Goal: Task Accomplishment & Management: Use online tool/utility

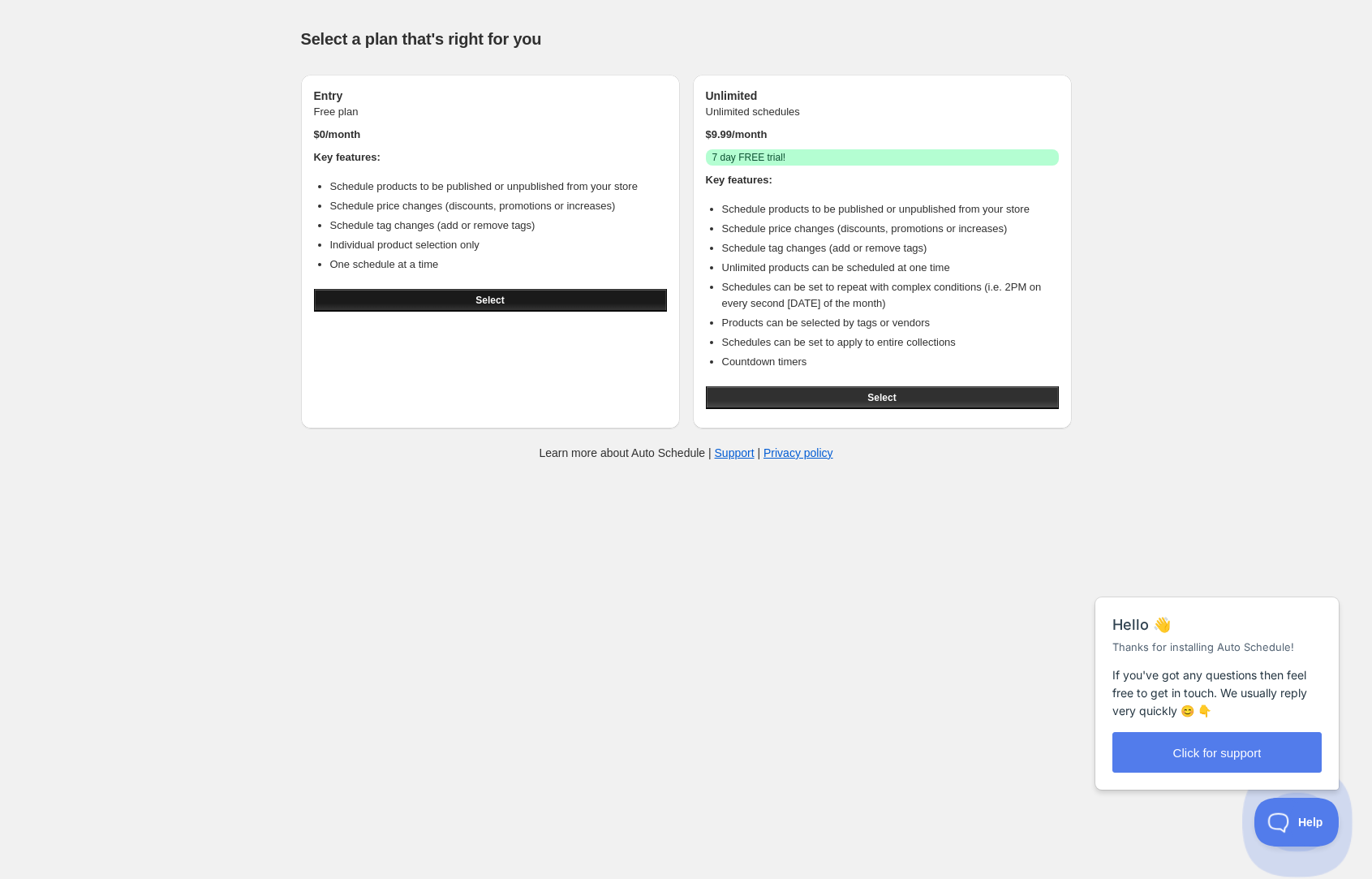
click at [517, 295] on button "Select" at bounding box center [491, 301] width 353 height 23
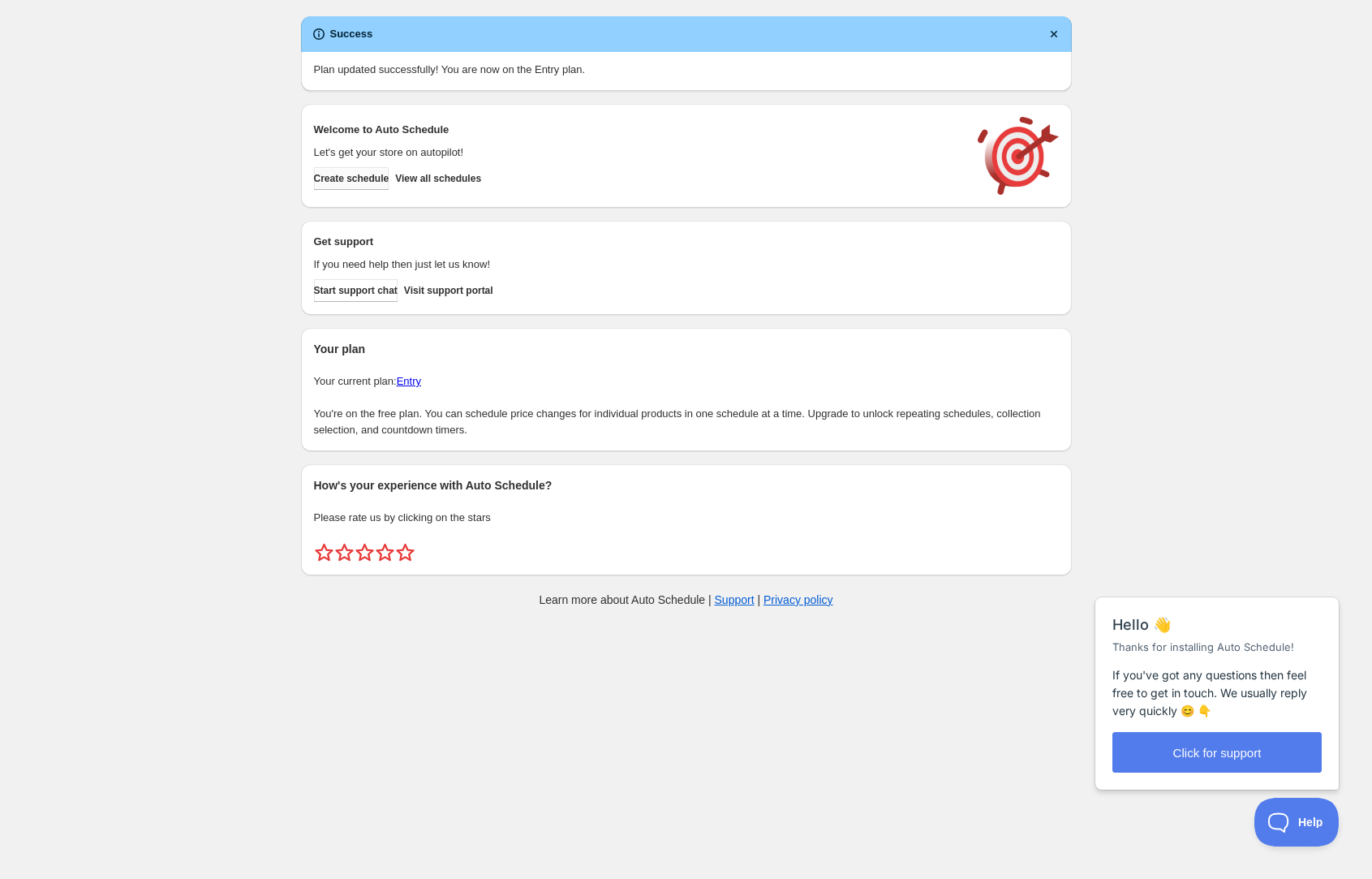
click at [390, 179] on span "Create schedule" at bounding box center [351, 179] width 76 height 13
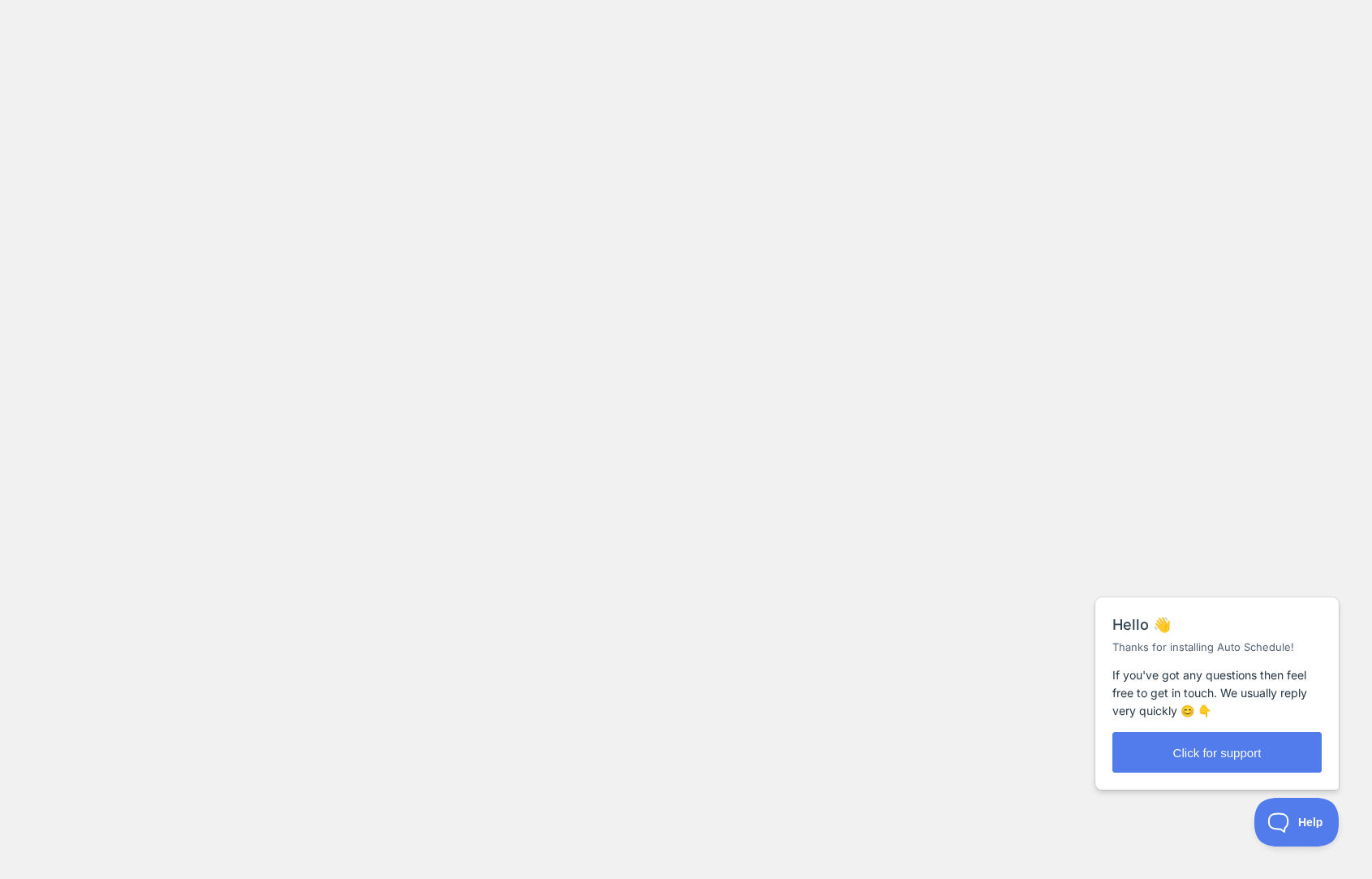
click at [226, 314] on body at bounding box center [686, 439] width 1372 height 879
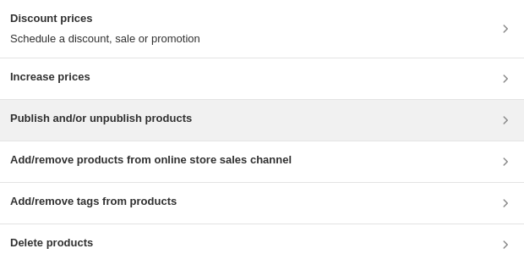
click at [266, 125] on div "Publish and/or unpublish products" at bounding box center [262, 120] width 504 height 20
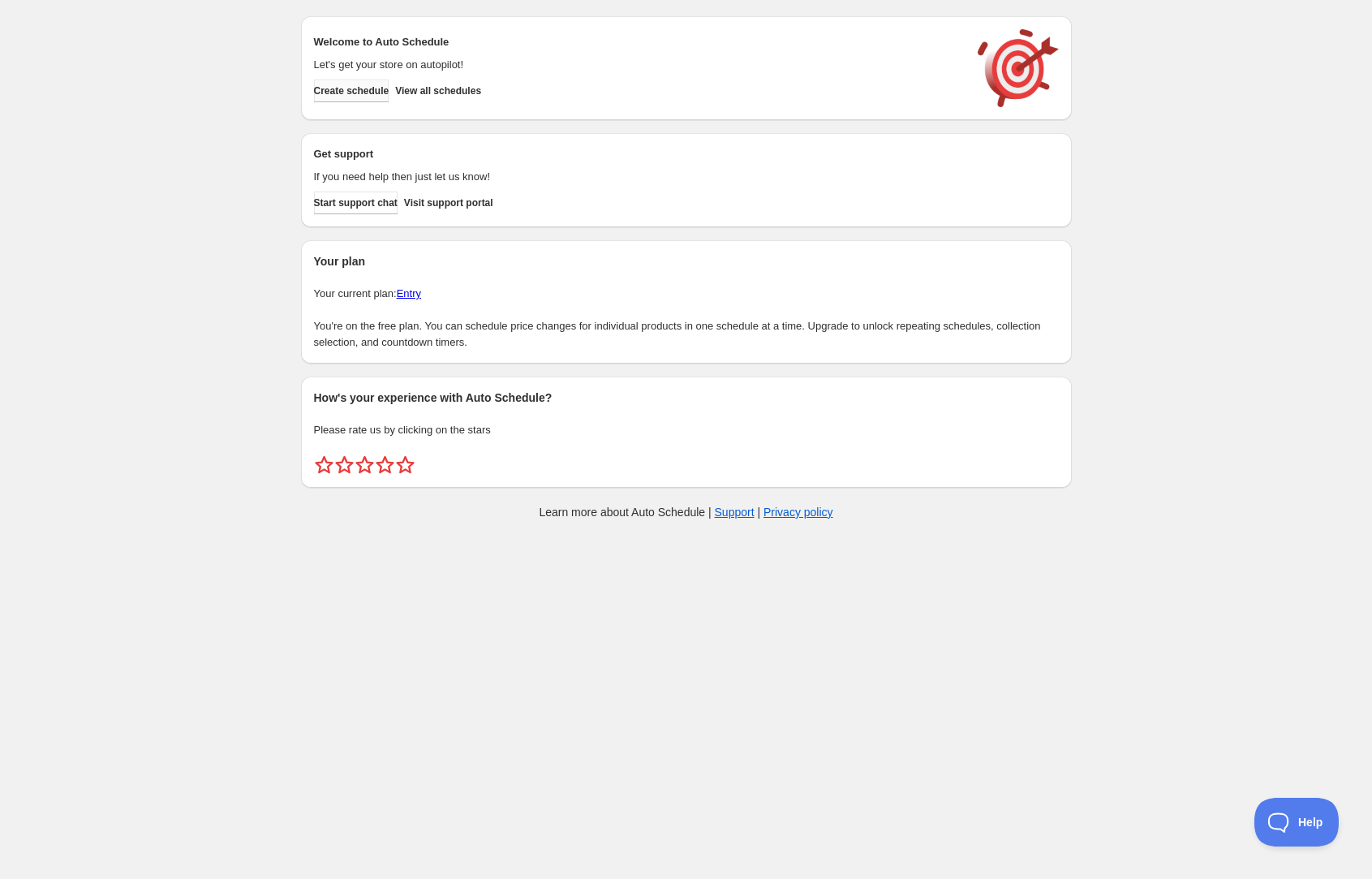
click at [390, 93] on span "Create schedule" at bounding box center [351, 91] width 76 height 13
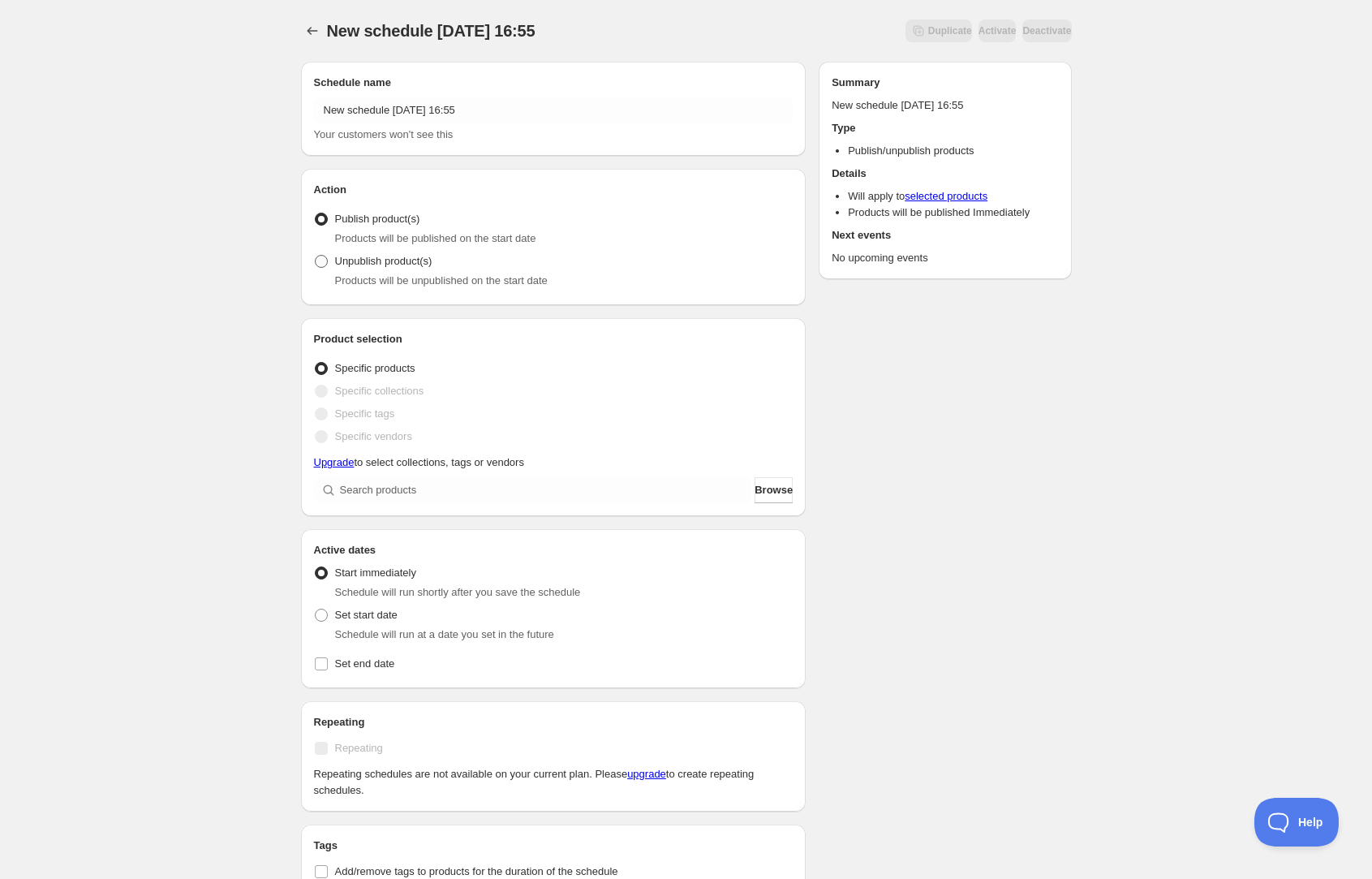
click at [401, 263] on span "Unpublish product(s)" at bounding box center [383, 260] width 97 height 12
click at [316, 256] on input "Unpublish product(s)" at bounding box center [315, 255] width 1 height 1
radio input "true"
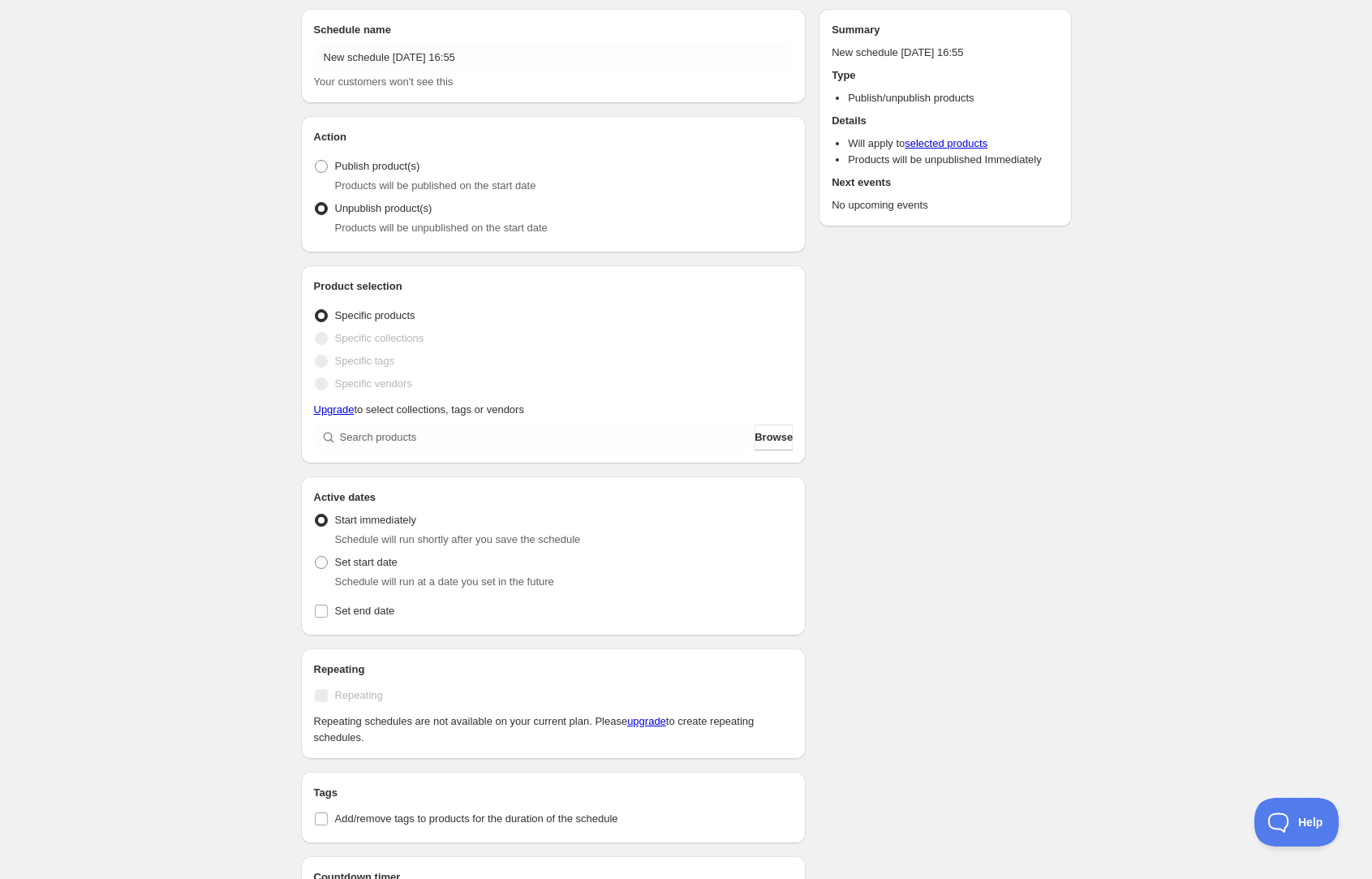
scroll to position [57, 0]
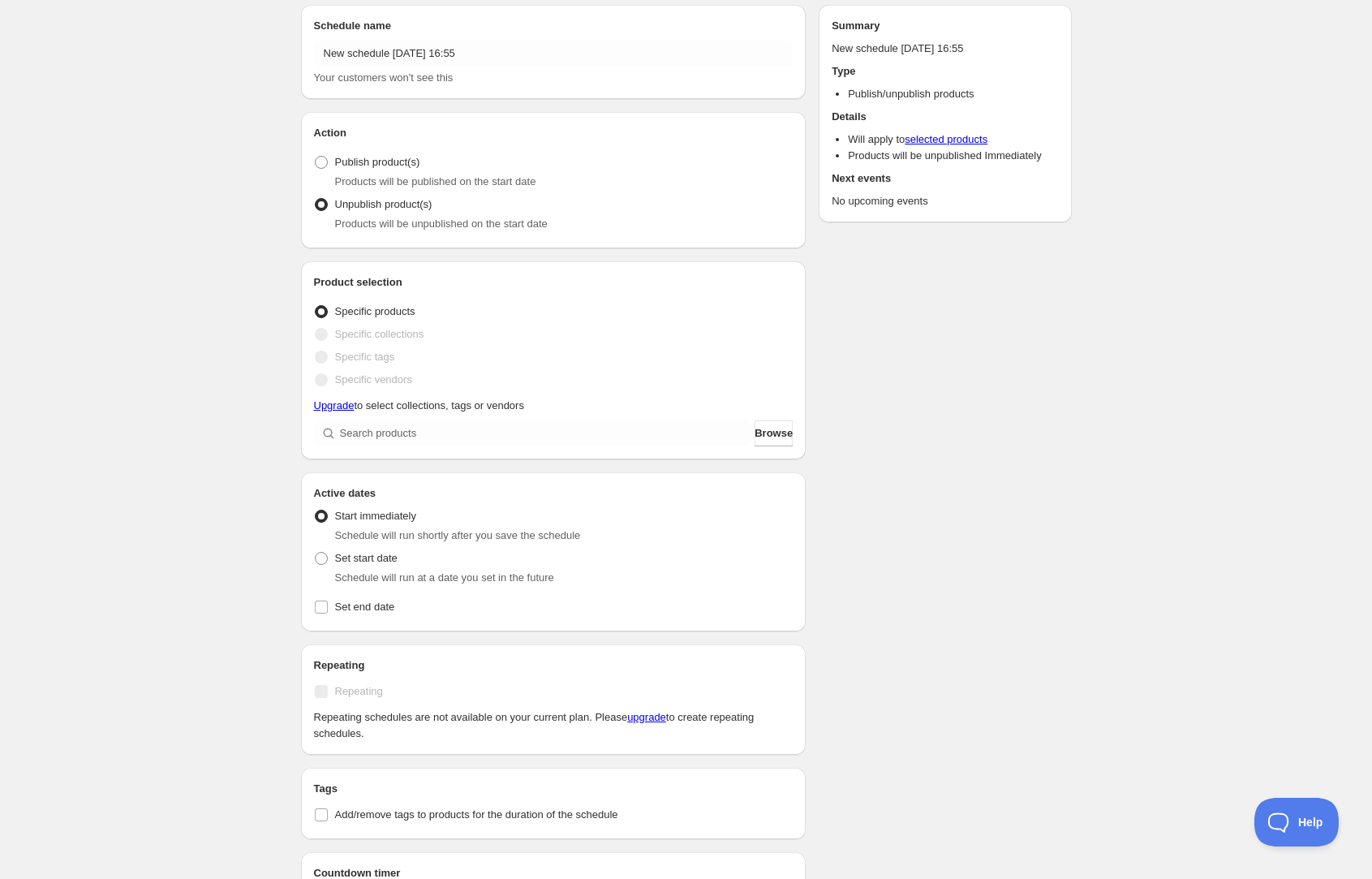
click at [384, 333] on span "Specific collections" at bounding box center [379, 333] width 89 height 12
click at [360, 338] on span "Specific collections" at bounding box center [379, 333] width 89 height 12
click at [322, 361] on span at bounding box center [322, 357] width 13 height 13
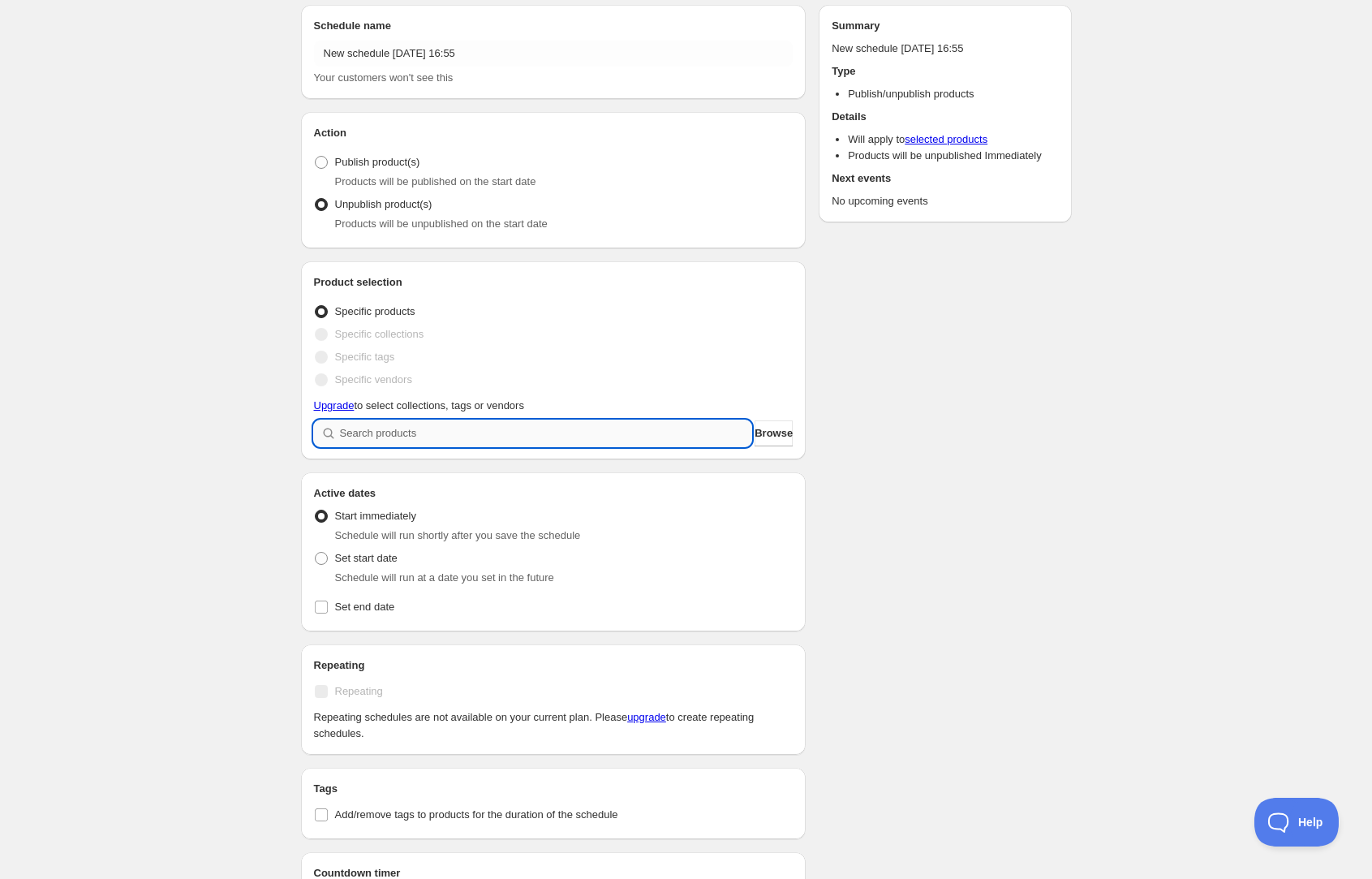
click at [416, 435] on input "search" at bounding box center [545, 433] width 412 height 26
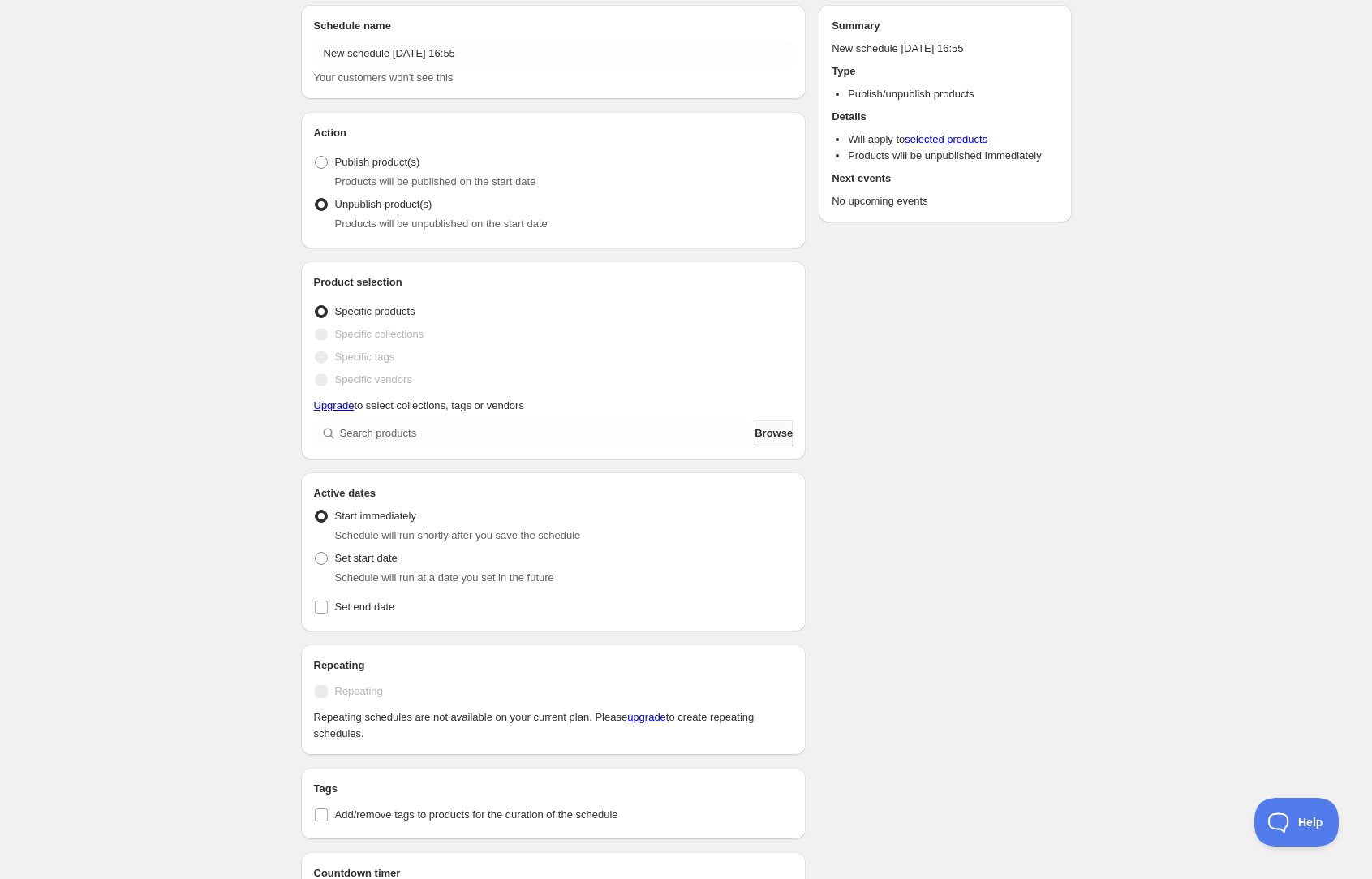
click at [769, 439] on span "Browse" at bounding box center [774, 433] width 38 height 16
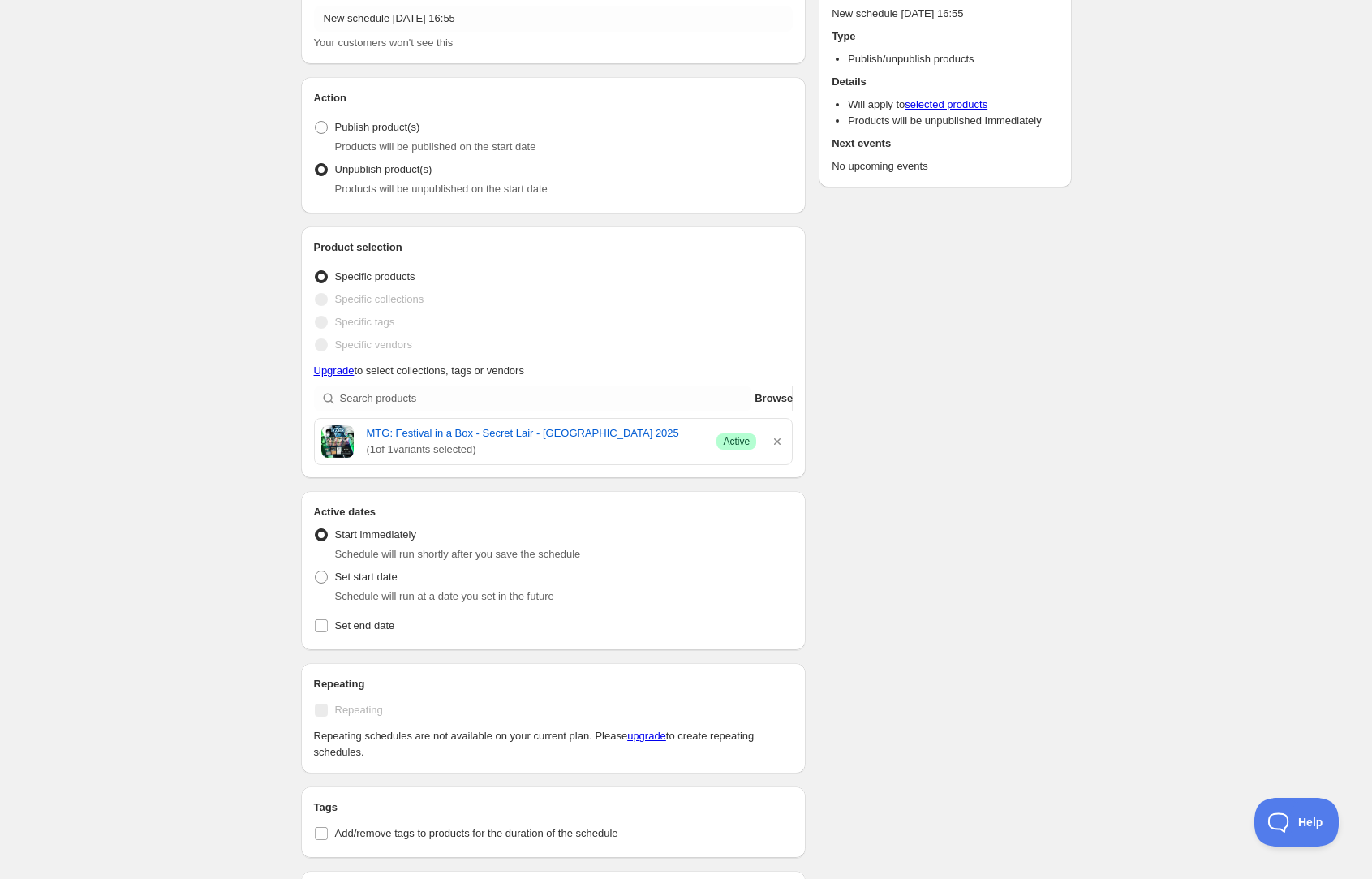
scroll to position [0, 0]
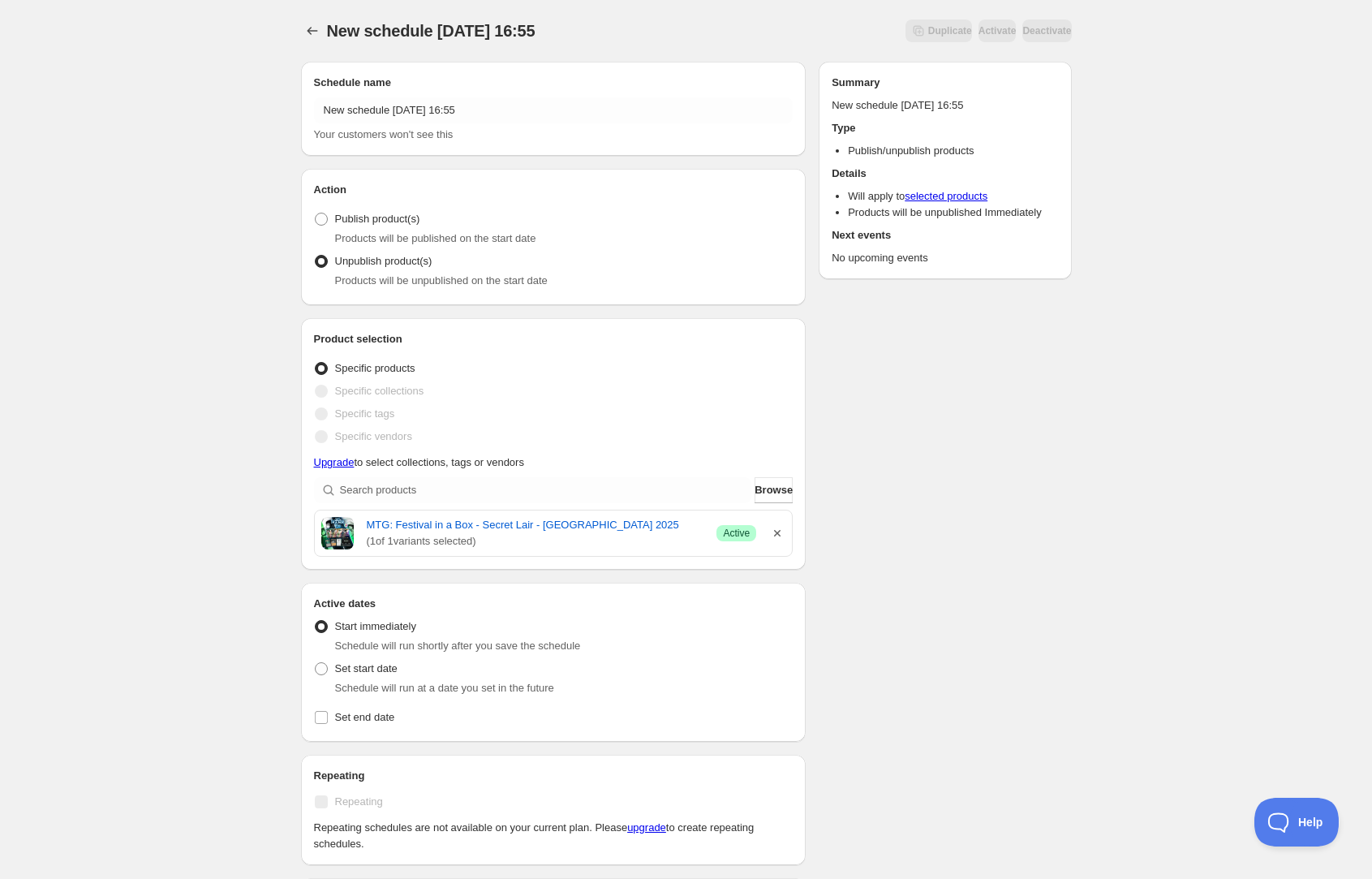
click at [776, 537] on icon "button" at bounding box center [777, 533] width 16 height 16
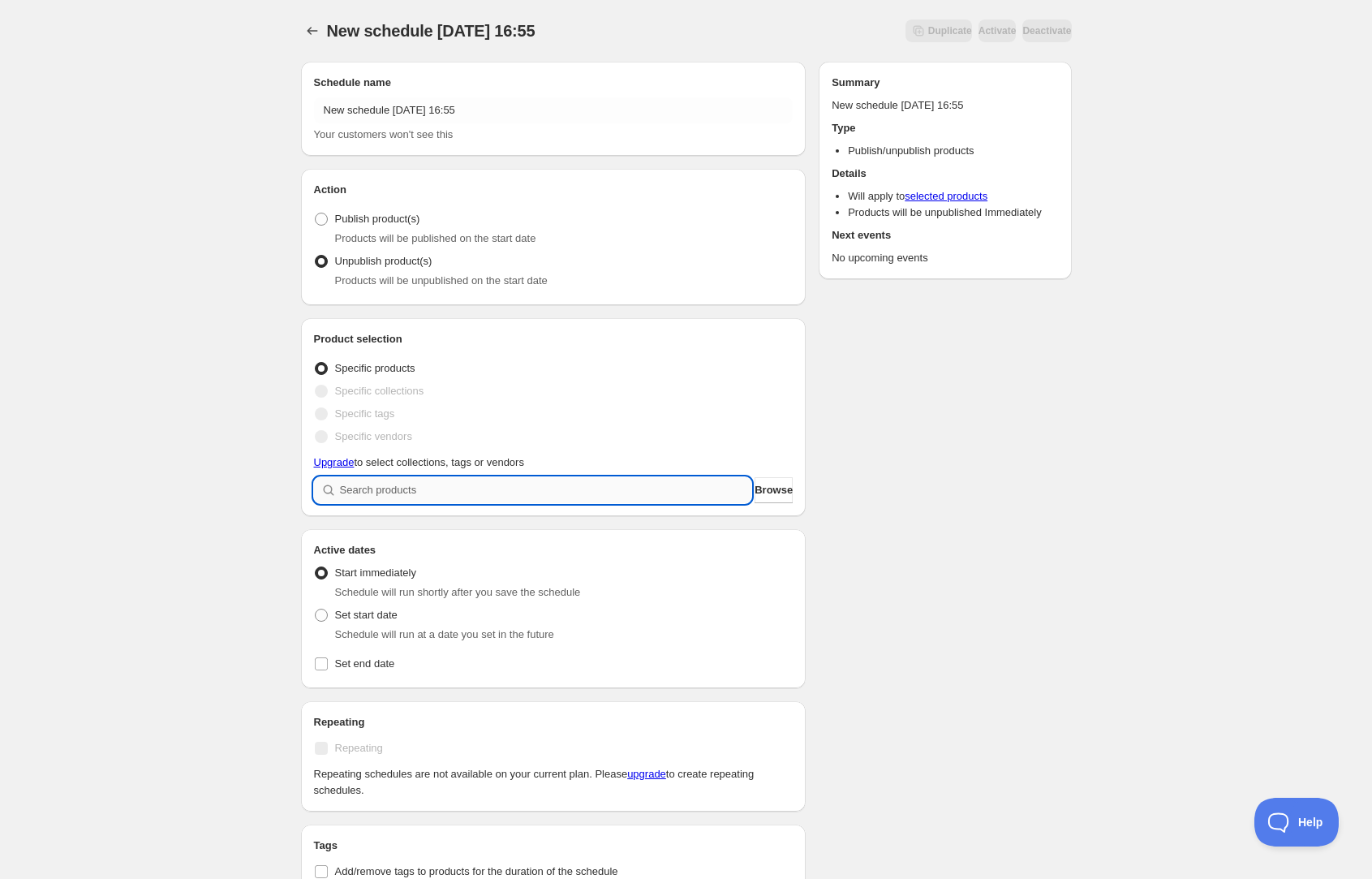
click at [445, 493] on input "search" at bounding box center [545, 490] width 412 height 26
type input "t"
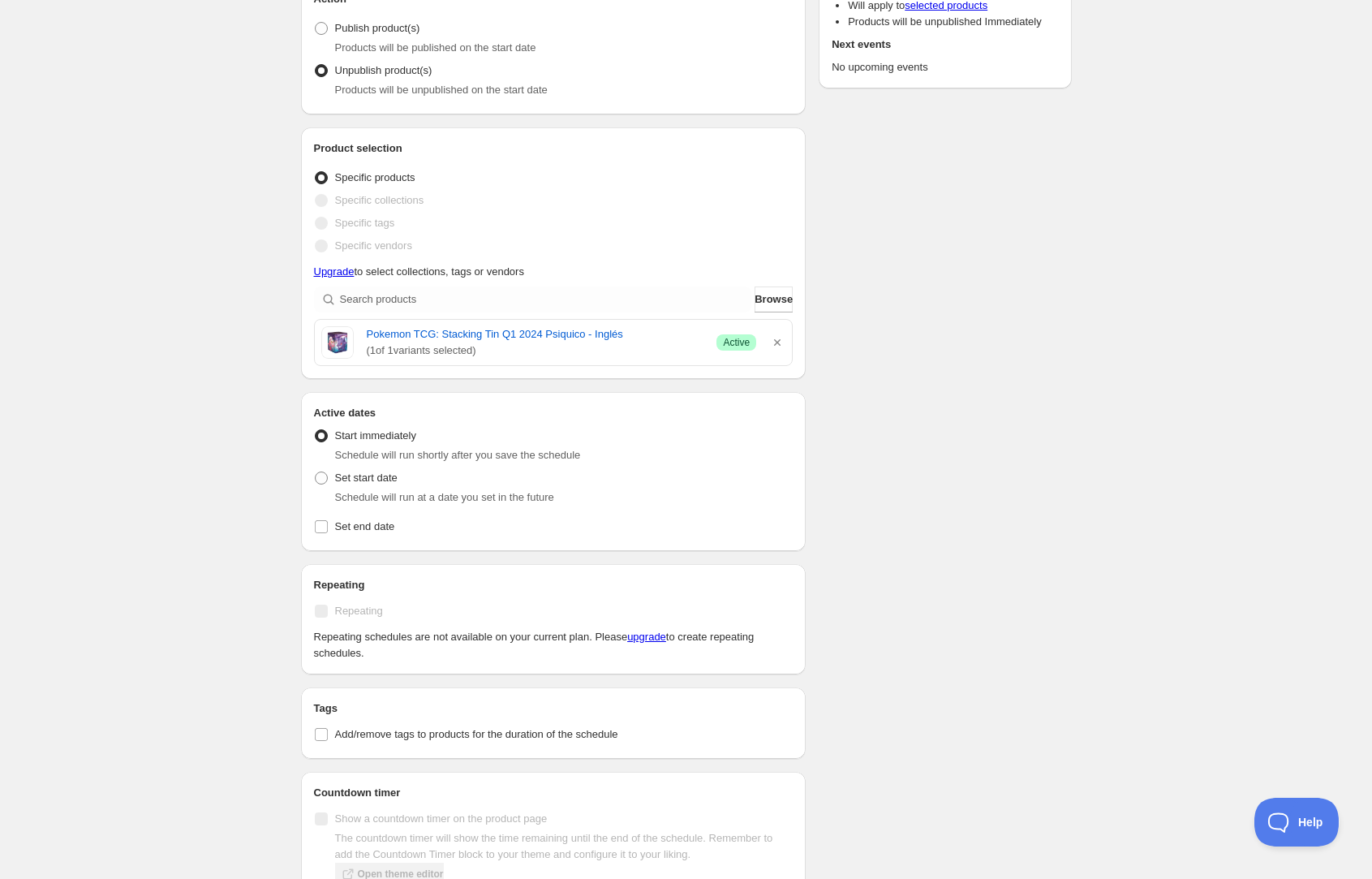
scroll to position [233, 0]
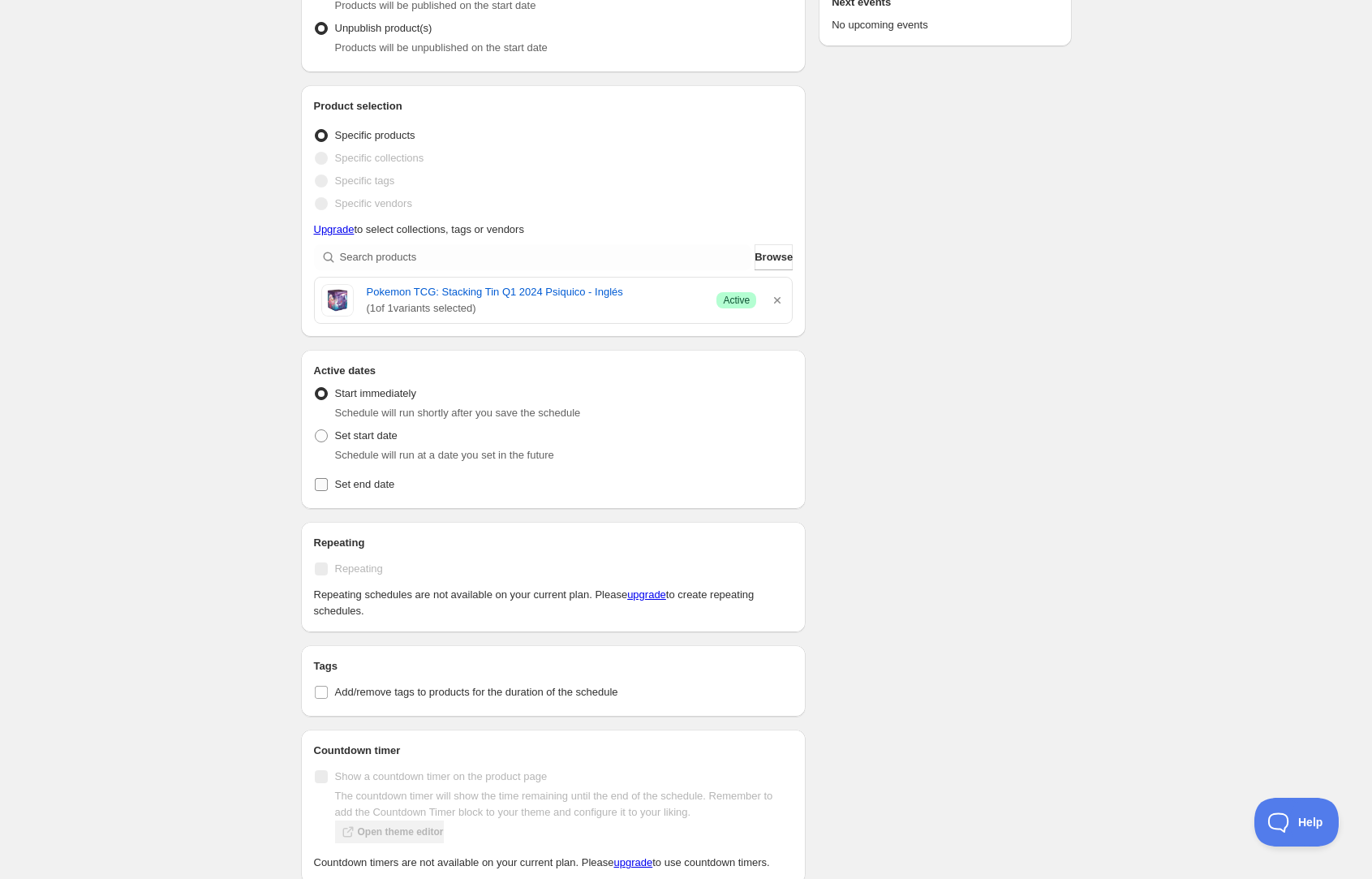
click at [354, 484] on span "Set end date" at bounding box center [365, 484] width 60 height 12
click at [327, 484] on input "Set end date" at bounding box center [322, 485] width 13 height 13
checkbox input "true"
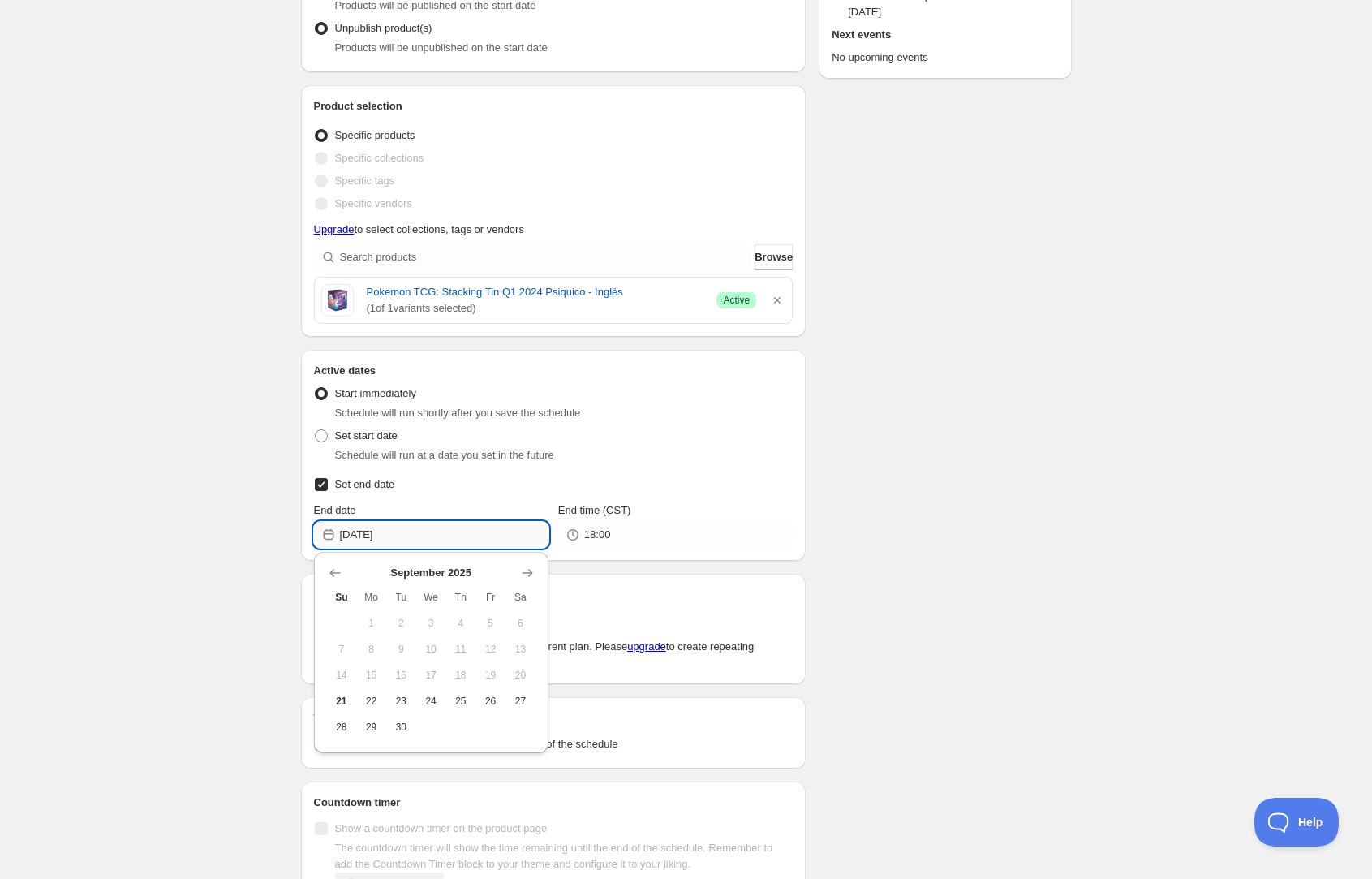
click at [469, 533] on input "2025-09-21" at bounding box center [444, 534] width 208 height 26
click at [428, 706] on span "24" at bounding box center [431, 702] width 17 height 13
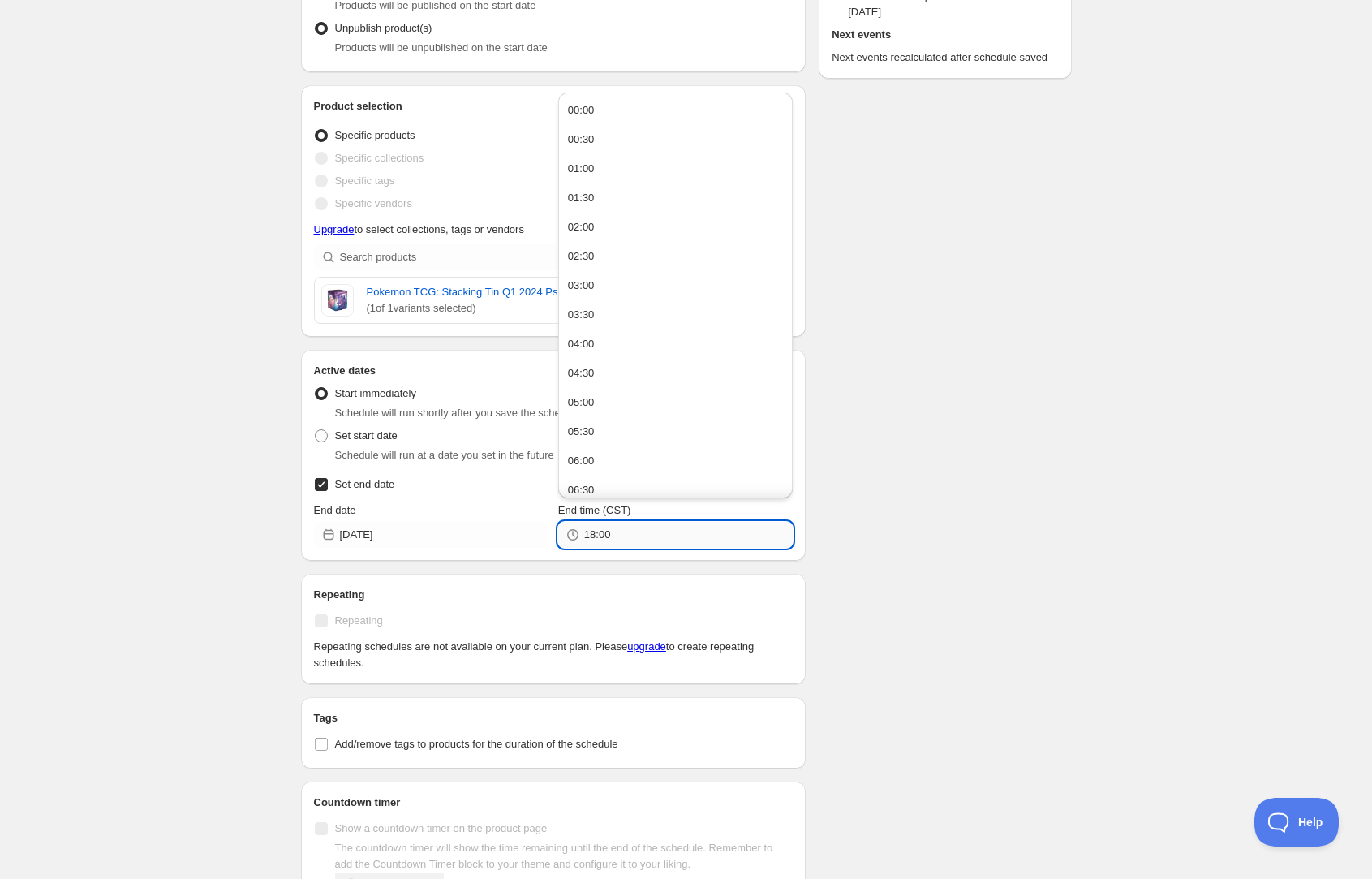
click at [601, 534] on input "18:00" at bounding box center [688, 534] width 208 height 26
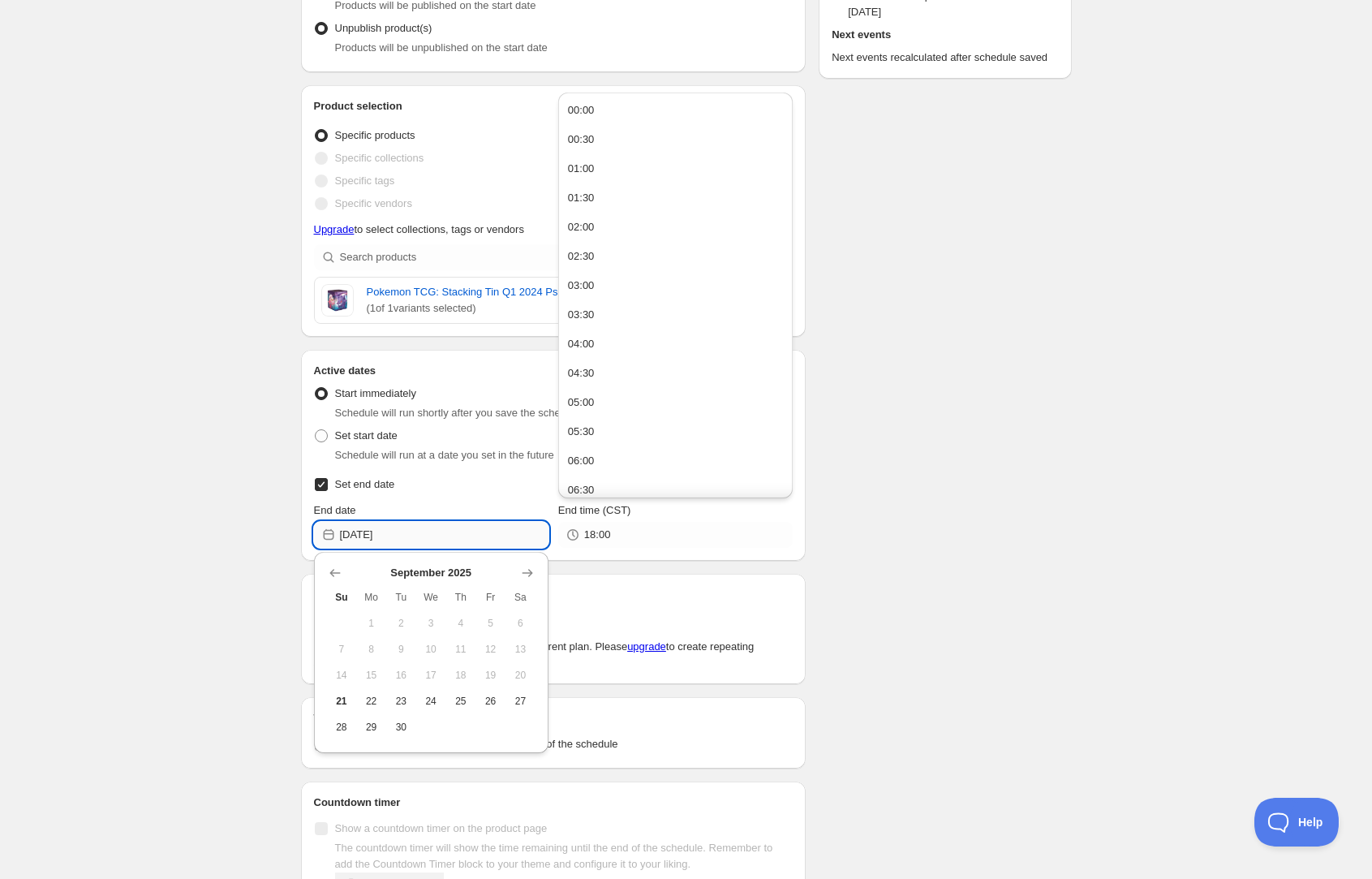
click at [453, 533] on input "2025-09-24" at bounding box center [444, 534] width 208 height 26
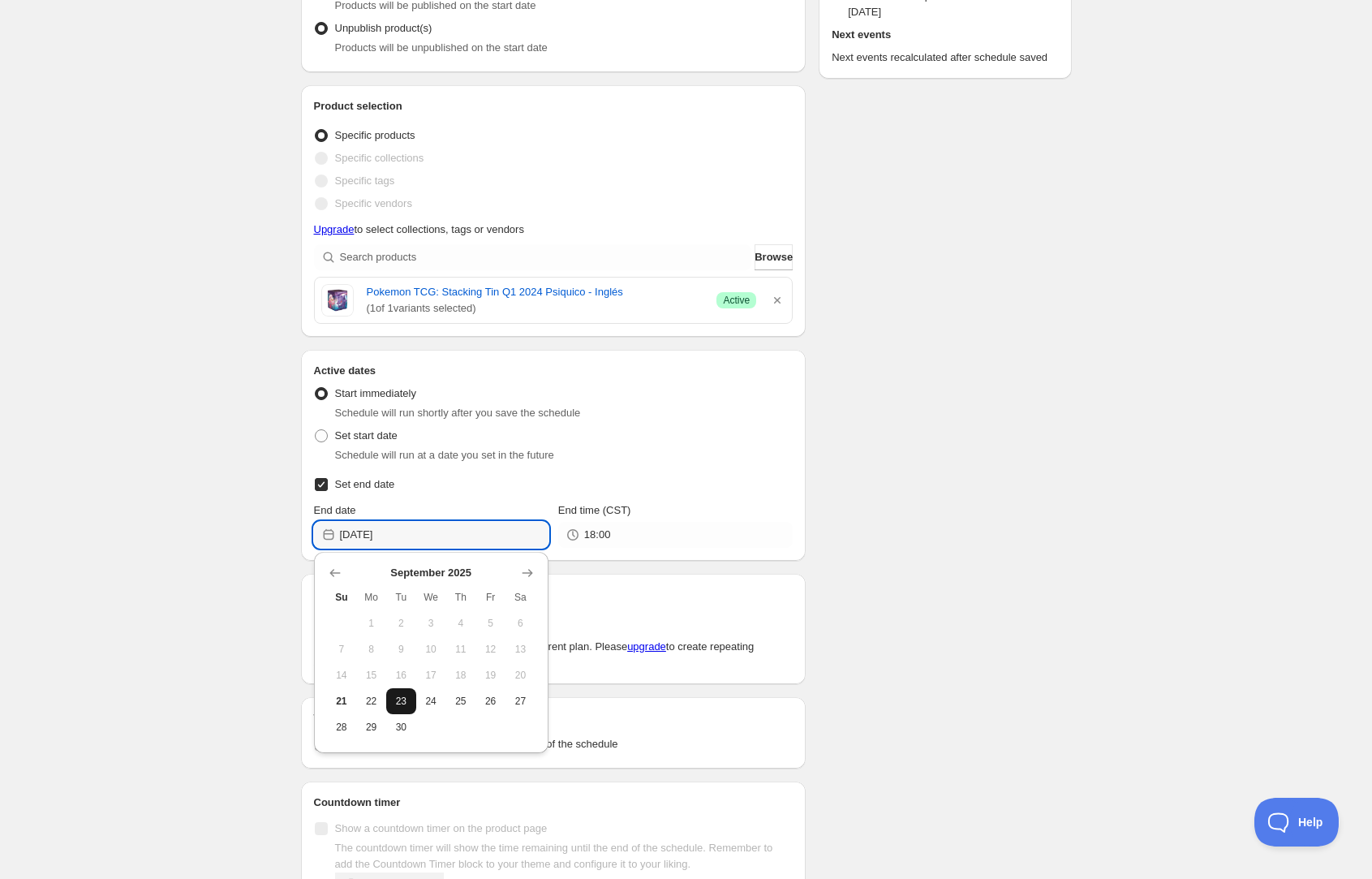
click at [401, 702] on span "23" at bounding box center [401, 702] width 17 height 13
type input "2025-09-23"
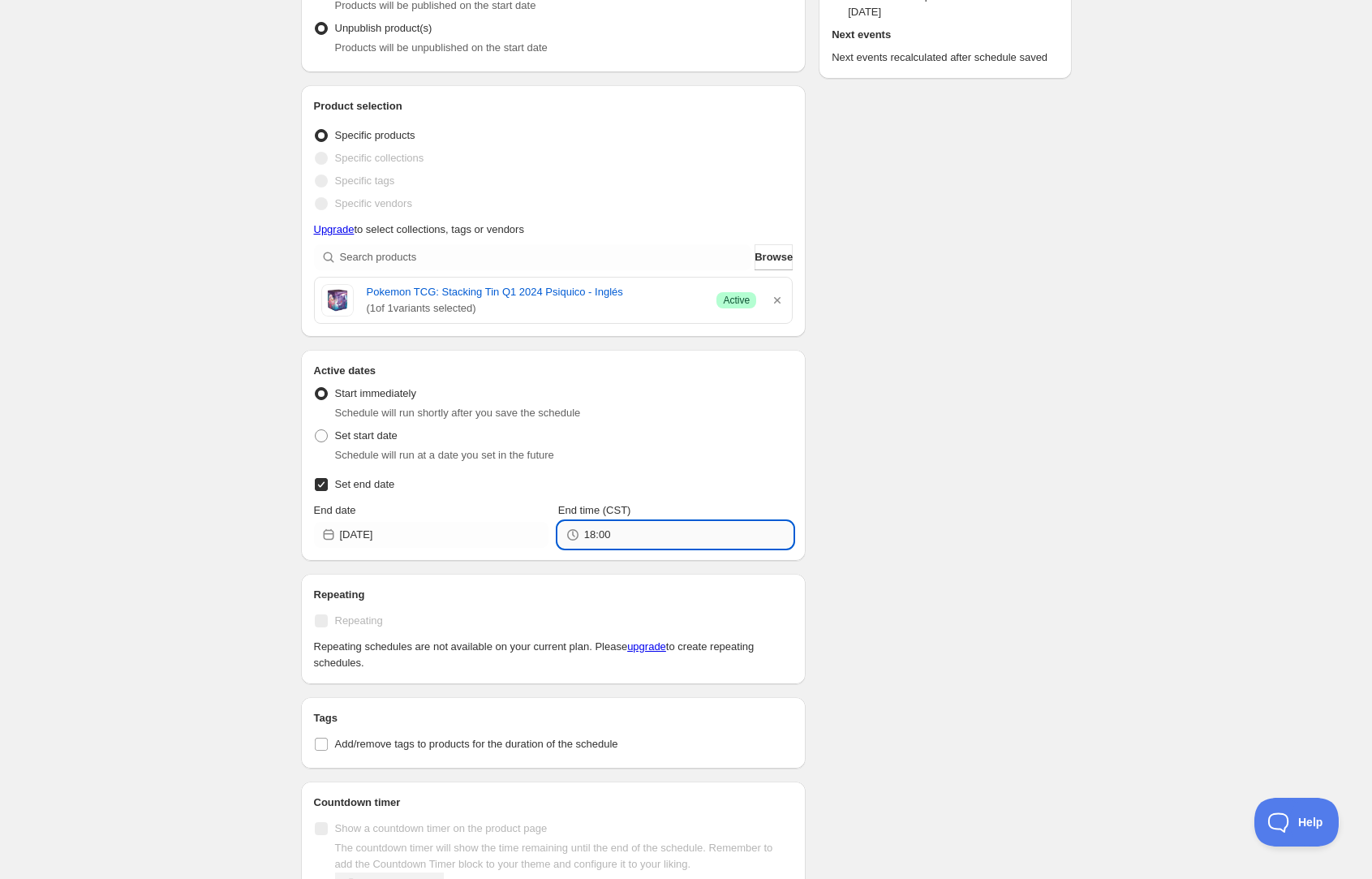
click at [693, 533] on input "18:00" at bounding box center [688, 534] width 208 height 26
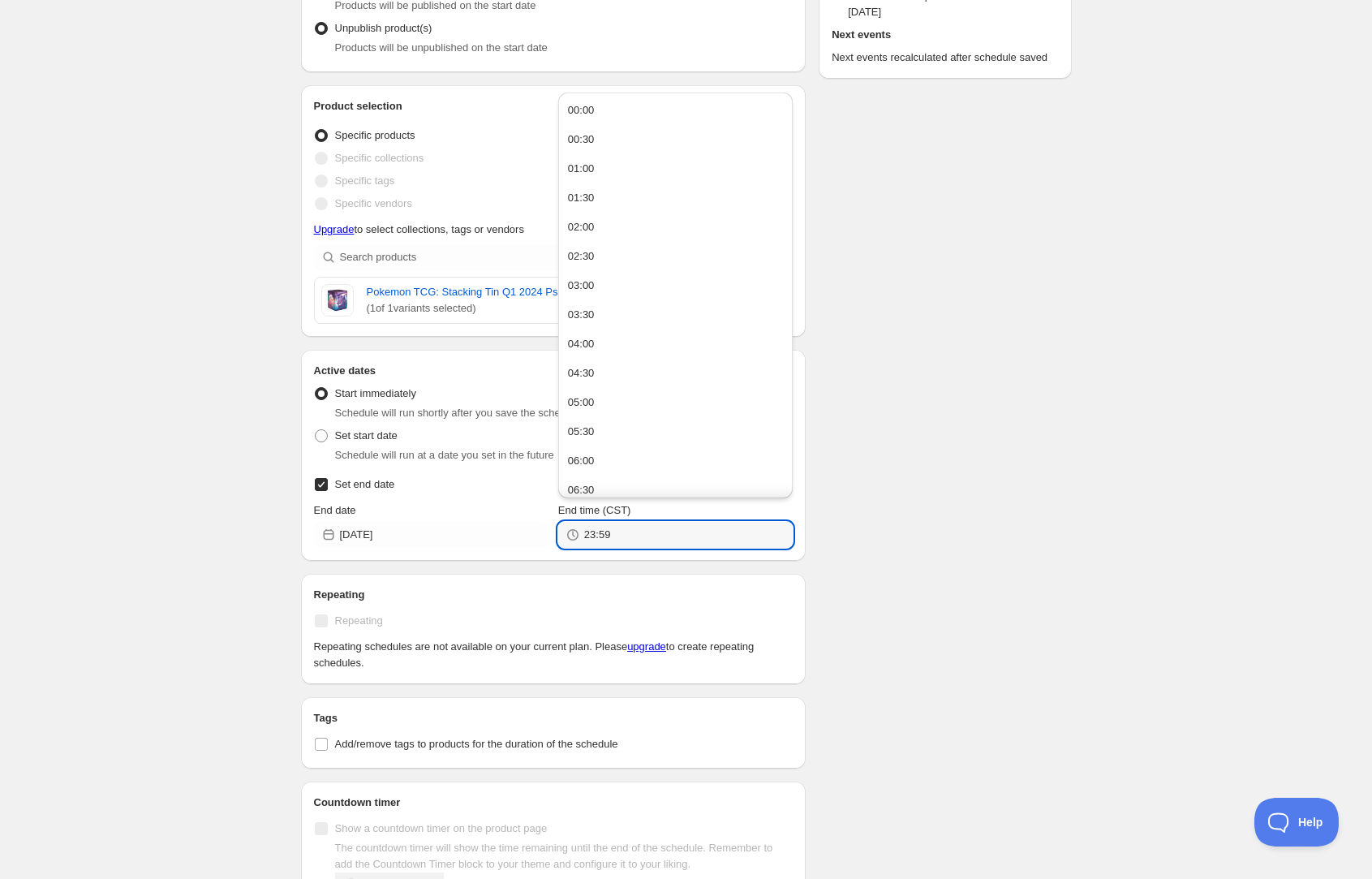
type input "23:59"
click at [288, 590] on div "Schedule name New schedule Sep 21 2025 16:55 Your customers won't see this Acti…" at bounding box center [680, 487] width 783 height 1343
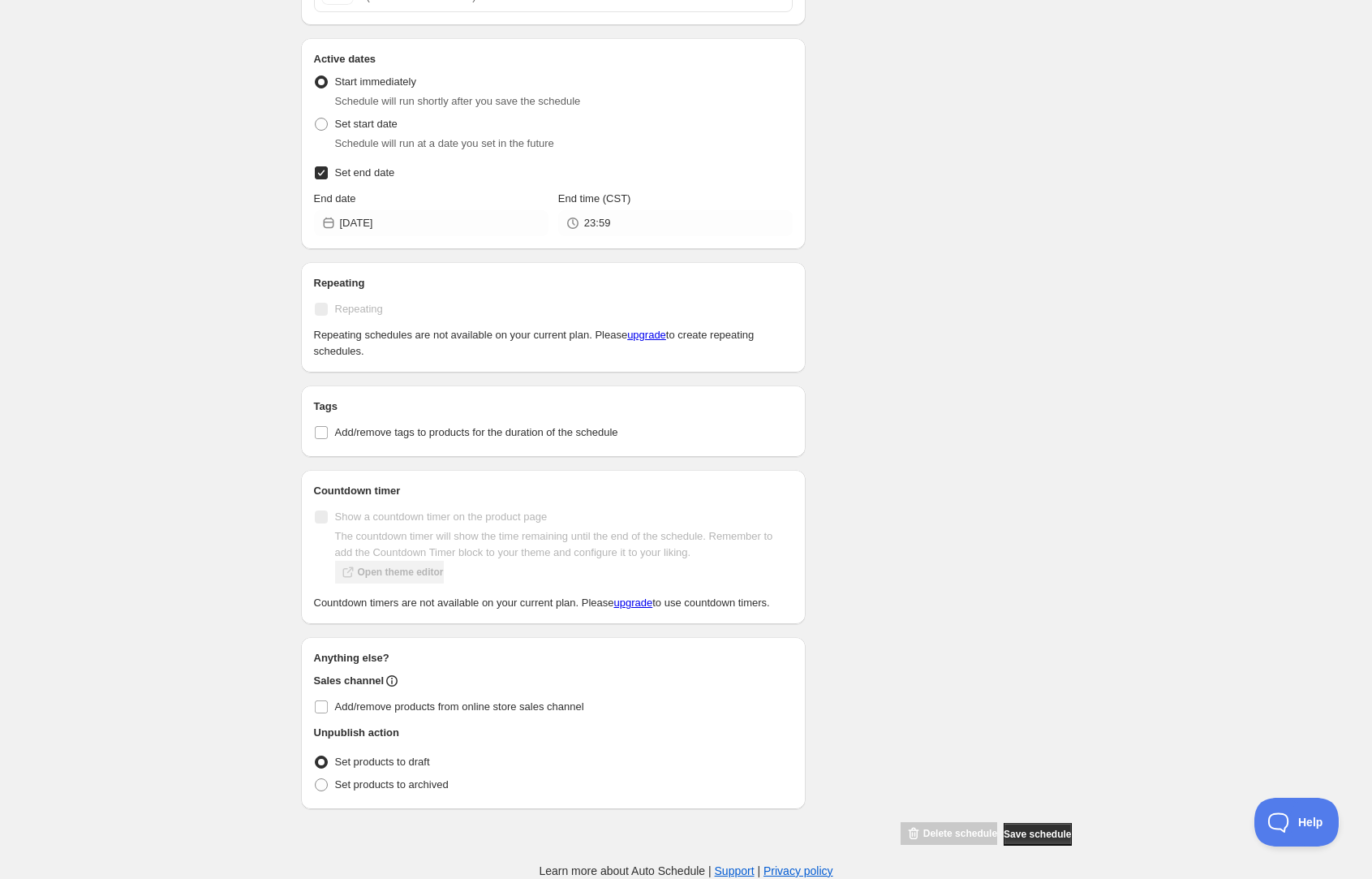
scroll to position [559, 0]
click at [322, 427] on input "Add/remove tags to products for the duration of the schedule" at bounding box center [322, 433] width 13 height 13
checkbox input "true"
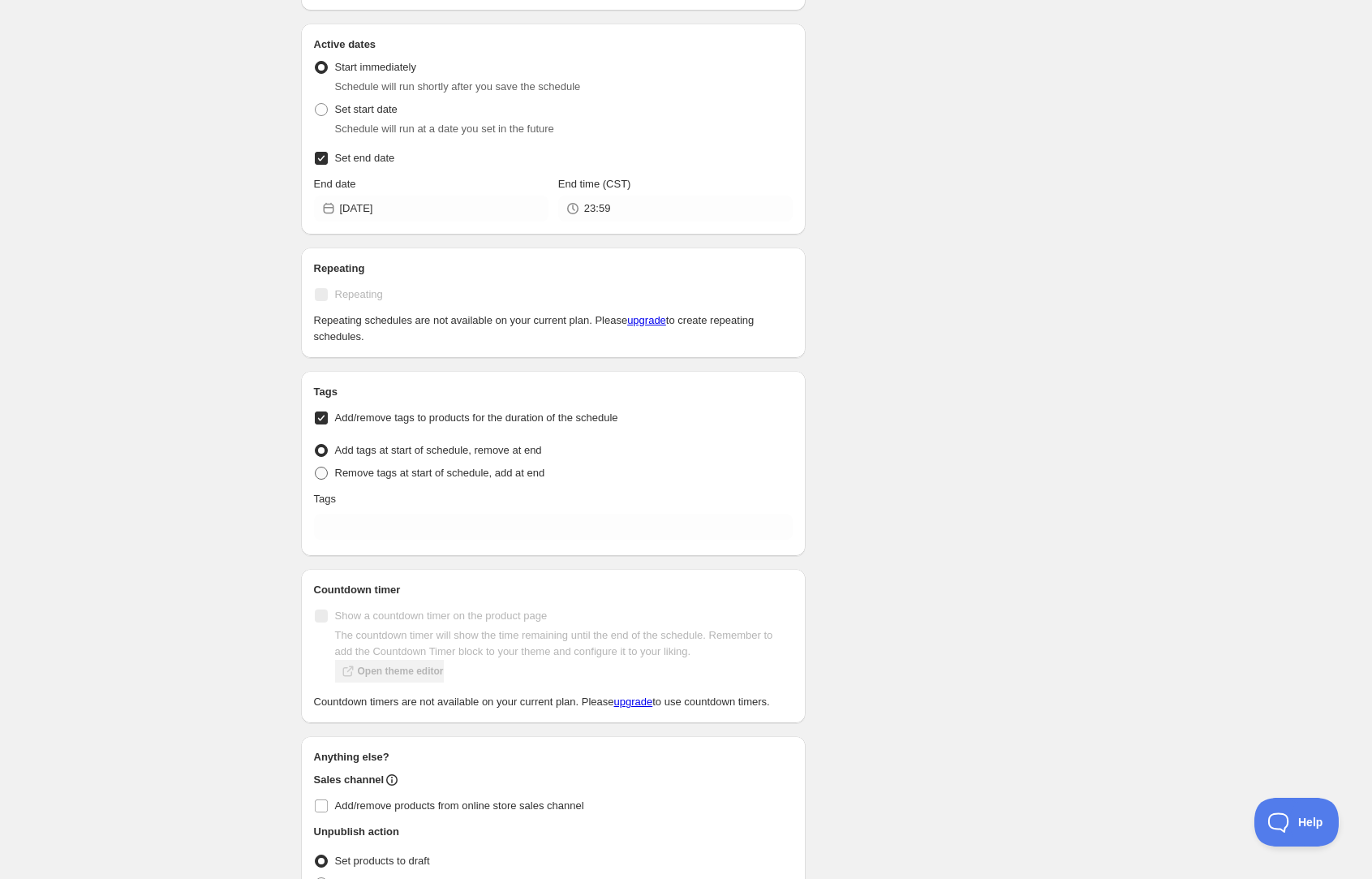
click at [322, 477] on span at bounding box center [322, 474] width 13 height 13
click at [316, 468] on input "Remove tags at start of schedule, add at end" at bounding box center [315, 467] width 1 height 1
radio input "true"
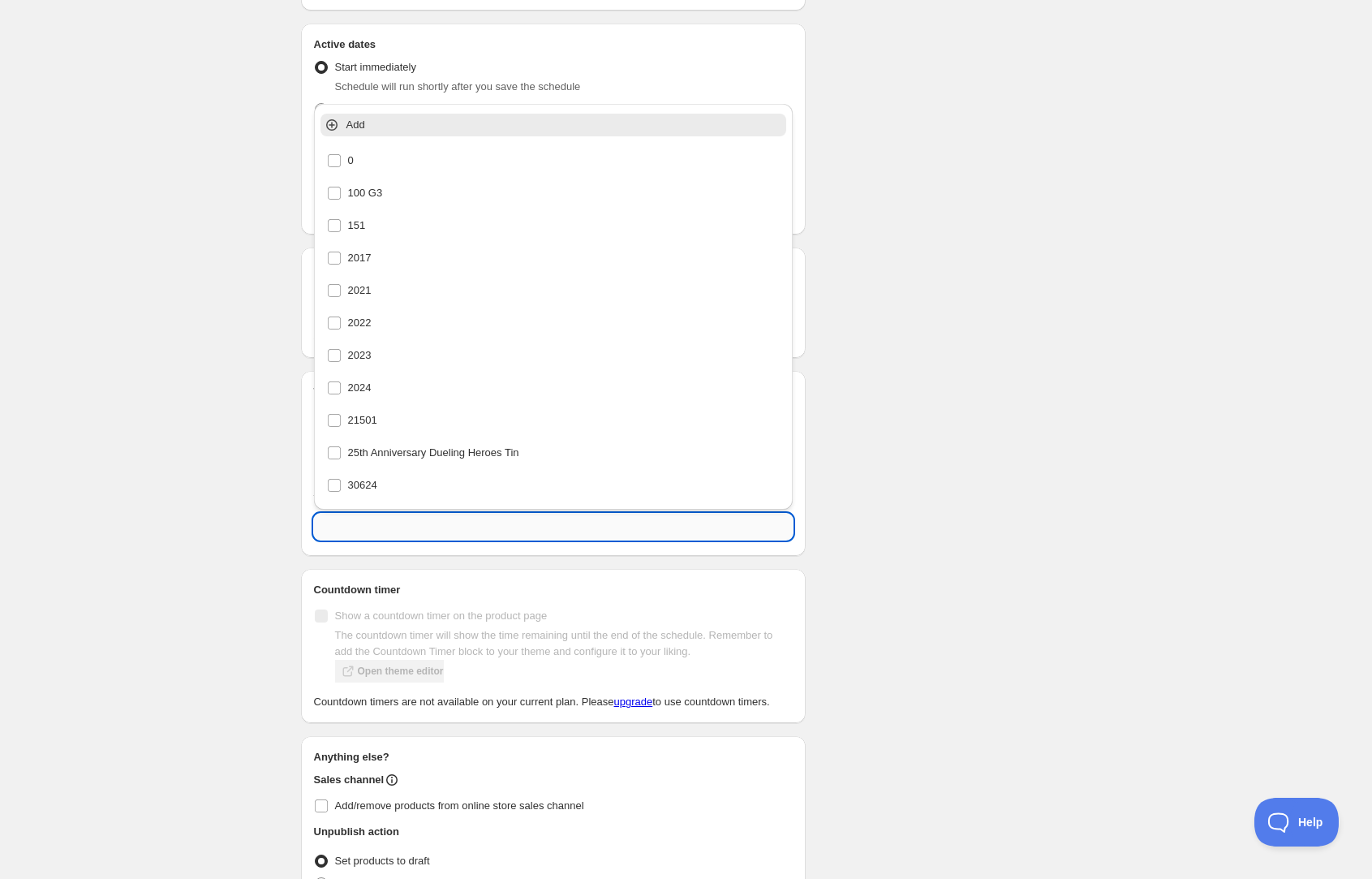
click at [337, 529] on input "text" at bounding box center [554, 526] width 480 height 26
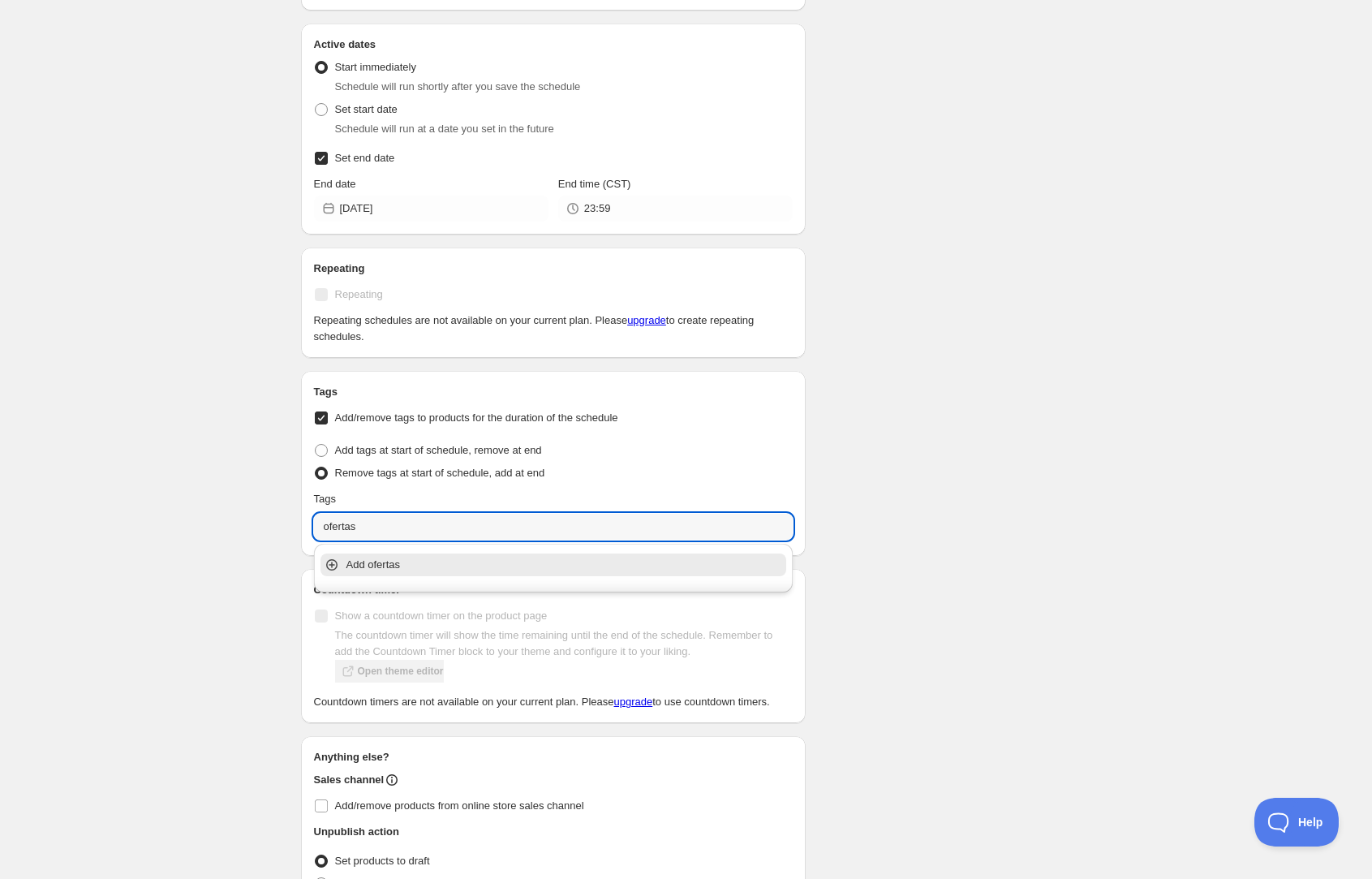
type input "ofertas"
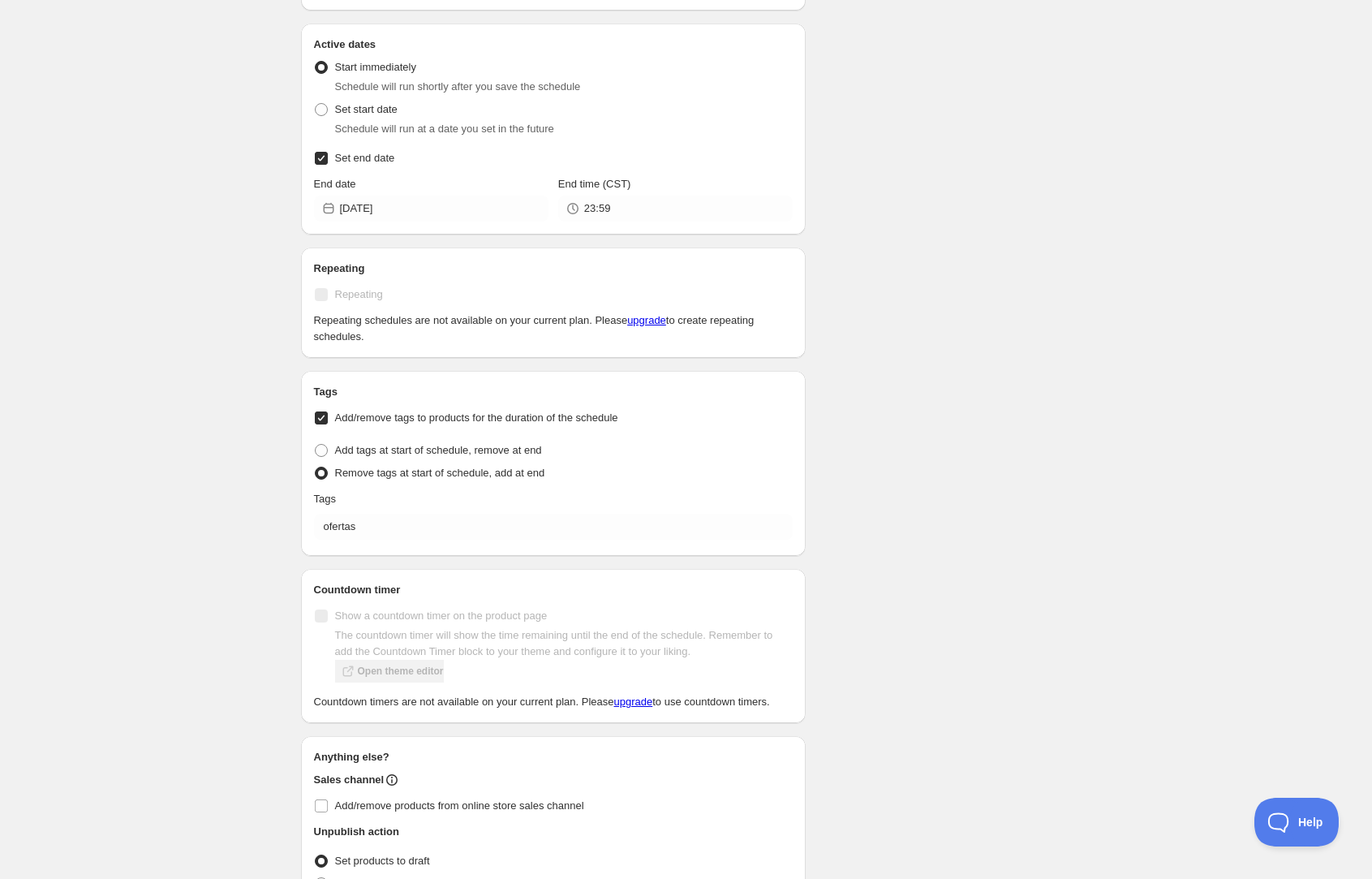
click at [251, 514] on div "New schedule Sep 21 2025 16:55. This page is ready New schedule Sep 21 2025 16:…" at bounding box center [686, 209] width 1372 height 1538
click at [325, 411] on span at bounding box center [321, 418] width 14 height 14
click at [325, 412] on input "Add/remove tags to products for the duration of the schedule" at bounding box center [322, 419] width 13 height 13
checkbox input "false"
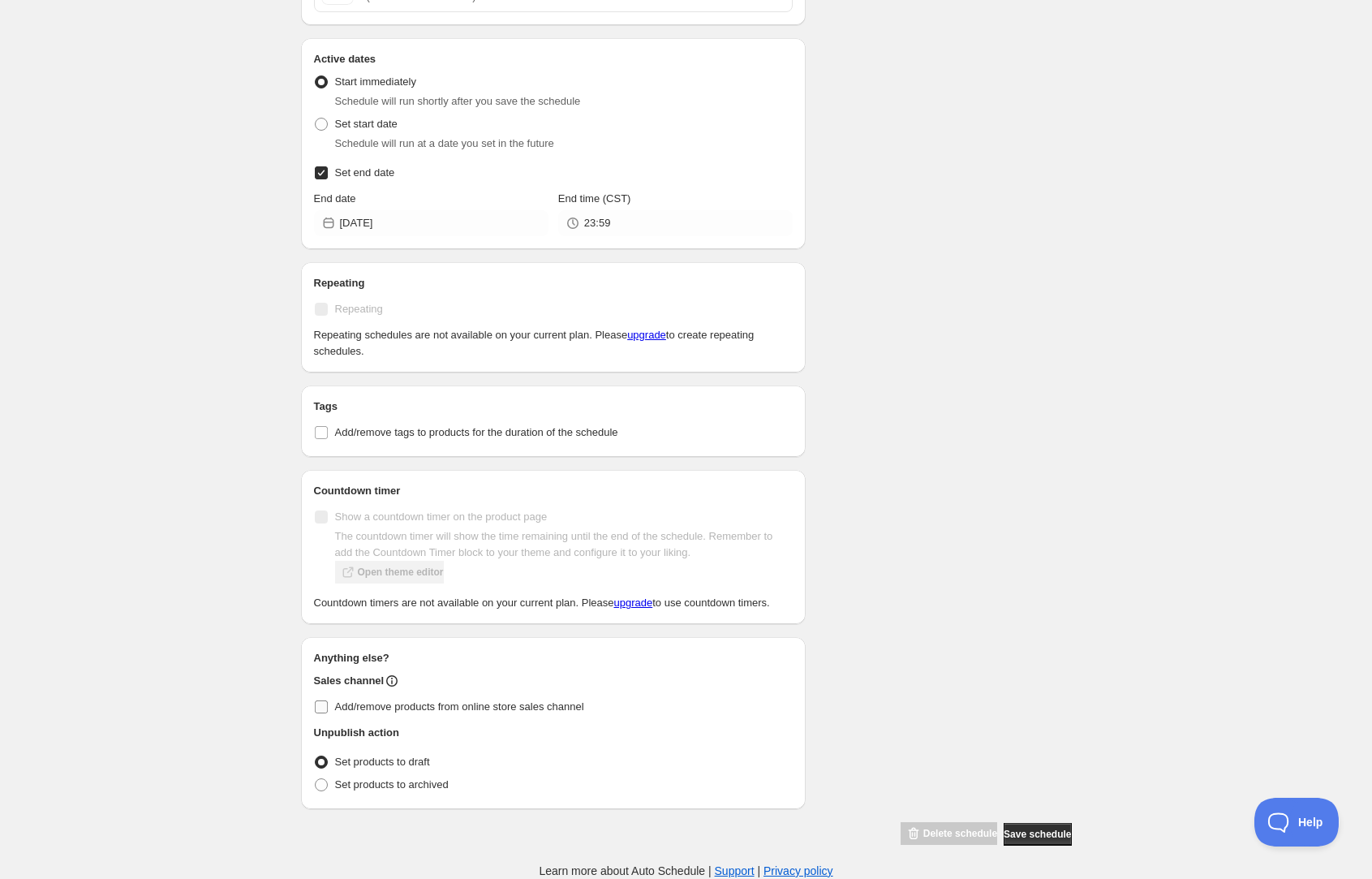
click at [316, 710] on input "Add/remove products from online store sales channel" at bounding box center [322, 707] width 13 height 13
checkbox input "true"
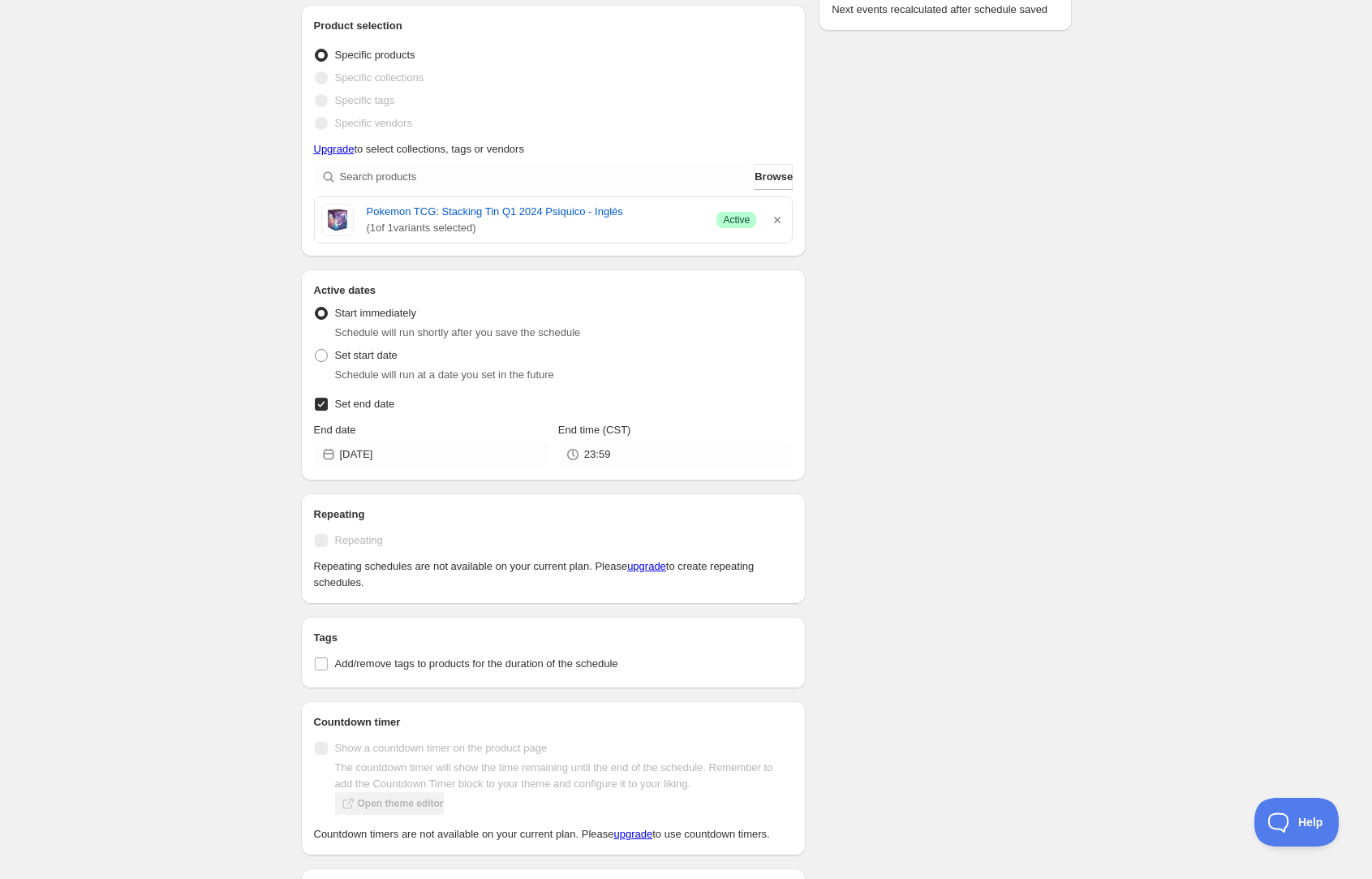
scroll to position [301, 0]
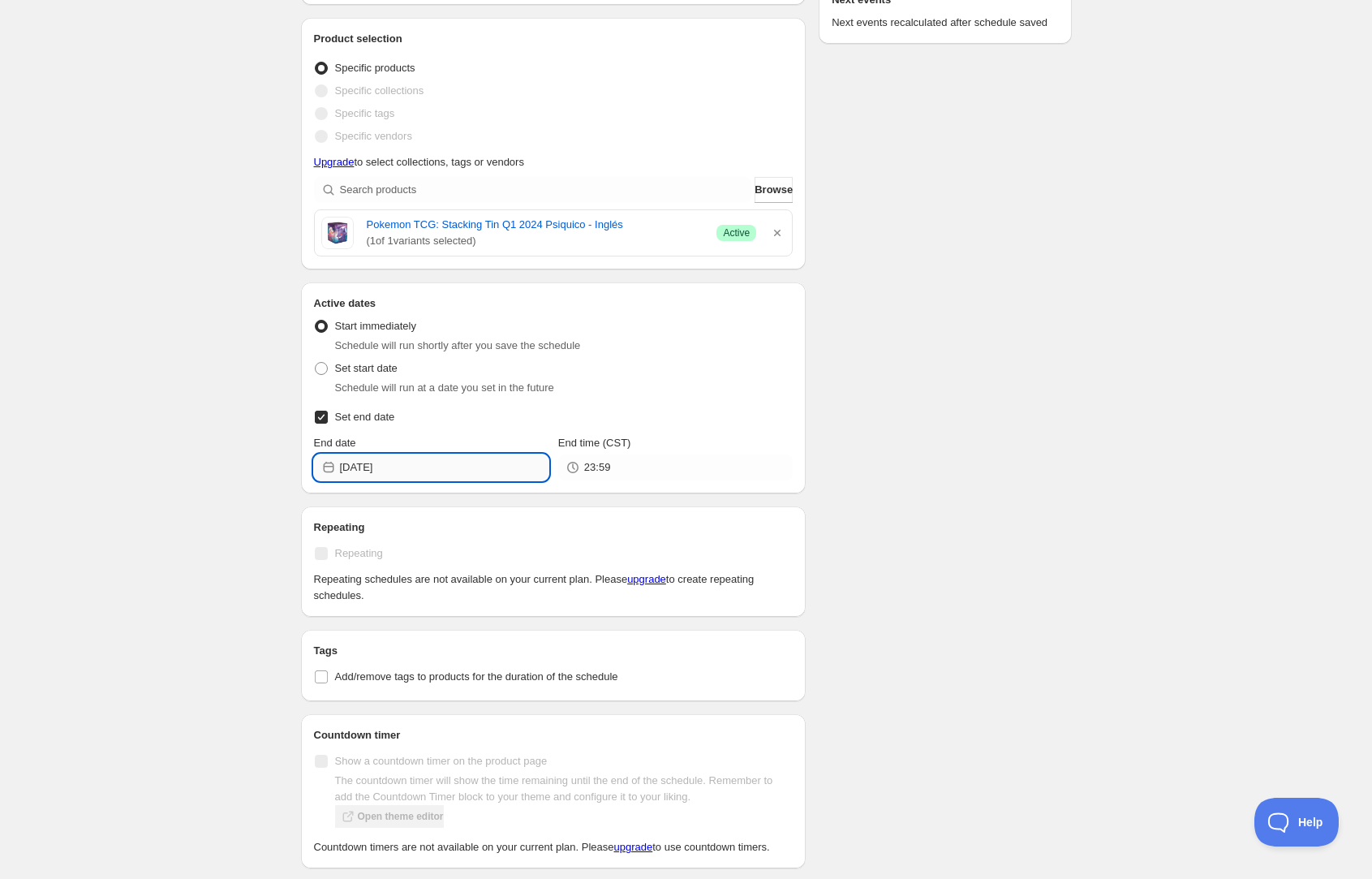
click at [426, 471] on input "2025-09-23" at bounding box center [444, 467] width 208 height 26
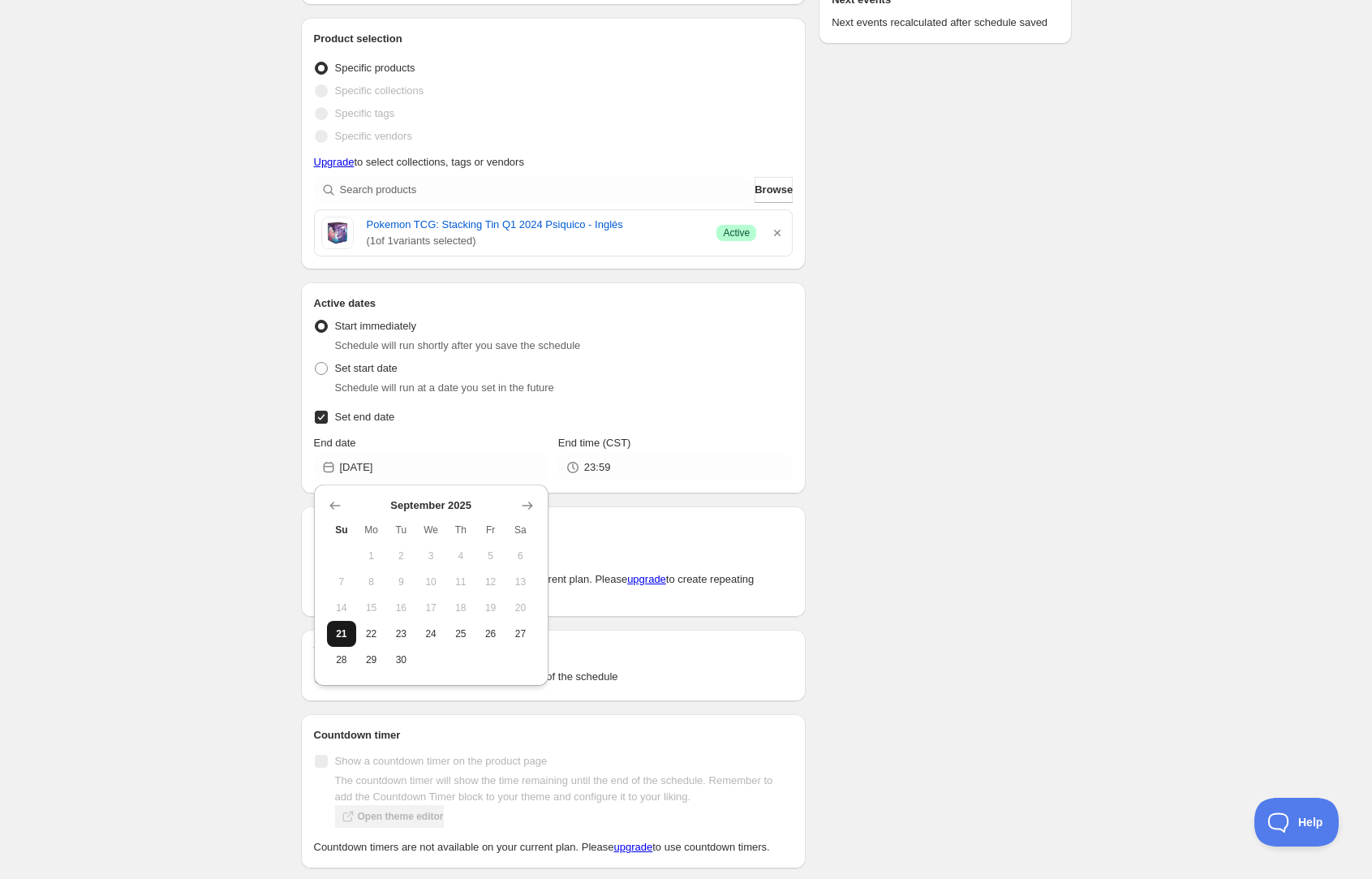
click at [349, 634] on span "21" at bounding box center [342, 634] width 17 height 13
type input "2025-09-21"
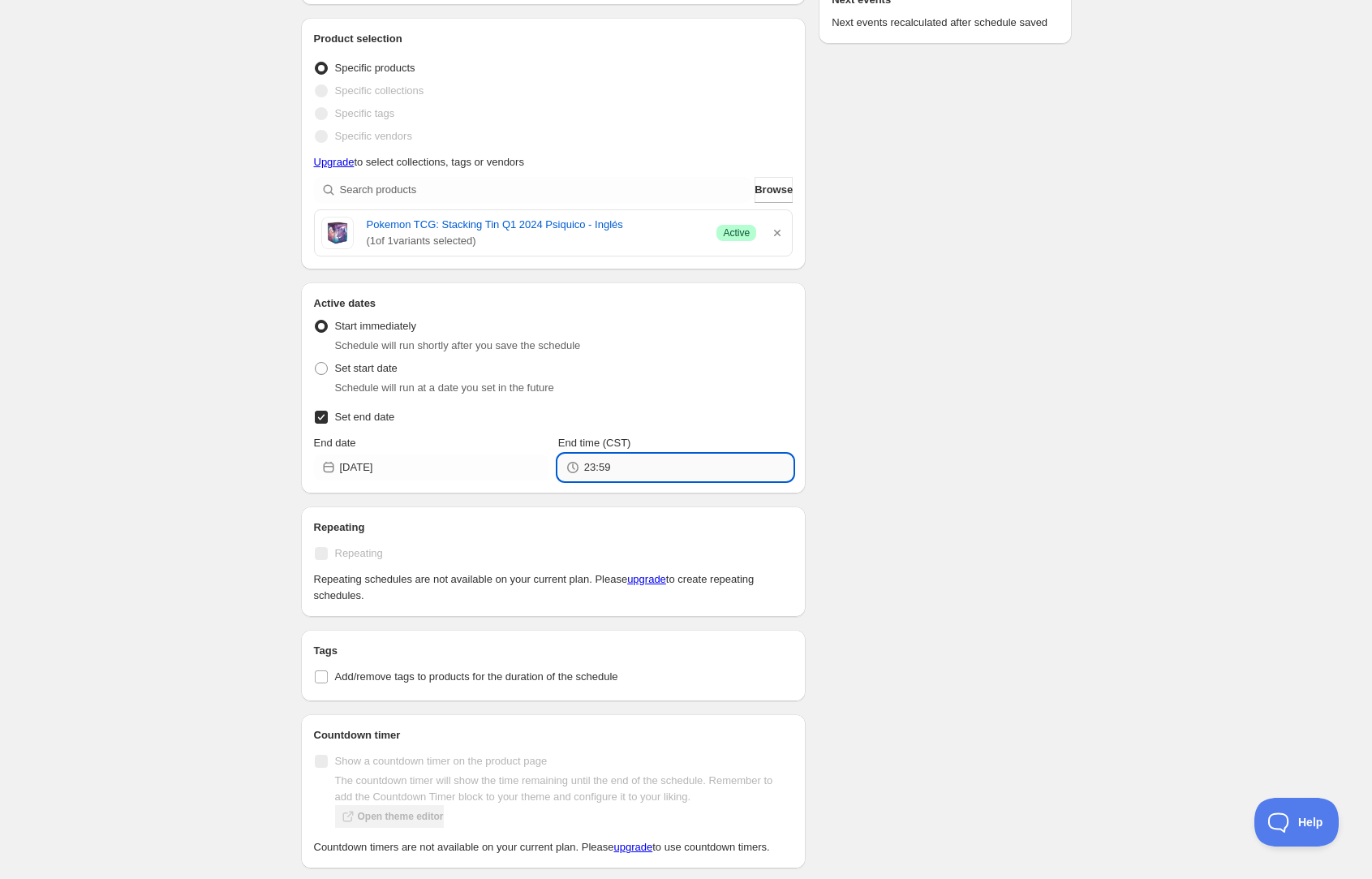
click at [625, 469] on input "23:59" at bounding box center [688, 467] width 208 height 26
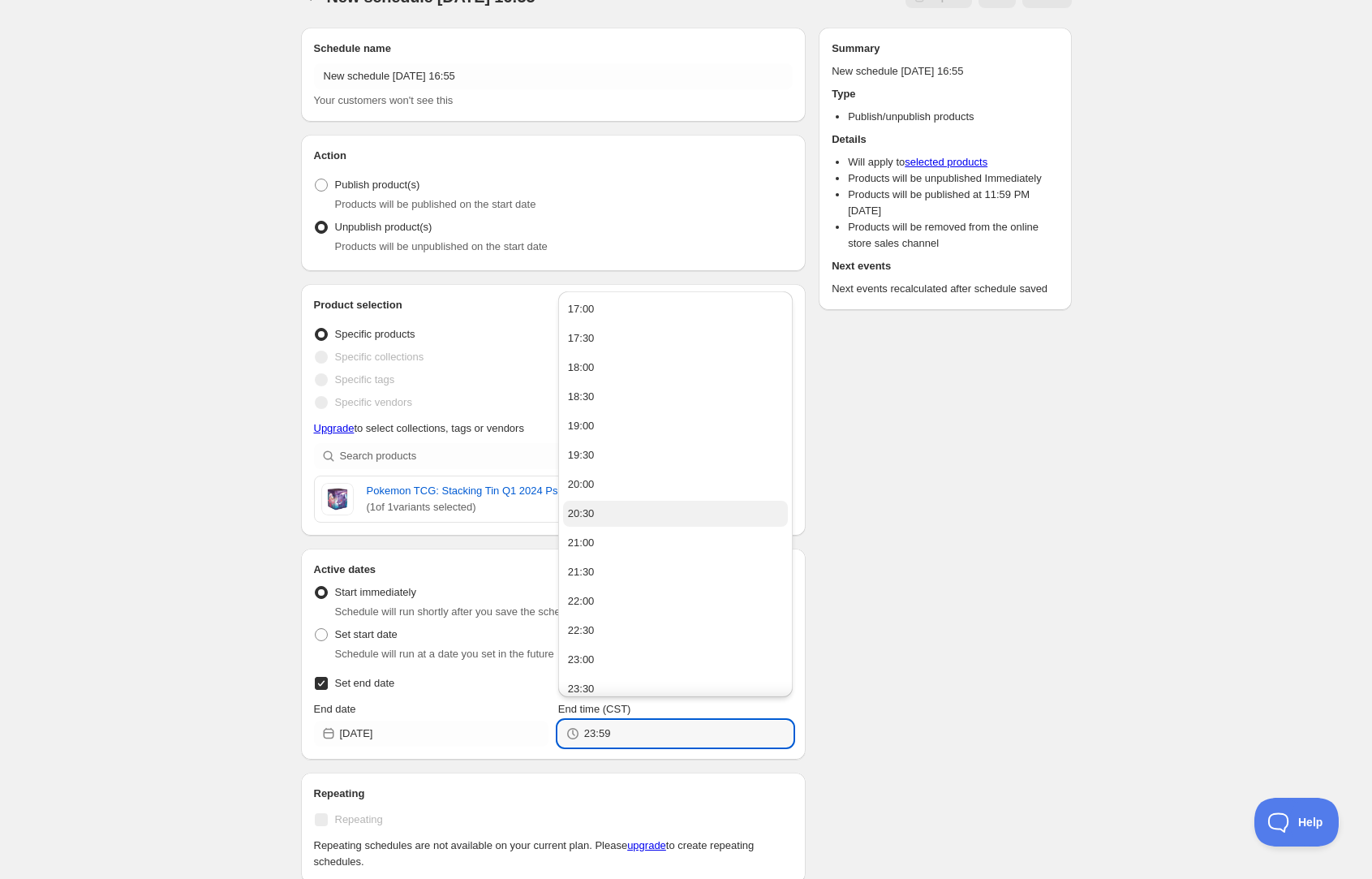
scroll to position [20, 0]
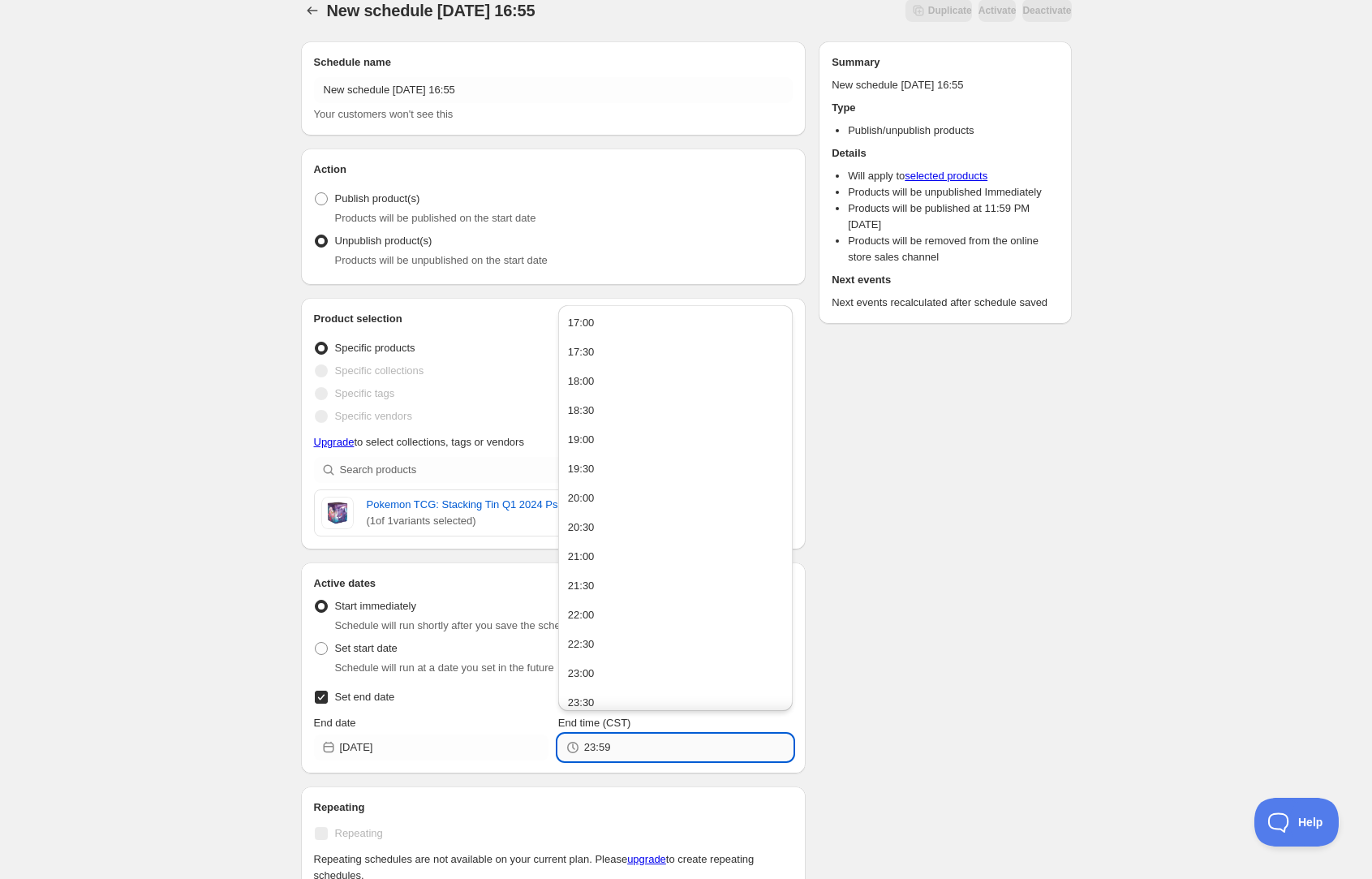
click at [636, 744] on input "23:59" at bounding box center [688, 747] width 208 height 26
type input "17:03"
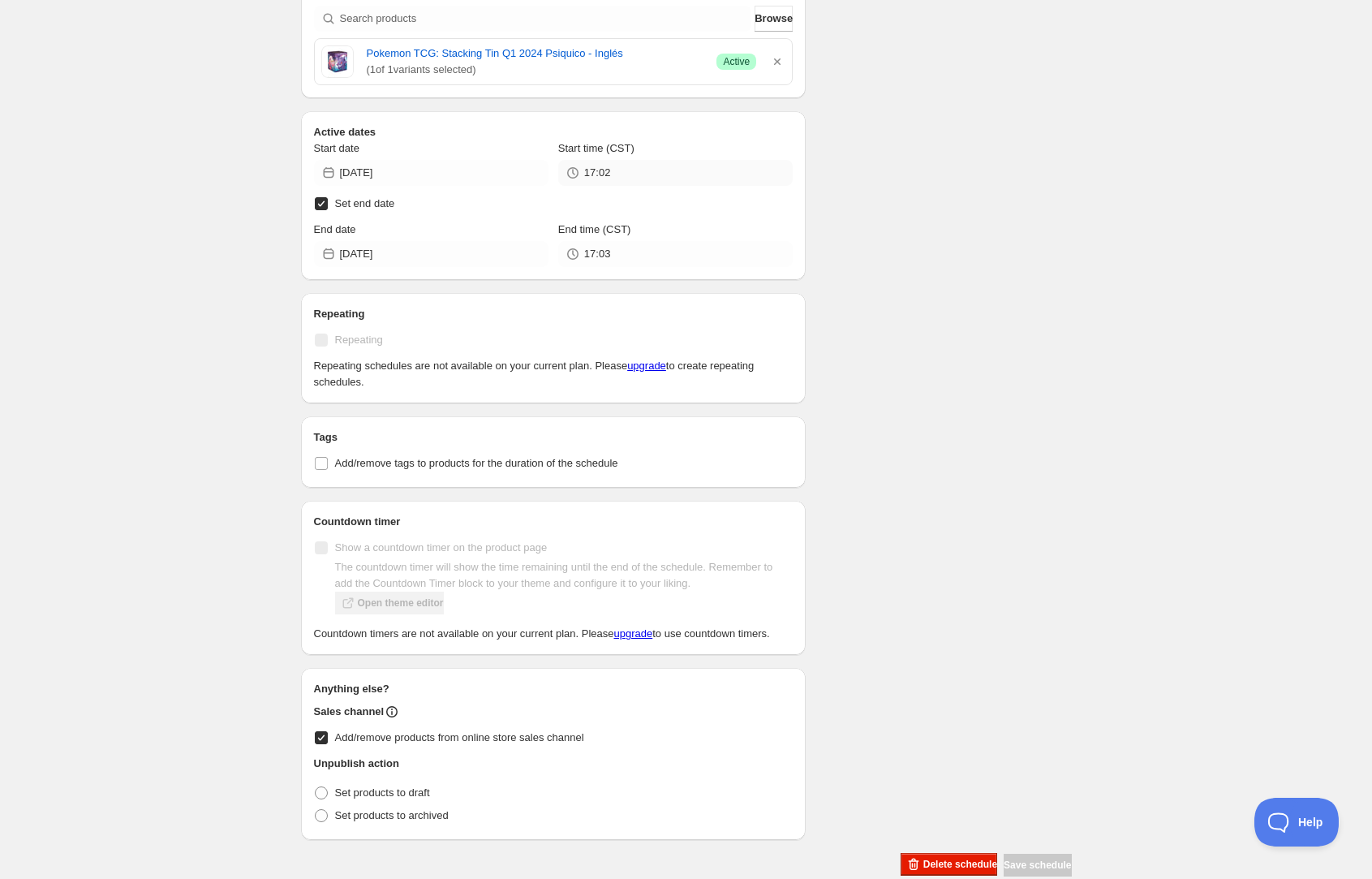
scroll to position [517, 0]
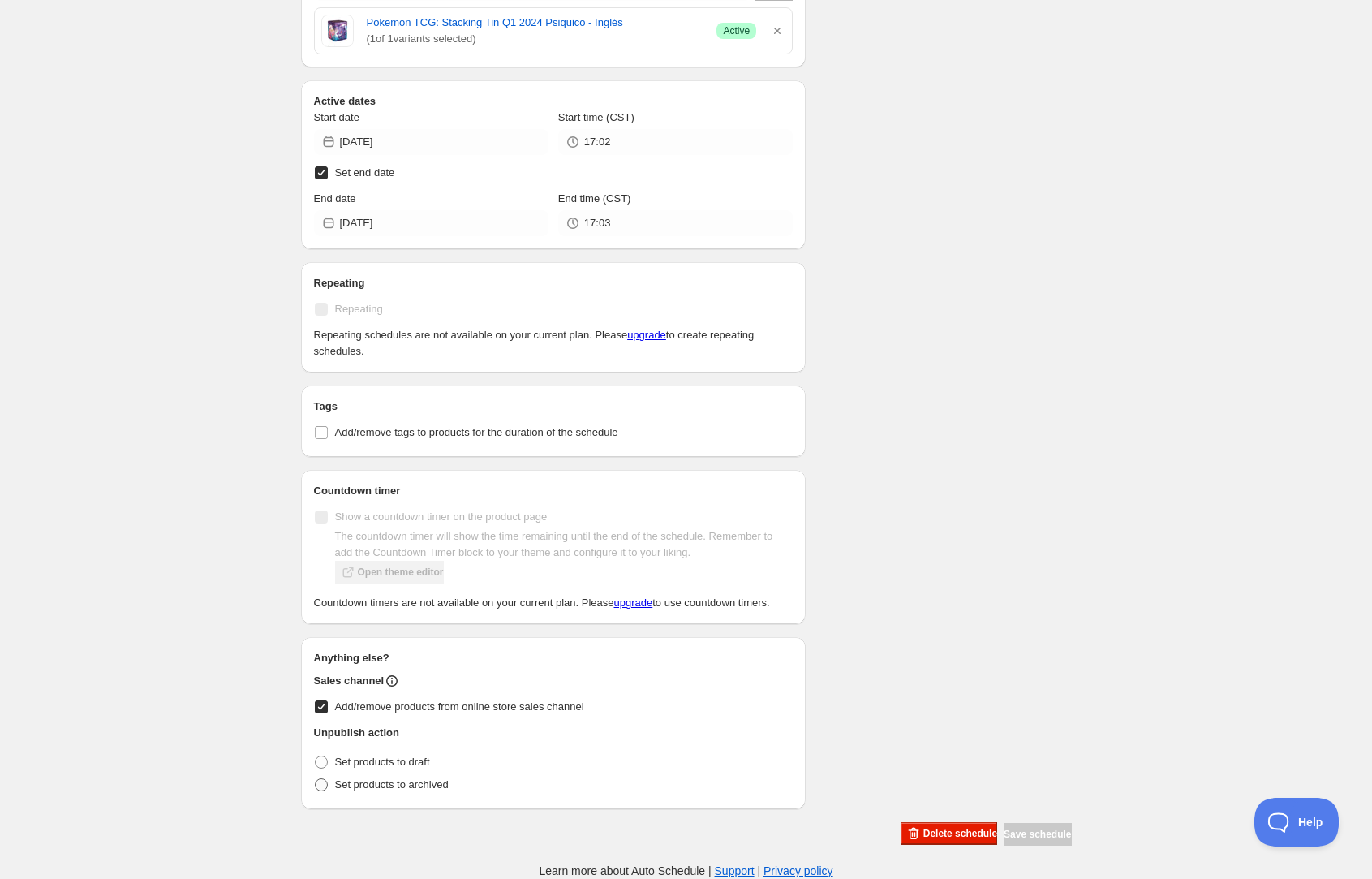
click at [445, 788] on span "Set products to archived" at bounding box center [392, 785] width 113 height 12
click at [316, 779] on input "Set products to archived" at bounding box center [315, 779] width 1 height 1
radio input "true"
click at [1053, 840] on span "Save schedule" at bounding box center [1038, 835] width 67 height 13
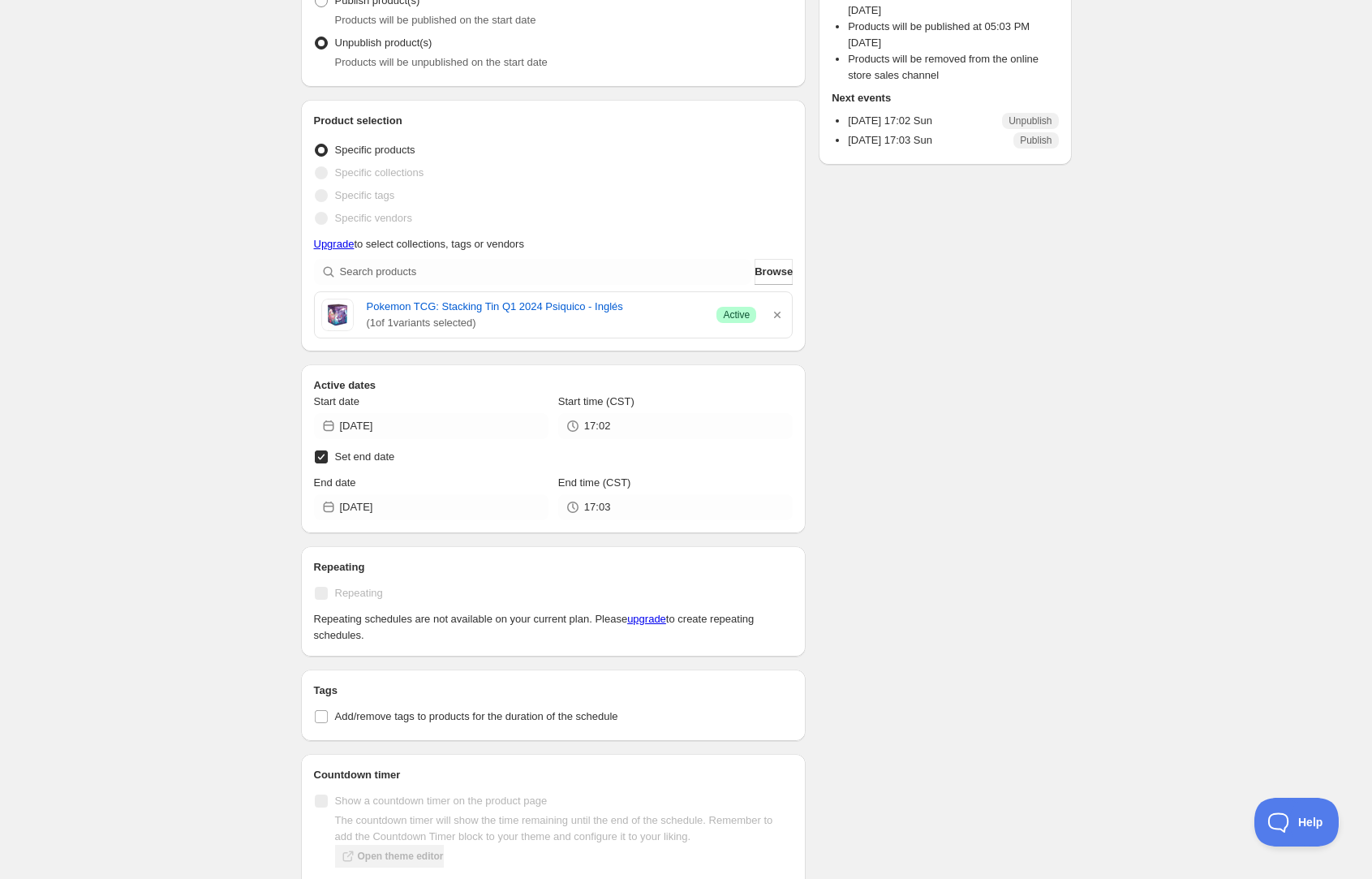
scroll to position [0, 0]
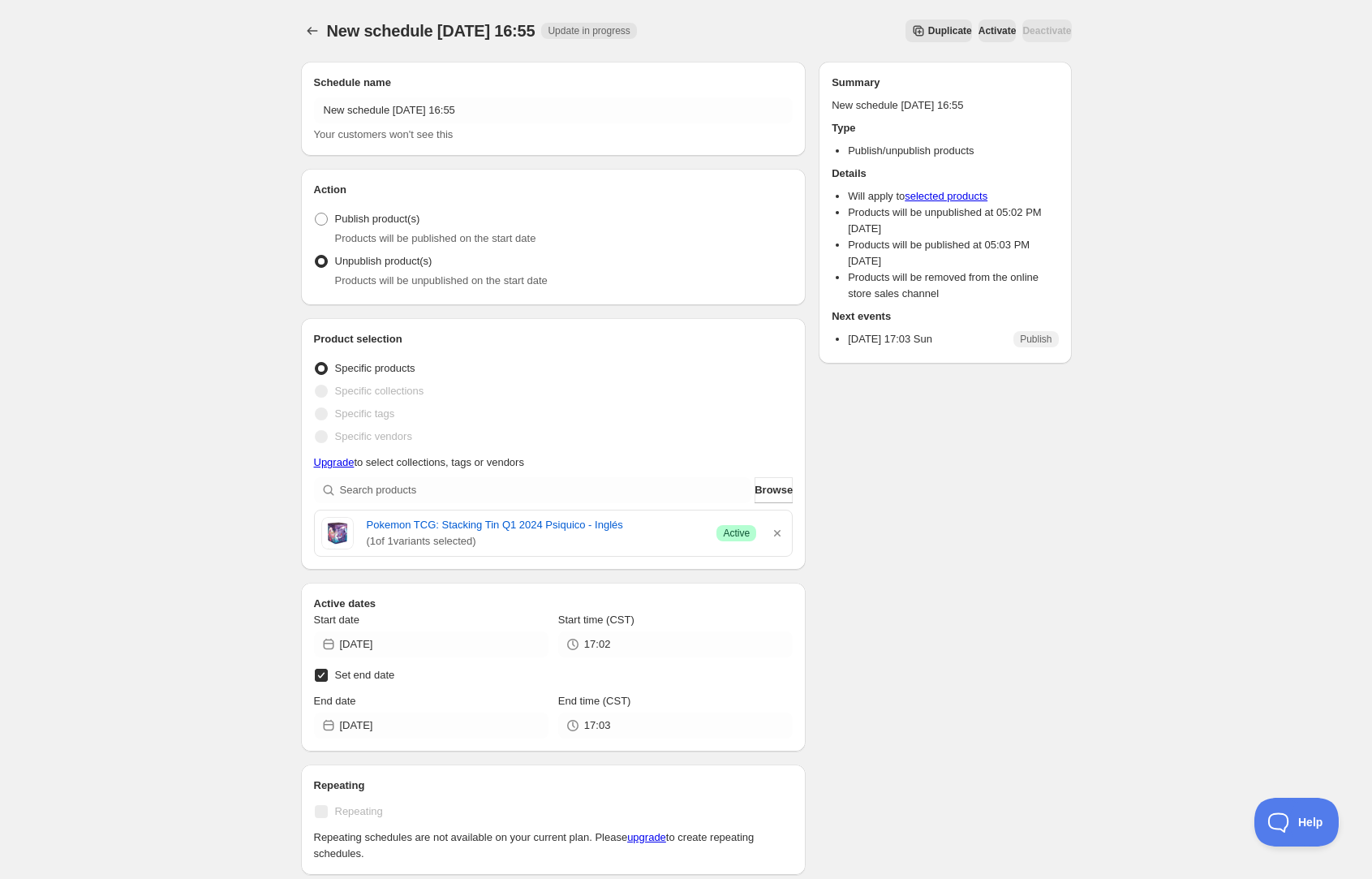
type input "18:30"
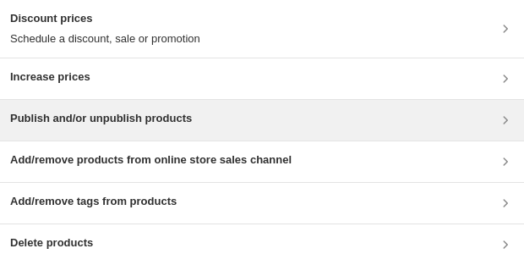
click at [129, 112] on h3 "Publish and/or unpublish products" at bounding box center [101, 118] width 182 height 17
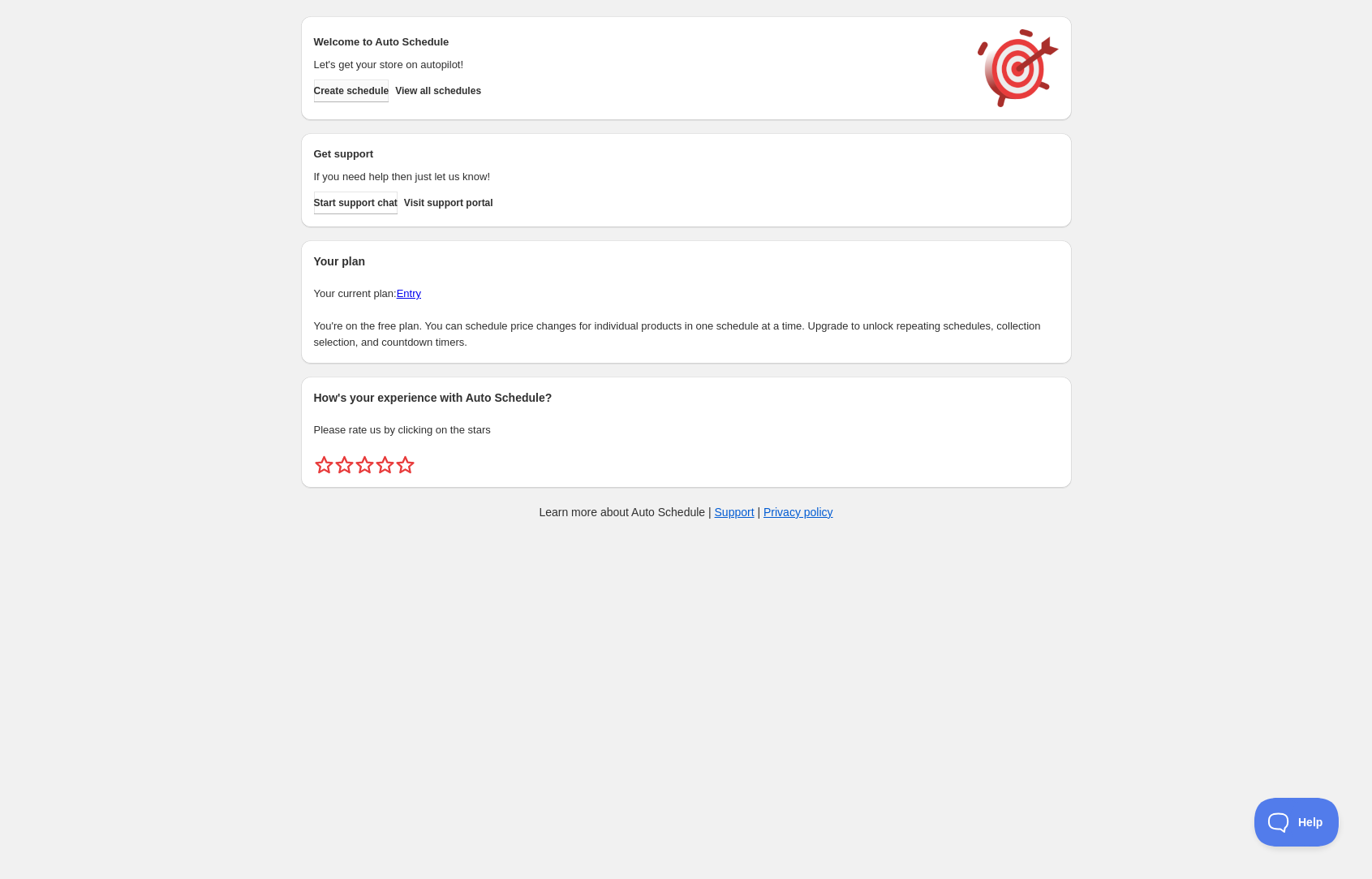
click at [377, 91] on span "Create schedule" at bounding box center [351, 91] width 76 height 13
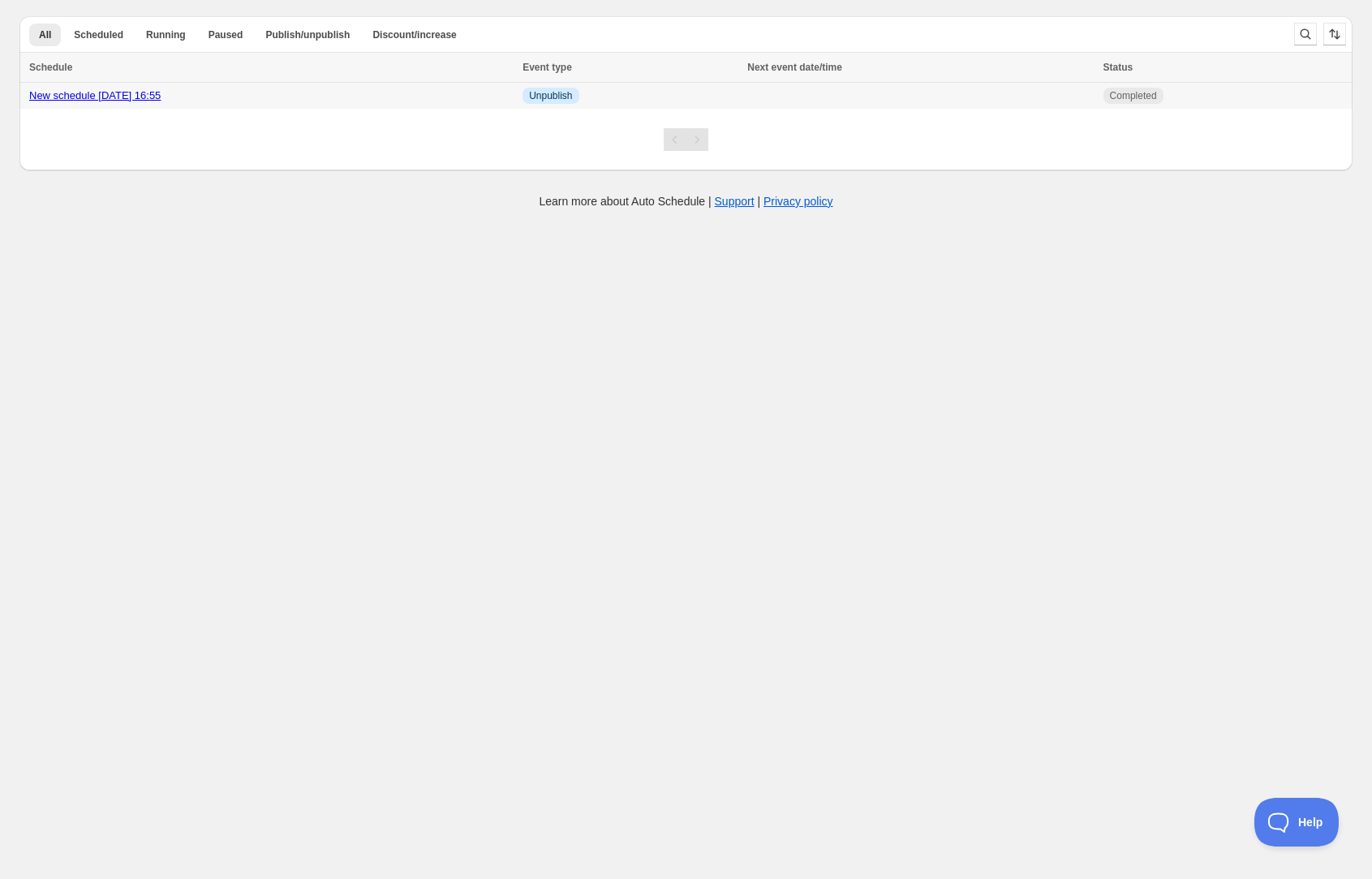
click at [830, 104] on td at bounding box center [920, 96] width 355 height 27
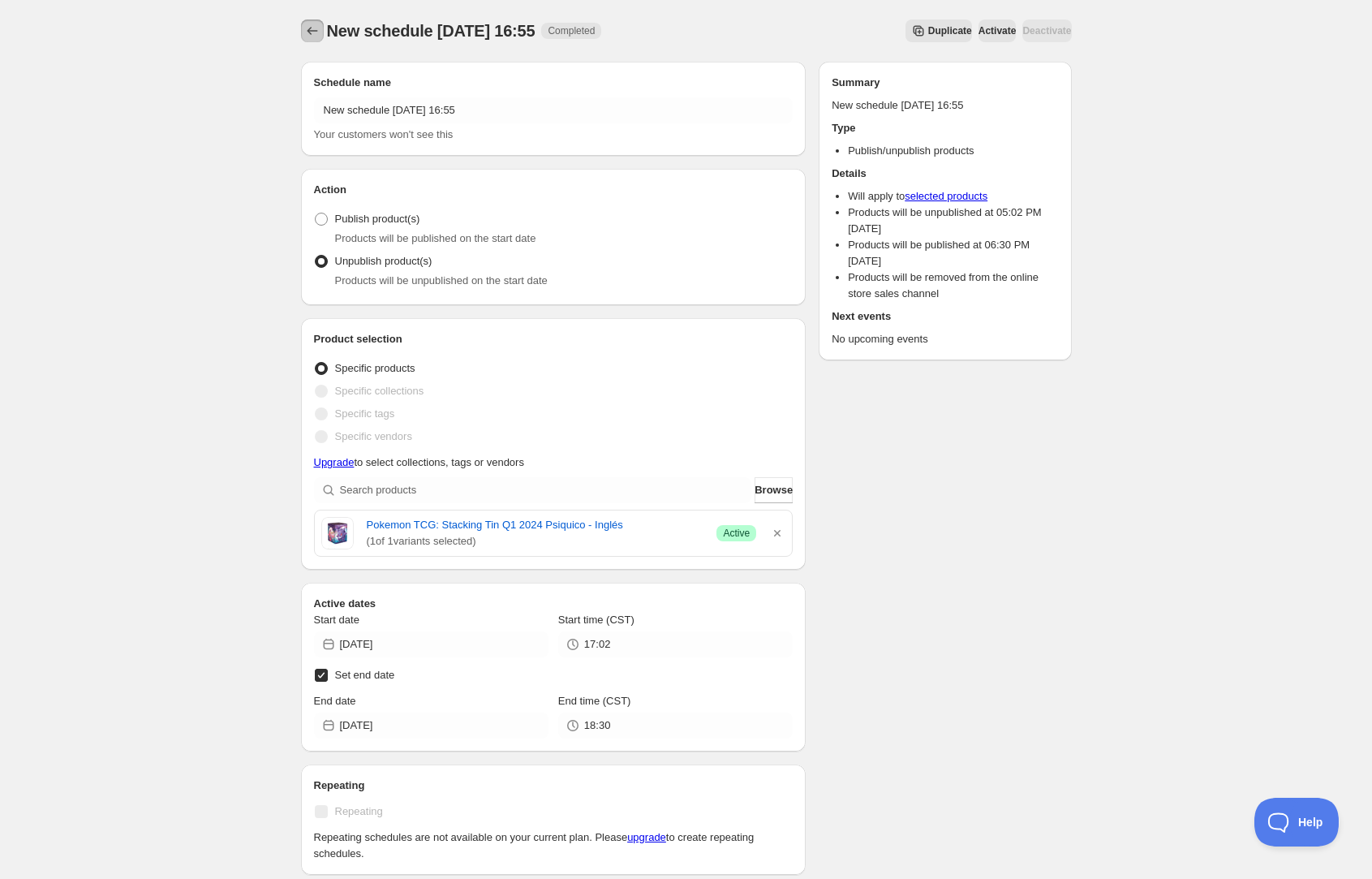
click at [310, 37] on icon "Schedules" at bounding box center [312, 31] width 16 height 16
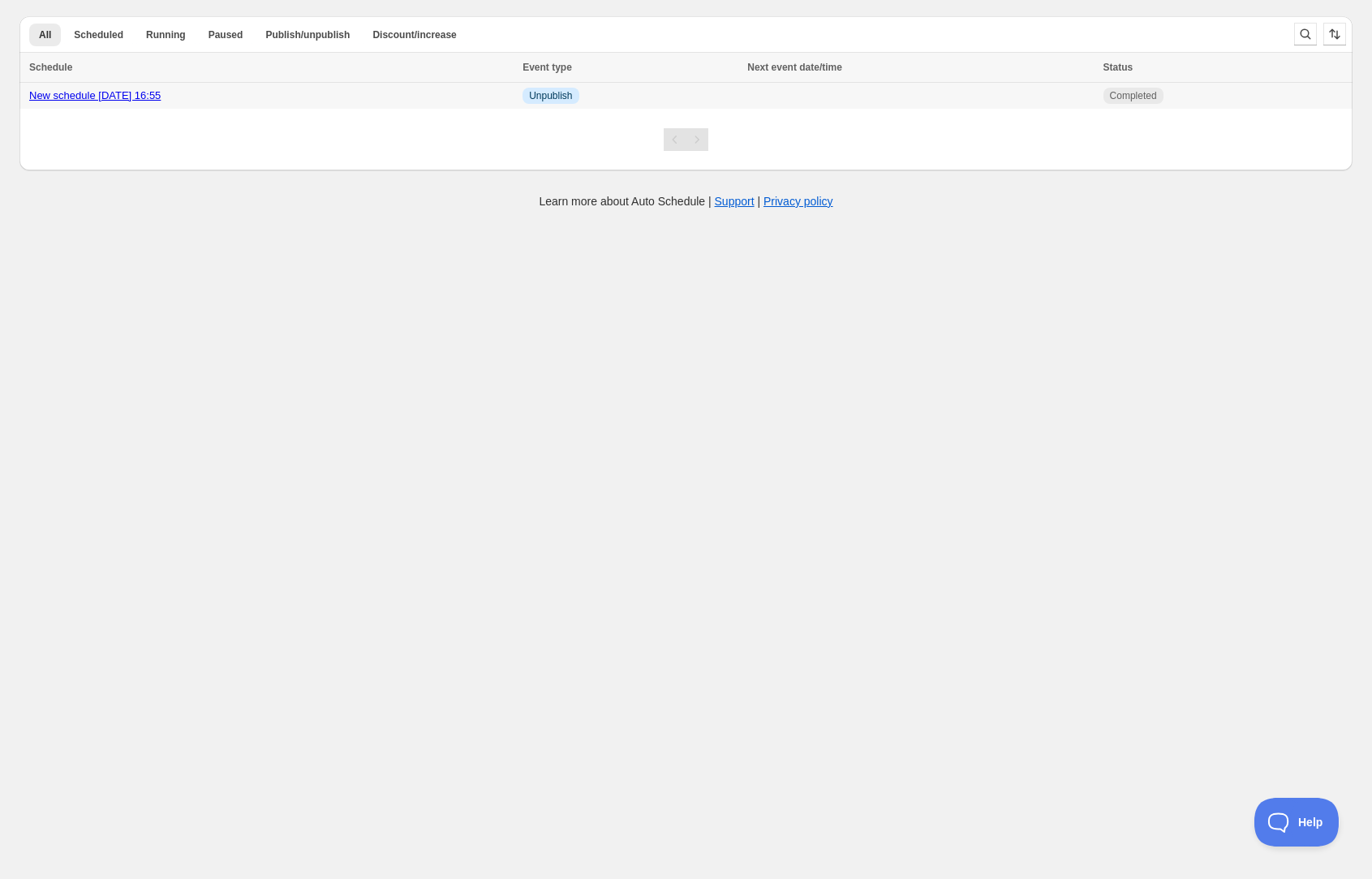
click at [572, 97] on span "Unpublish" at bounding box center [550, 96] width 43 height 13
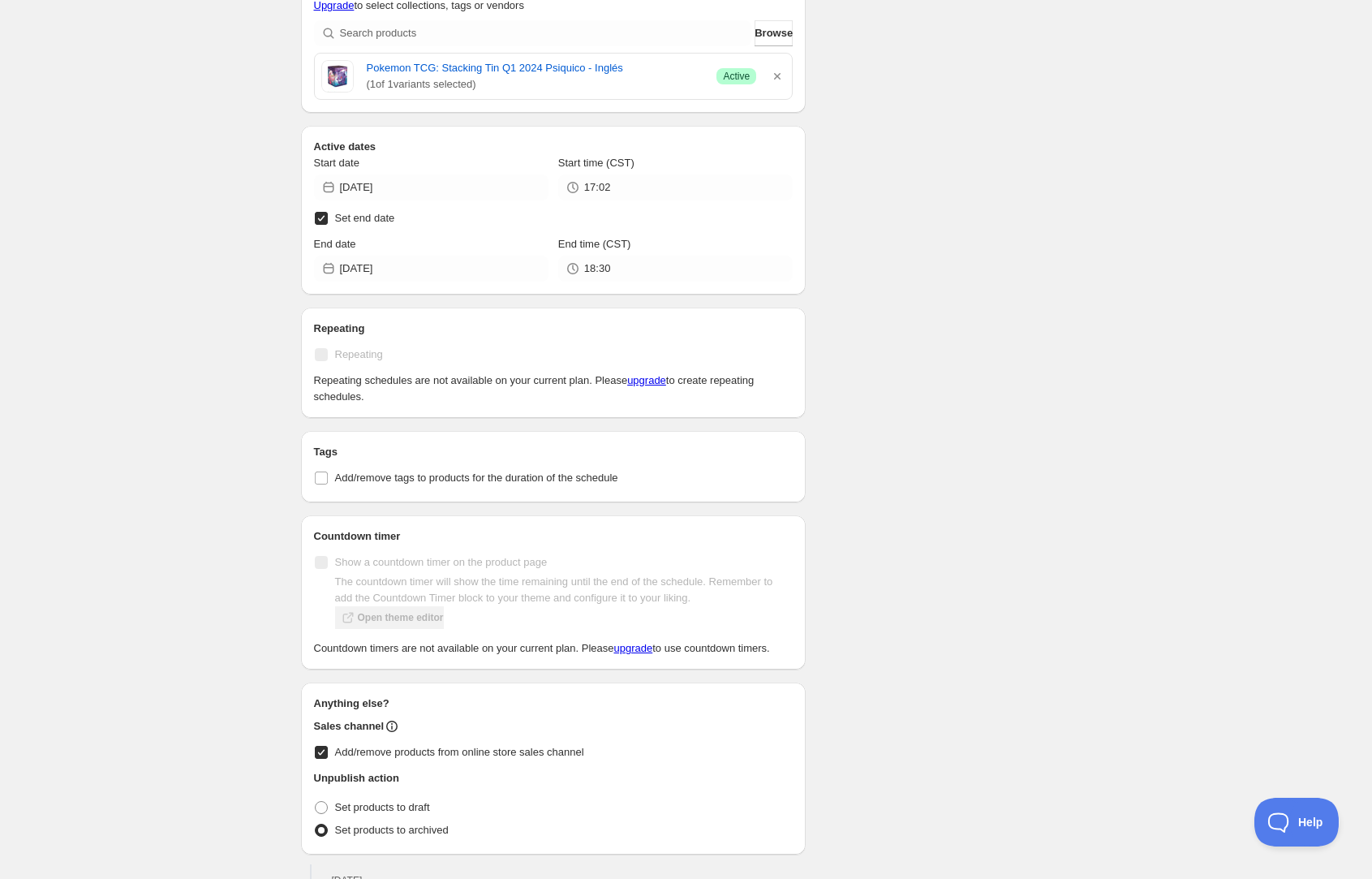
scroll to position [608, 0]
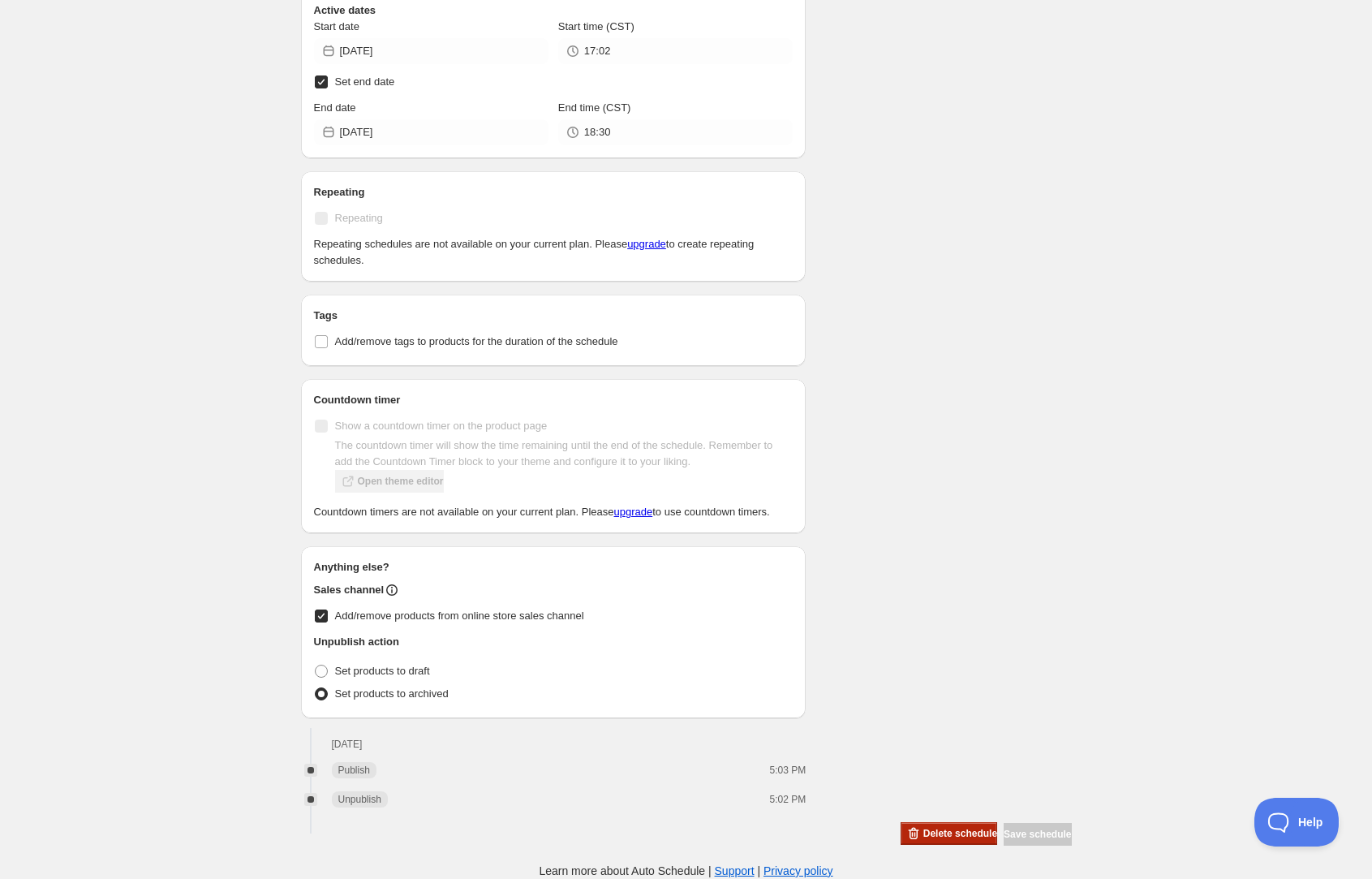
click at [946, 828] on span "Delete schedule" at bounding box center [960, 834] width 74 height 13
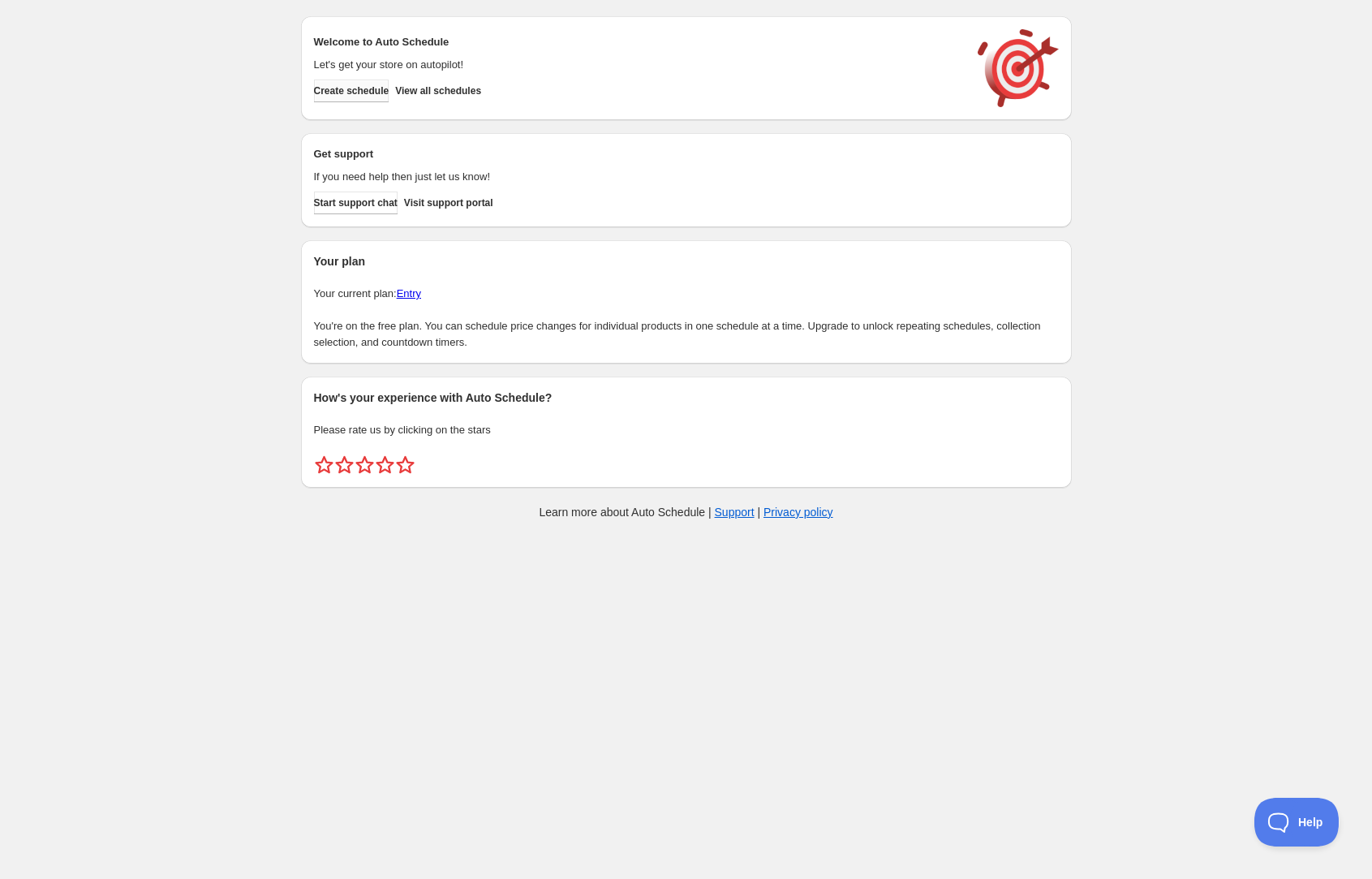
click at [366, 93] on span "Create schedule" at bounding box center [351, 91] width 76 height 13
click at [374, 92] on span "Create schedule" at bounding box center [351, 91] width 76 height 13
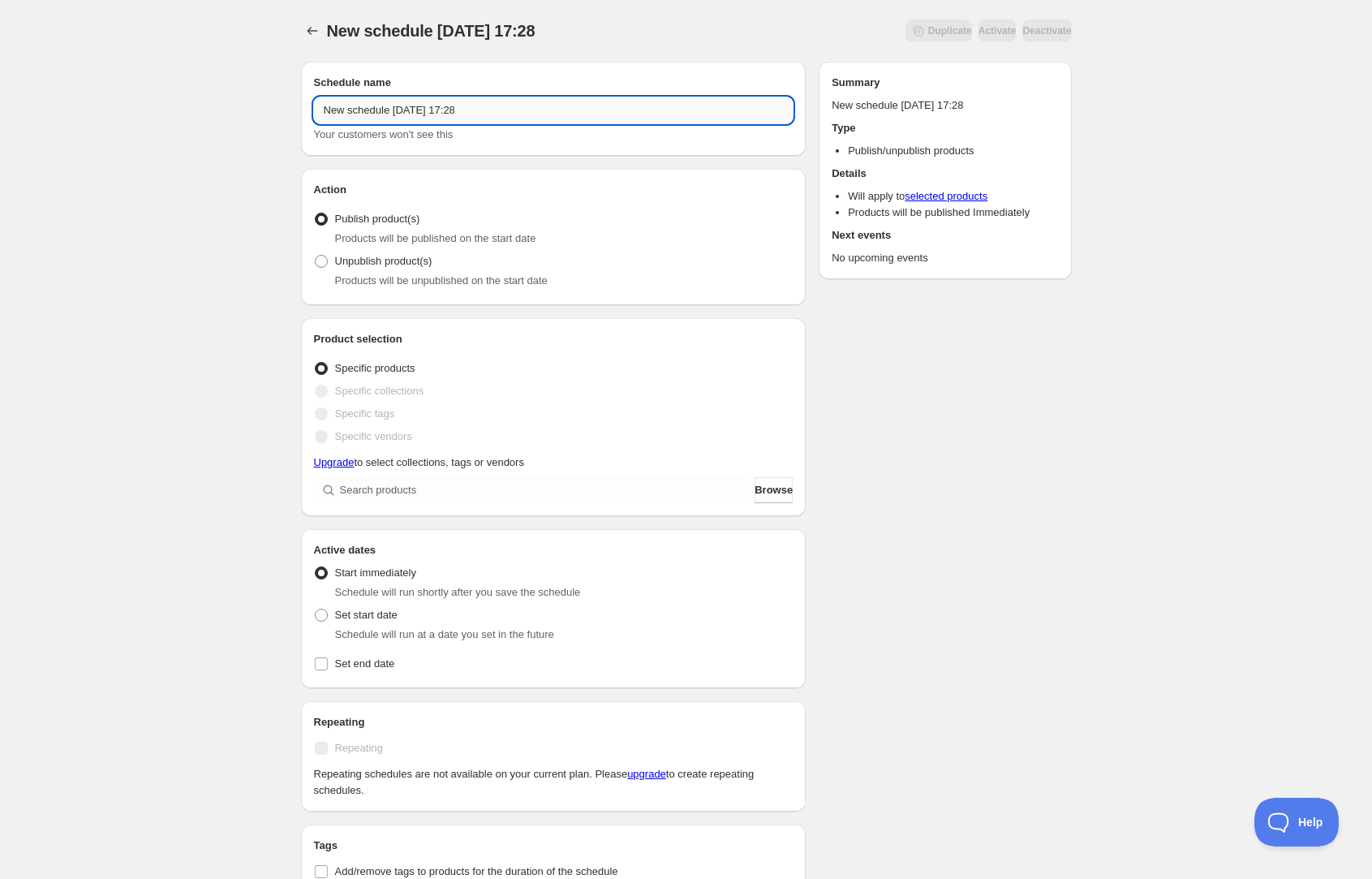
click at [424, 107] on input "New schedule Sep 21 2025 17:28" at bounding box center [554, 110] width 480 height 26
type input "Ofertas Miercoles"
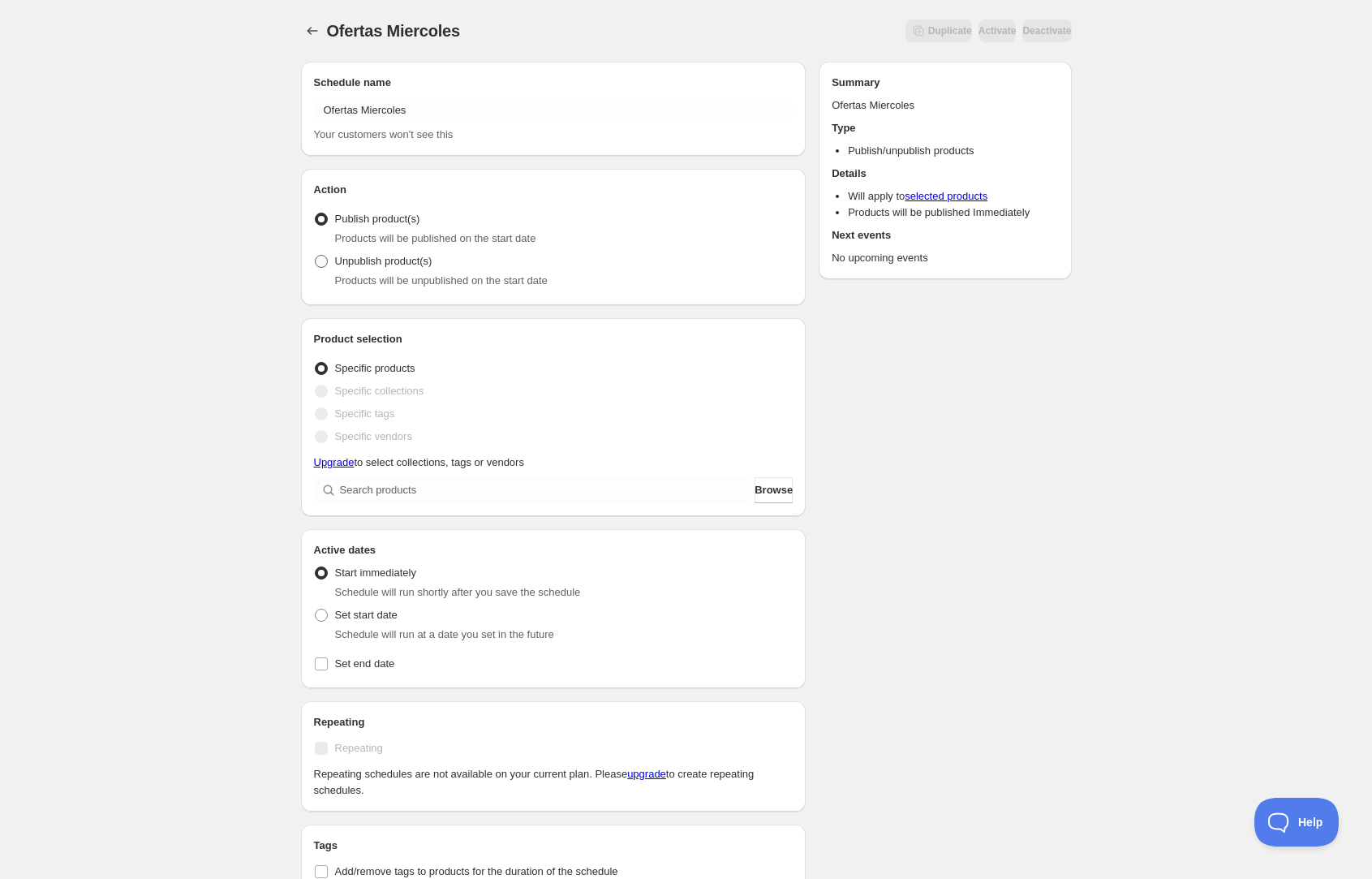
click at [396, 267] on span "Unpublish product(s)" at bounding box center [383, 260] width 97 height 12
click at [316, 256] on input "Unpublish product(s)" at bounding box center [315, 255] width 1 height 1
radio input "true"
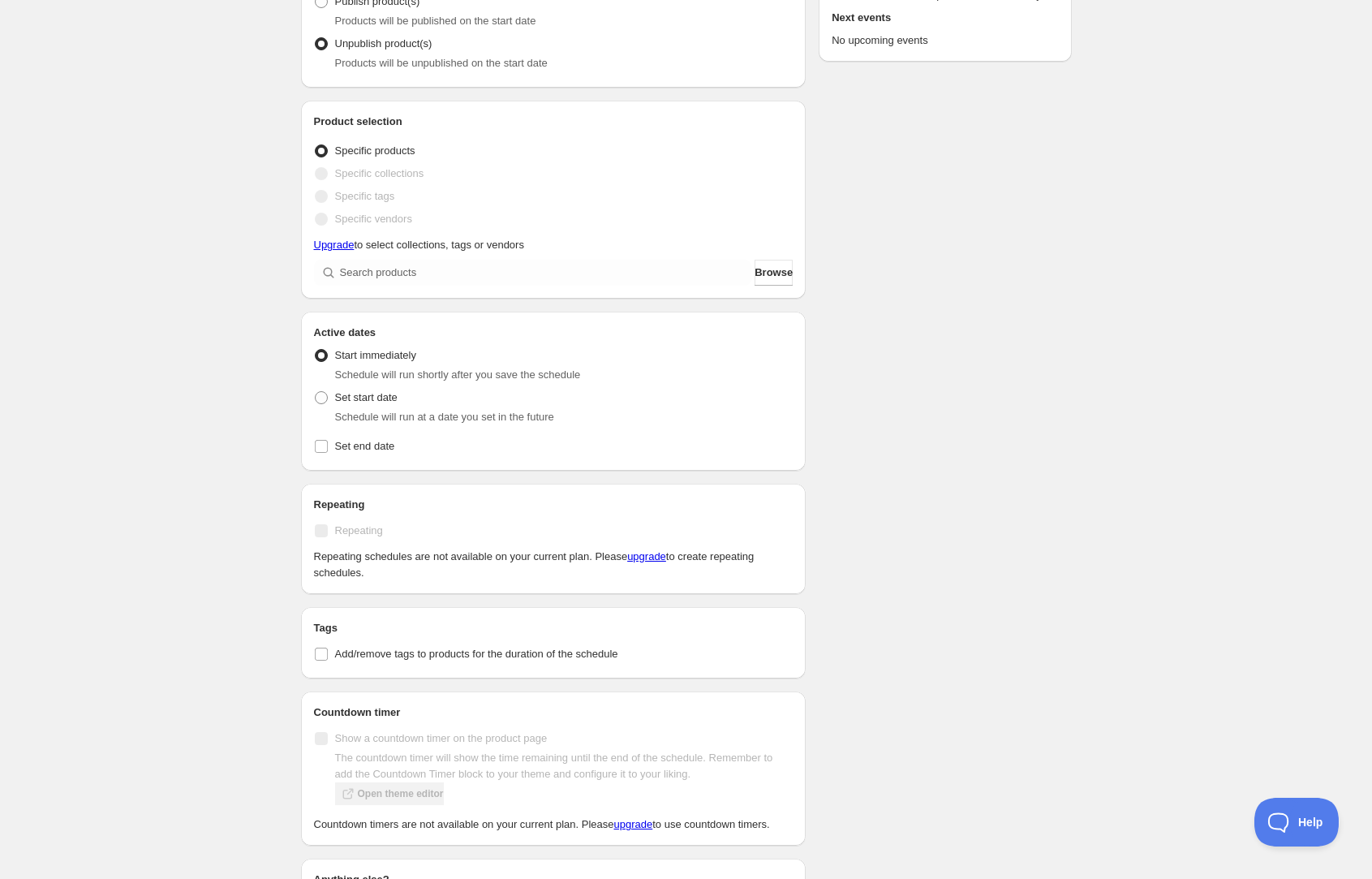
scroll to position [219, 0]
click at [364, 451] on span "Set end date" at bounding box center [365, 444] width 60 height 12
click at [327, 451] on input "Set end date" at bounding box center [322, 445] width 13 height 13
checkbox input "true"
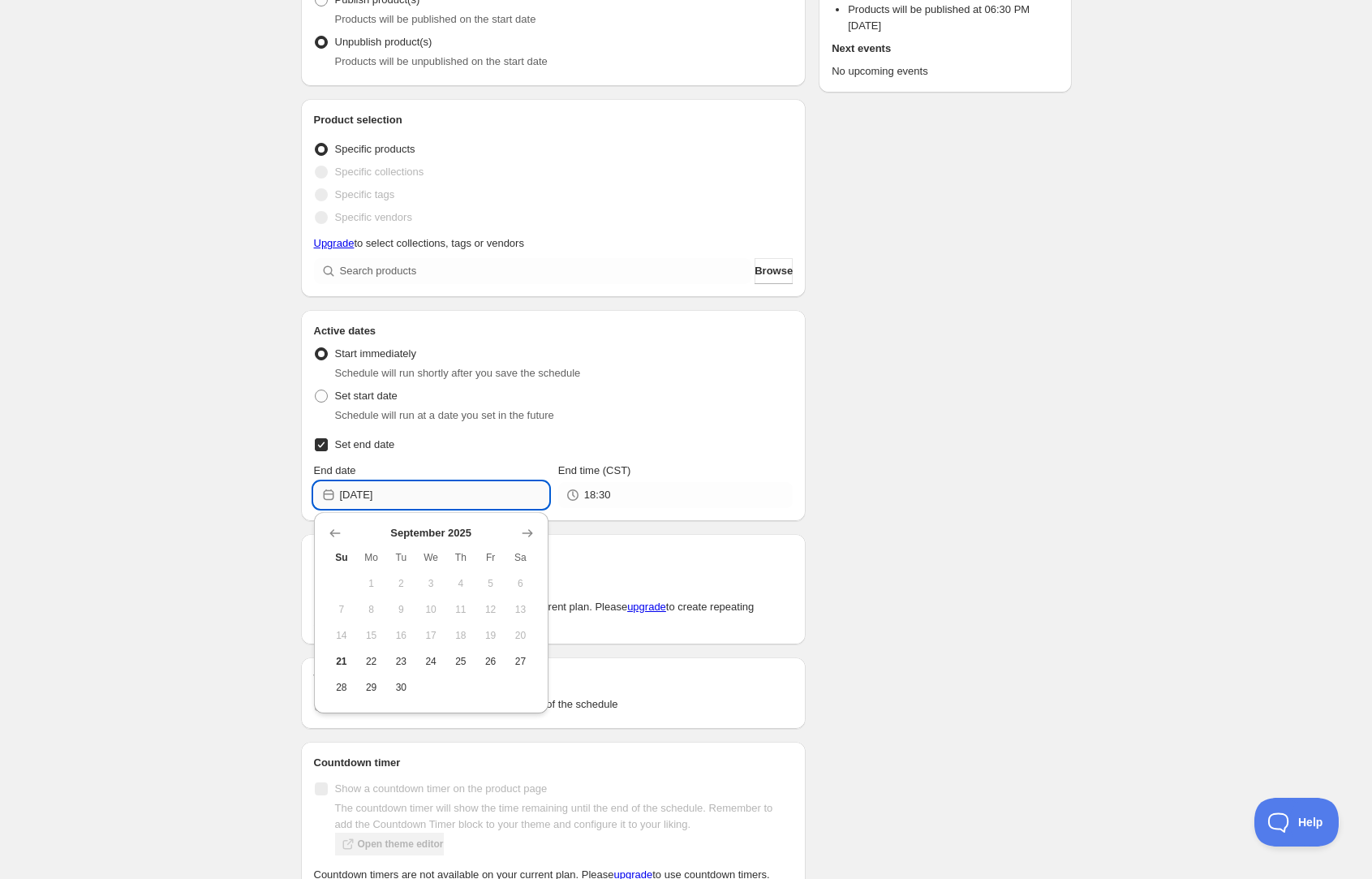
click at [431, 497] on input "2025-09-21" at bounding box center [444, 495] width 208 height 26
click at [431, 661] on span "24" at bounding box center [431, 662] width 17 height 13
type input "2025-09-24"
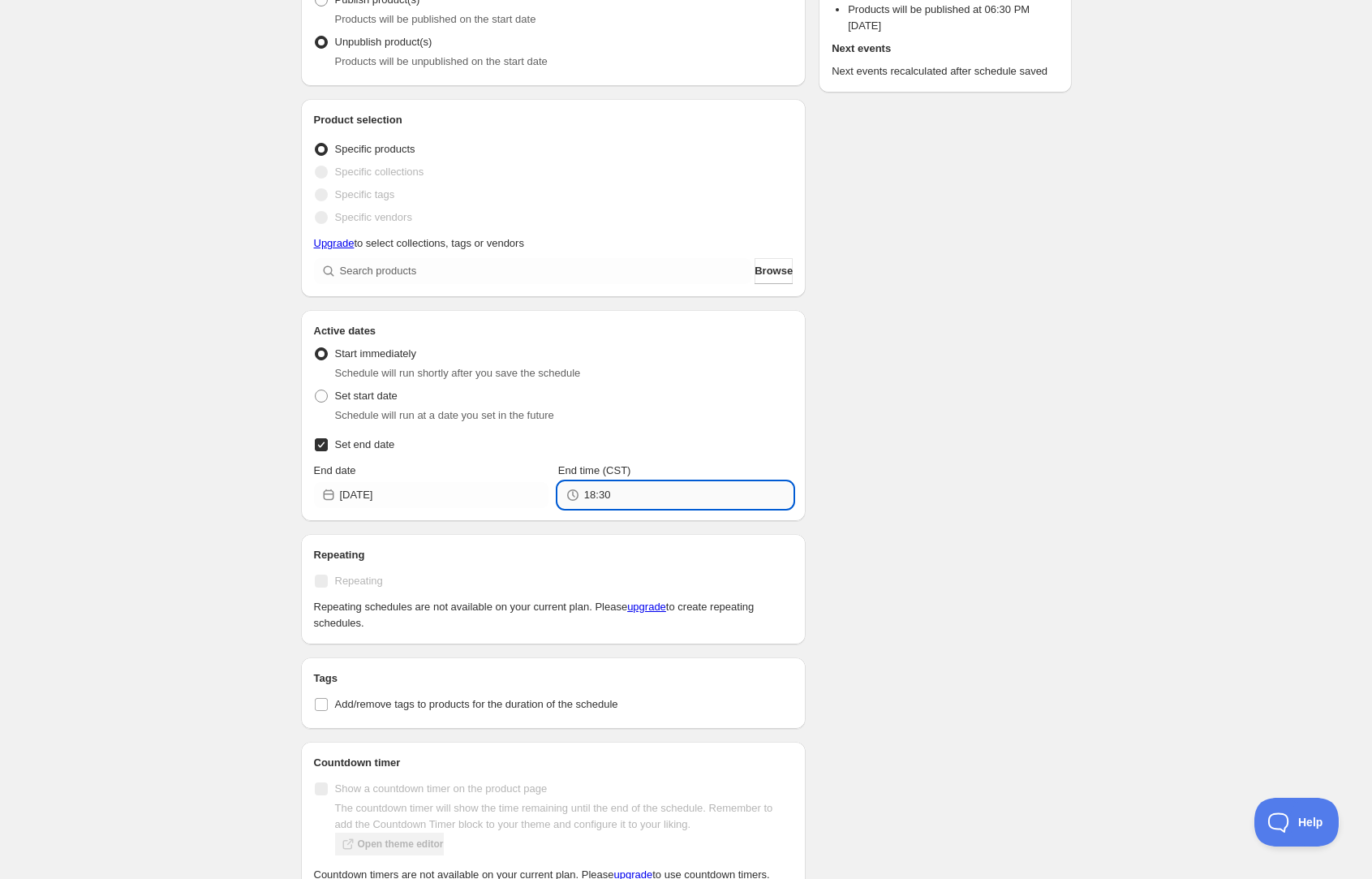
click at [627, 490] on input "18:30" at bounding box center [688, 495] width 208 height 26
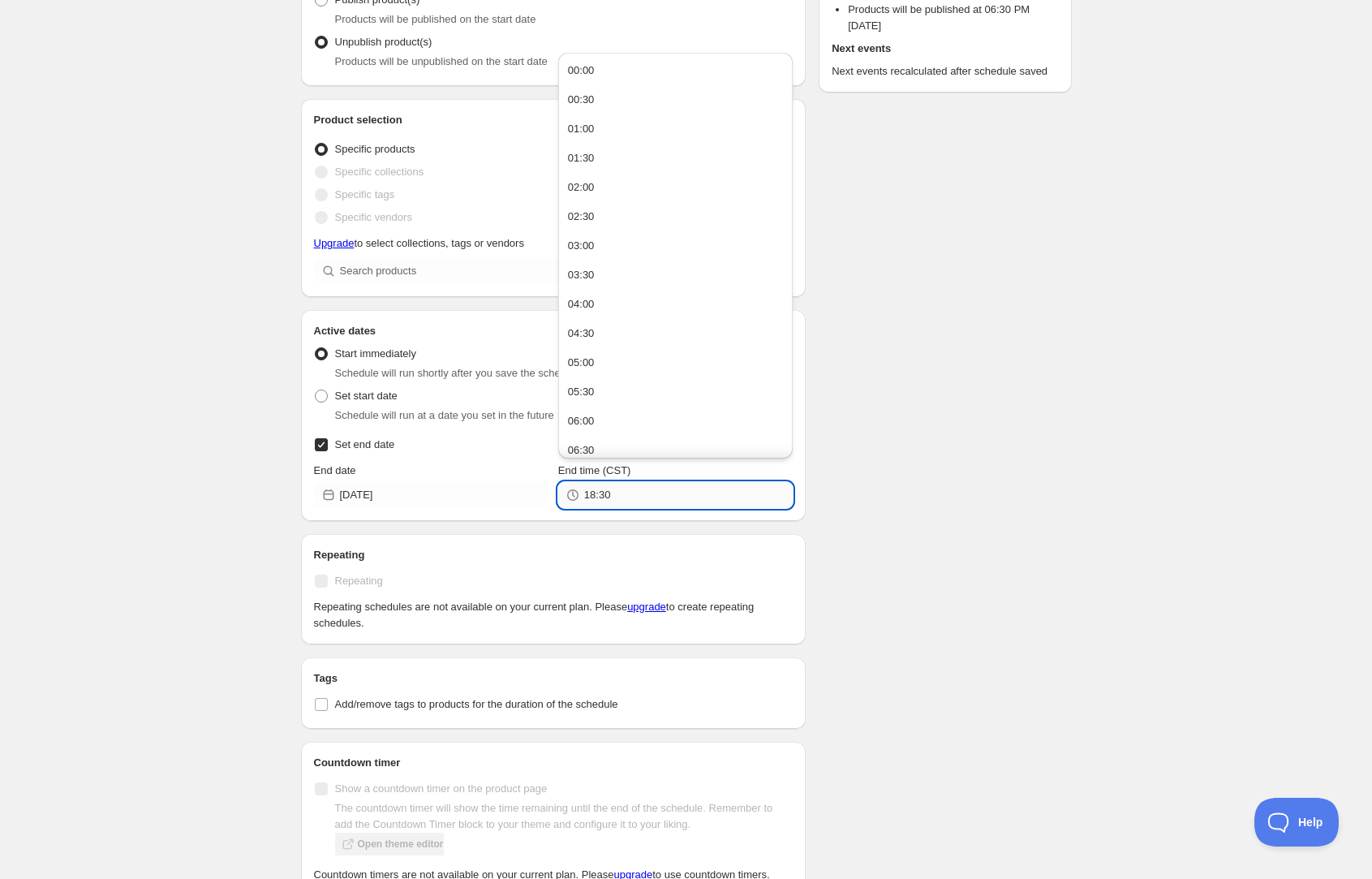
click at [627, 490] on input "18:30" at bounding box center [688, 495] width 208 height 26
type input "23:59"
click at [894, 481] on div "Schedule name Ofertas Miercoles Your customers won't see this Action Action Pub…" at bounding box center [680, 475] width 783 height 1289
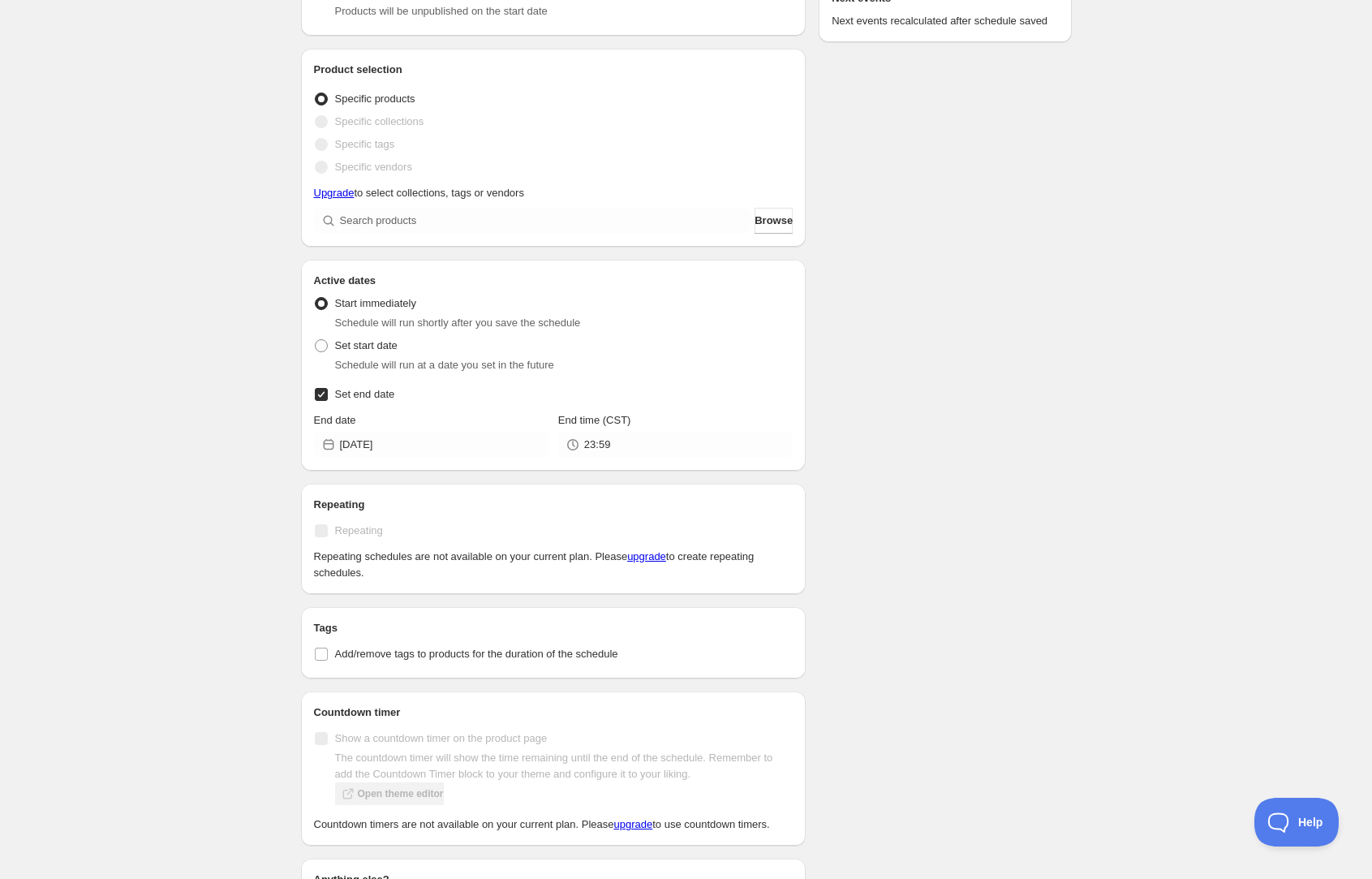
scroll to position [358, 0]
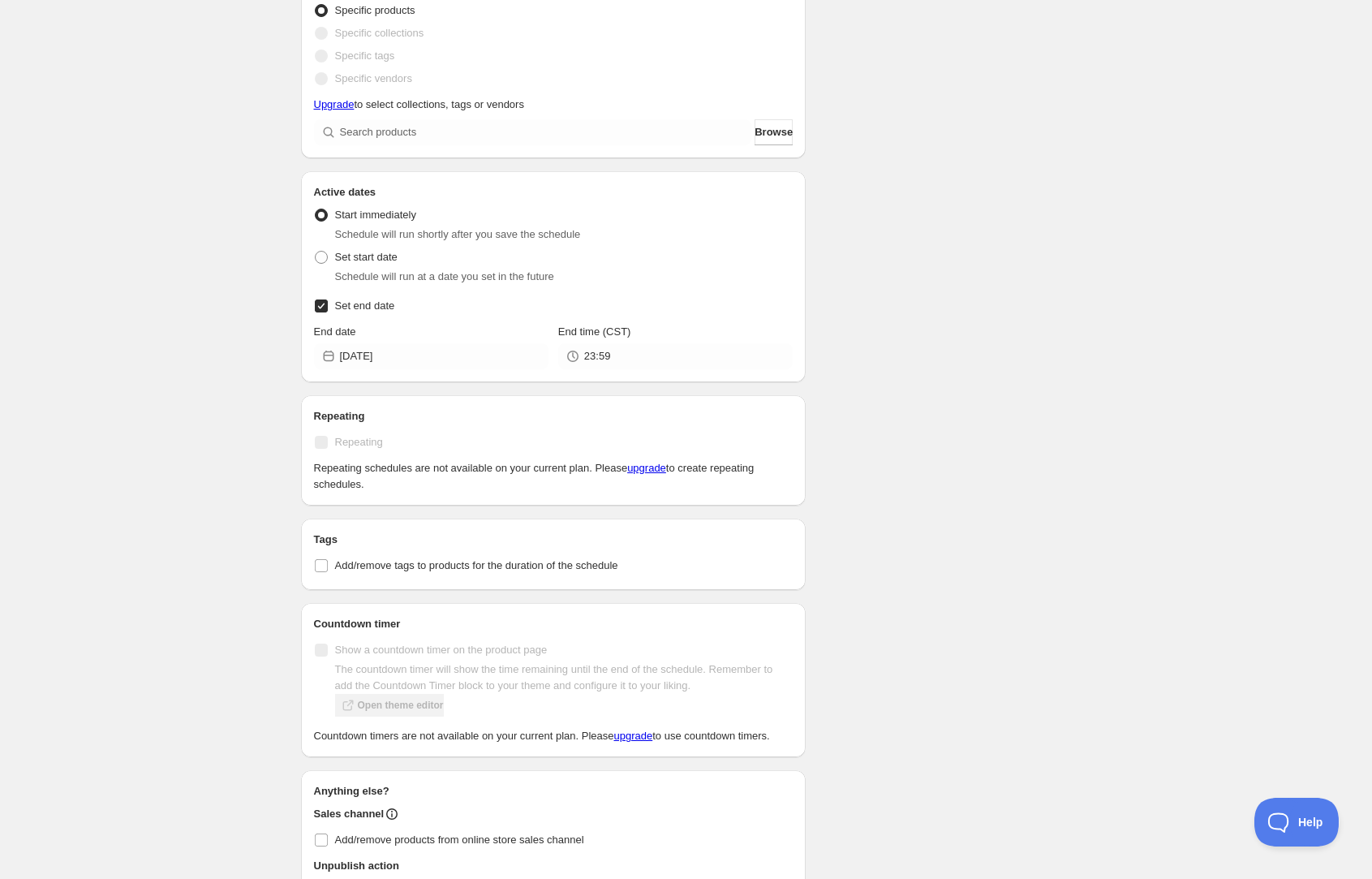
click at [349, 443] on span "Repeating" at bounding box center [359, 442] width 48 height 12
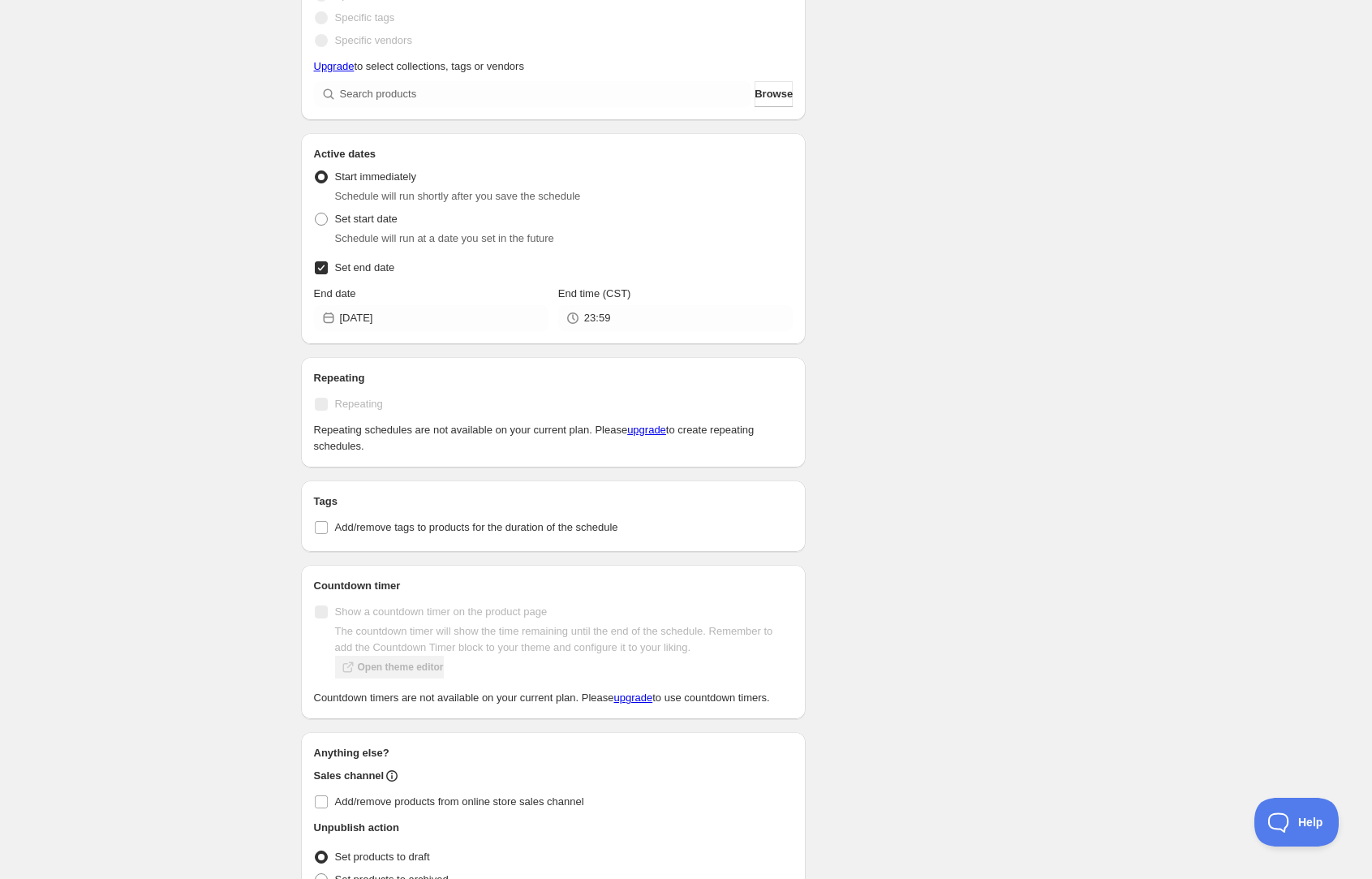
scroll to position [506, 0]
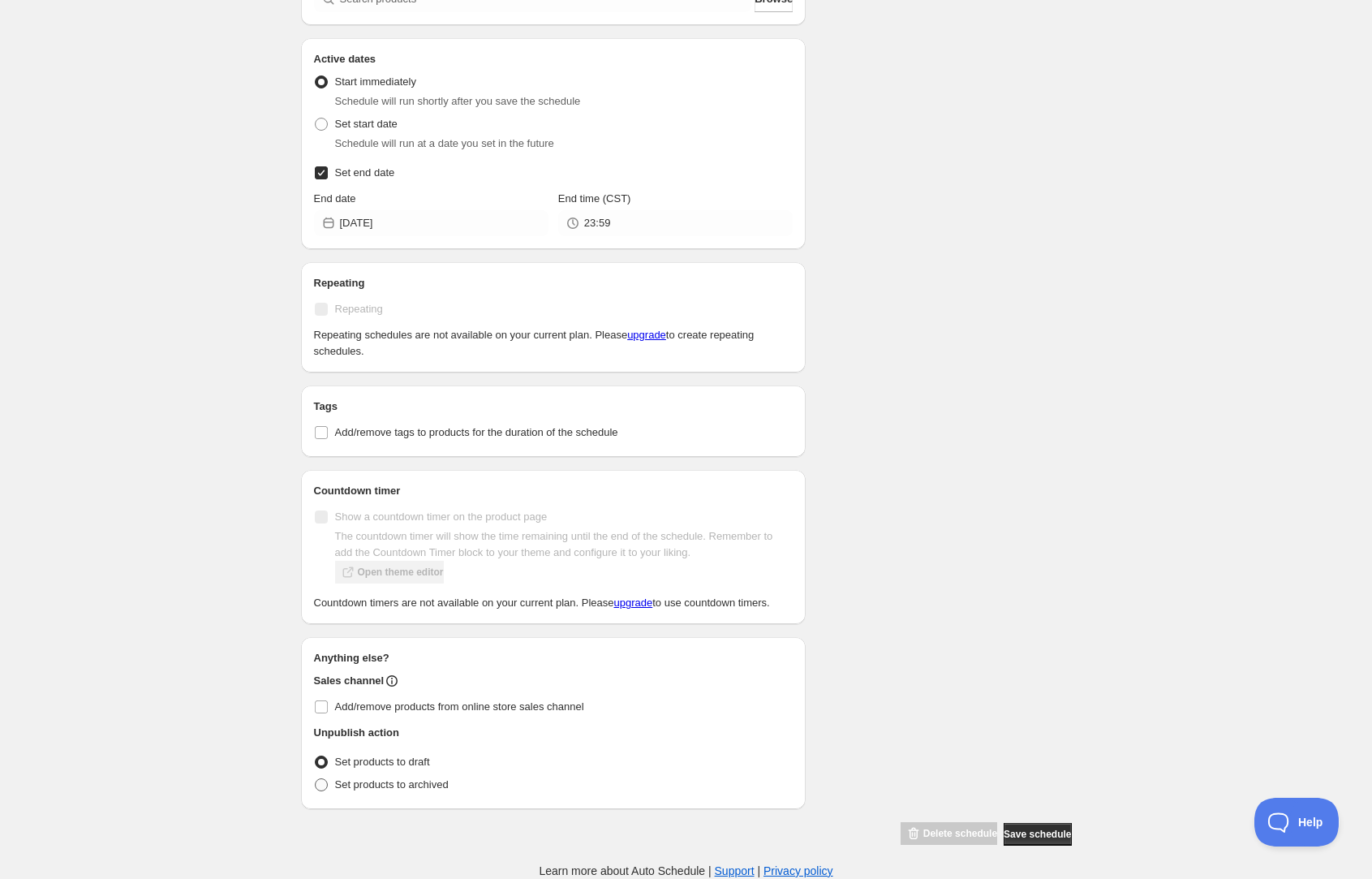
click at [320, 780] on span at bounding box center [322, 786] width 13 height 13
click at [316, 779] on input "Set products to archived" at bounding box center [315, 779] width 1 height 1
radio input "true"
click at [1036, 839] on span "Save schedule" at bounding box center [1038, 835] width 67 height 13
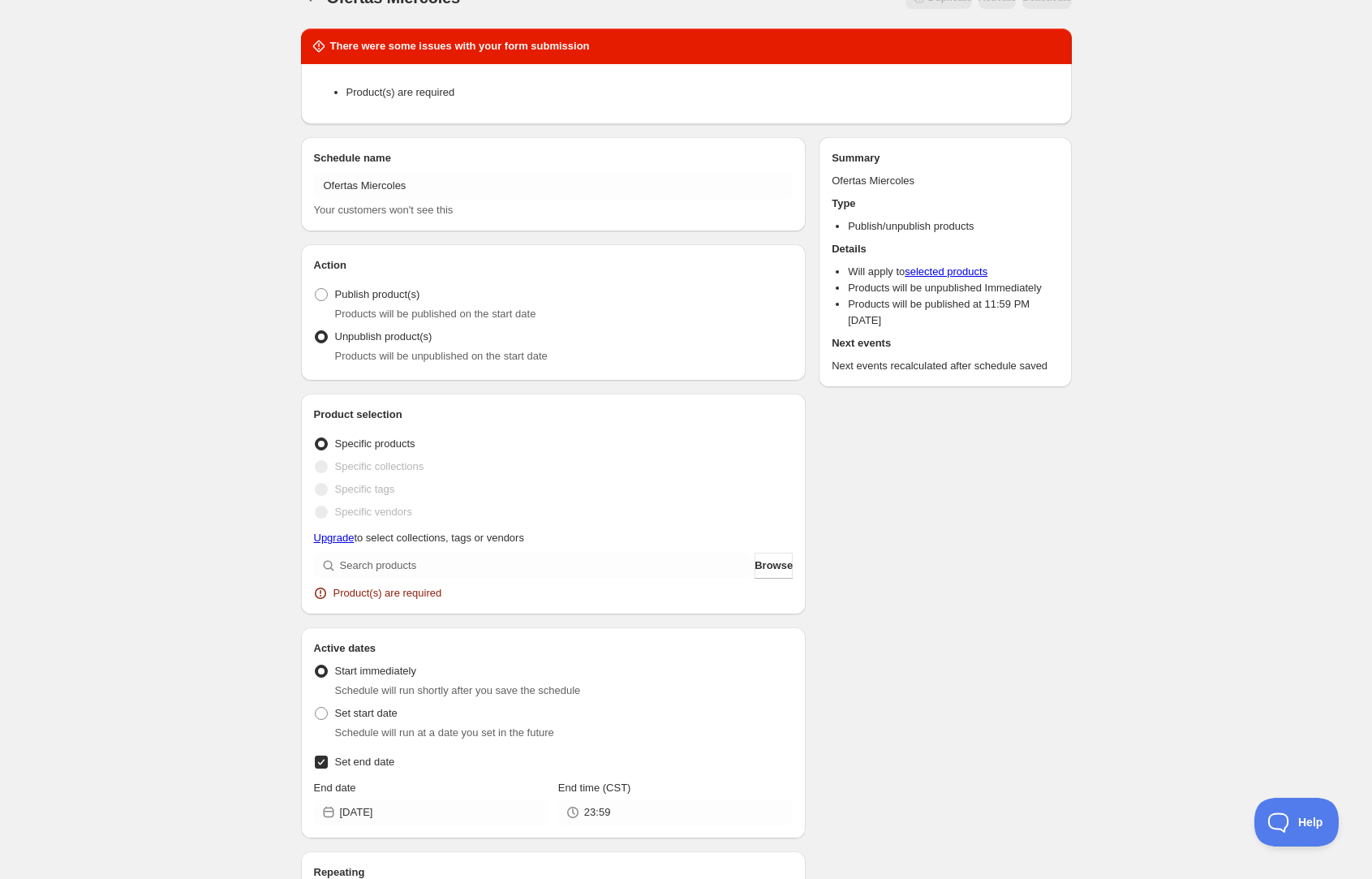
scroll to position [70, 0]
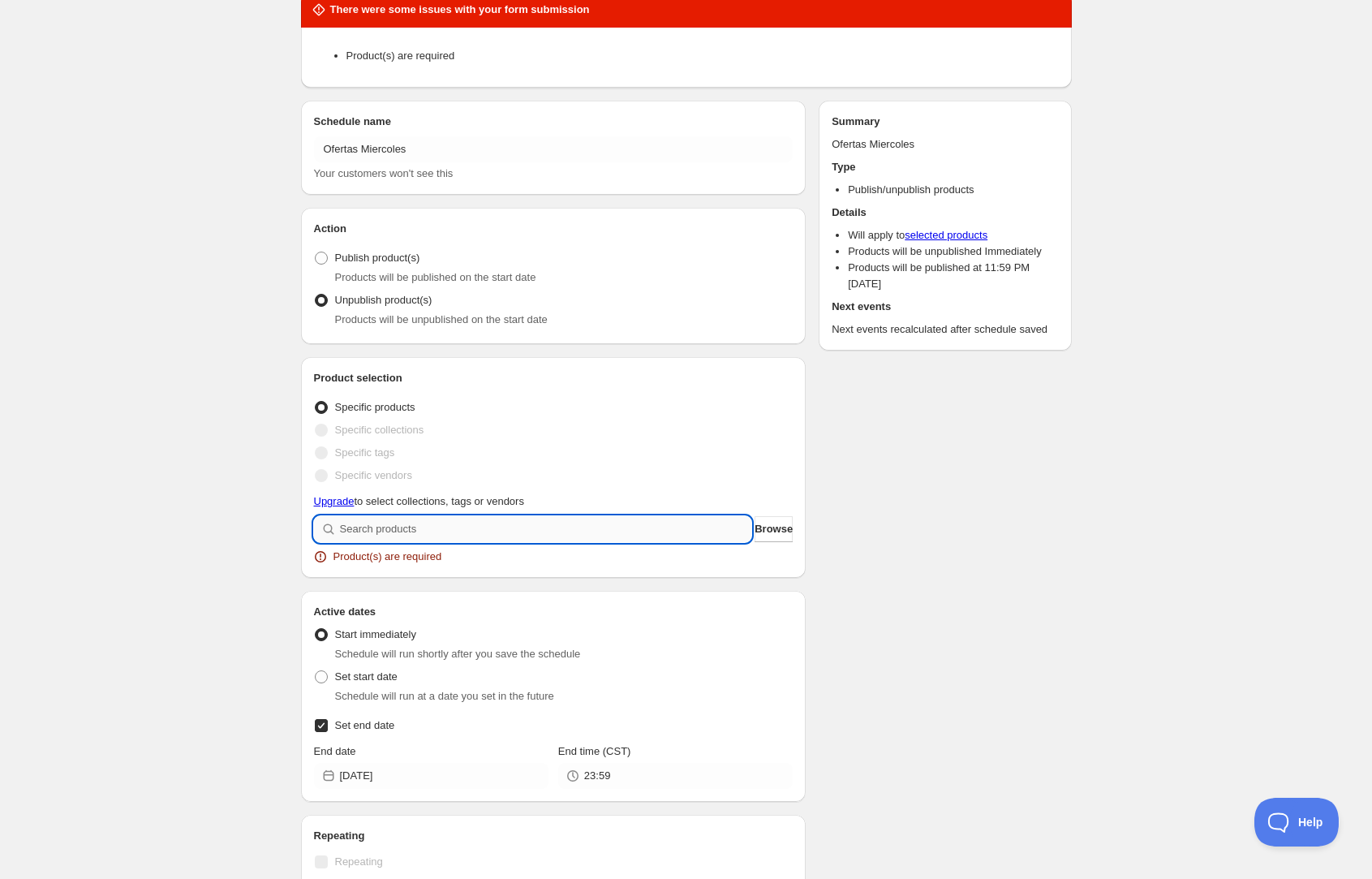
click at [664, 522] on input "search" at bounding box center [545, 529] width 412 height 26
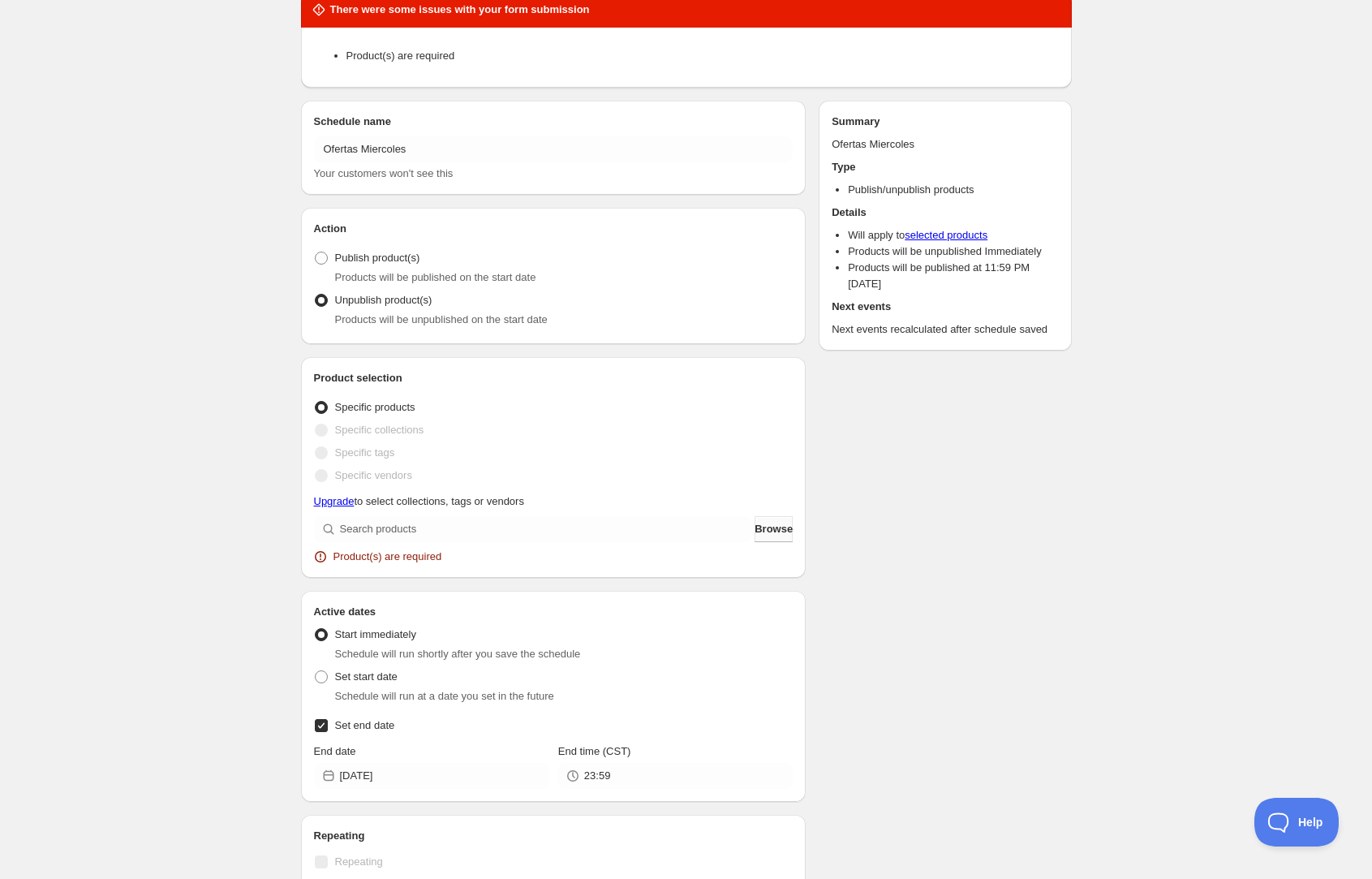
click at [755, 528] on span "Browse" at bounding box center [774, 529] width 38 height 16
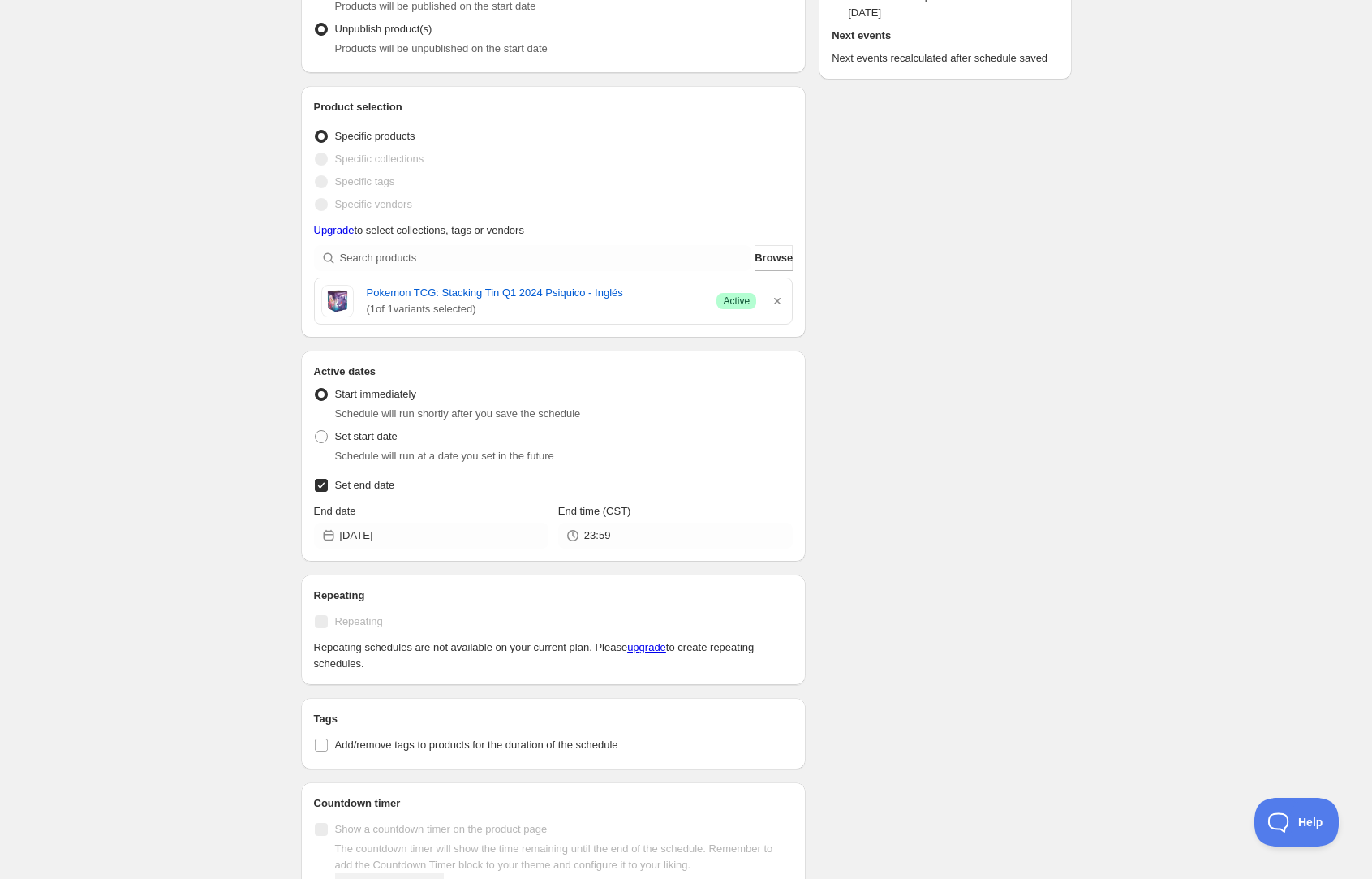
scroll to position [0, 0]
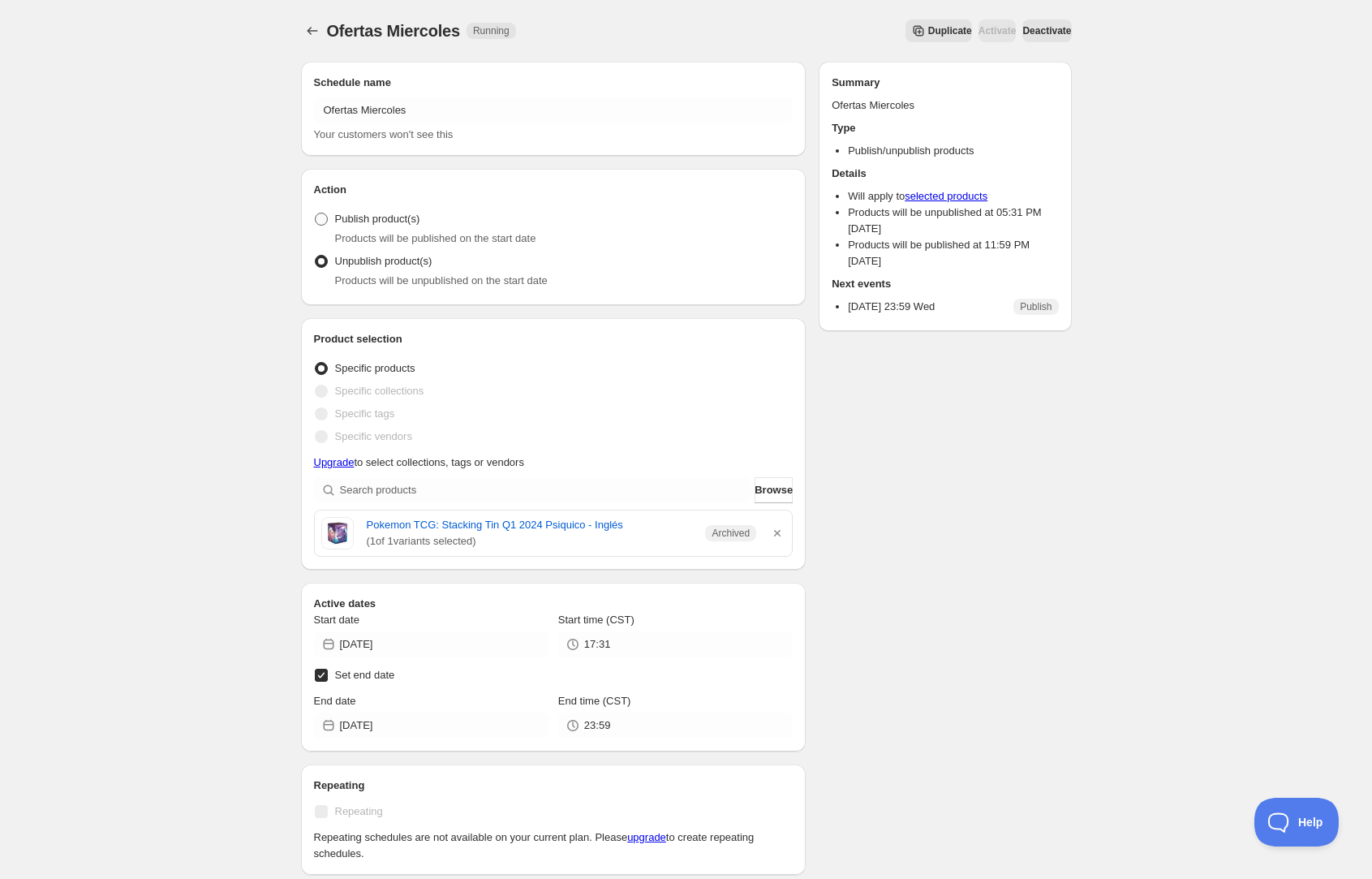
click at [322, 224] on span at bounding box center [322, 219] width 13 height 13
click at [316, 213] on input "Publish product(s)" at bounding box center [315, 212] width 1 height 1
radio input "true"
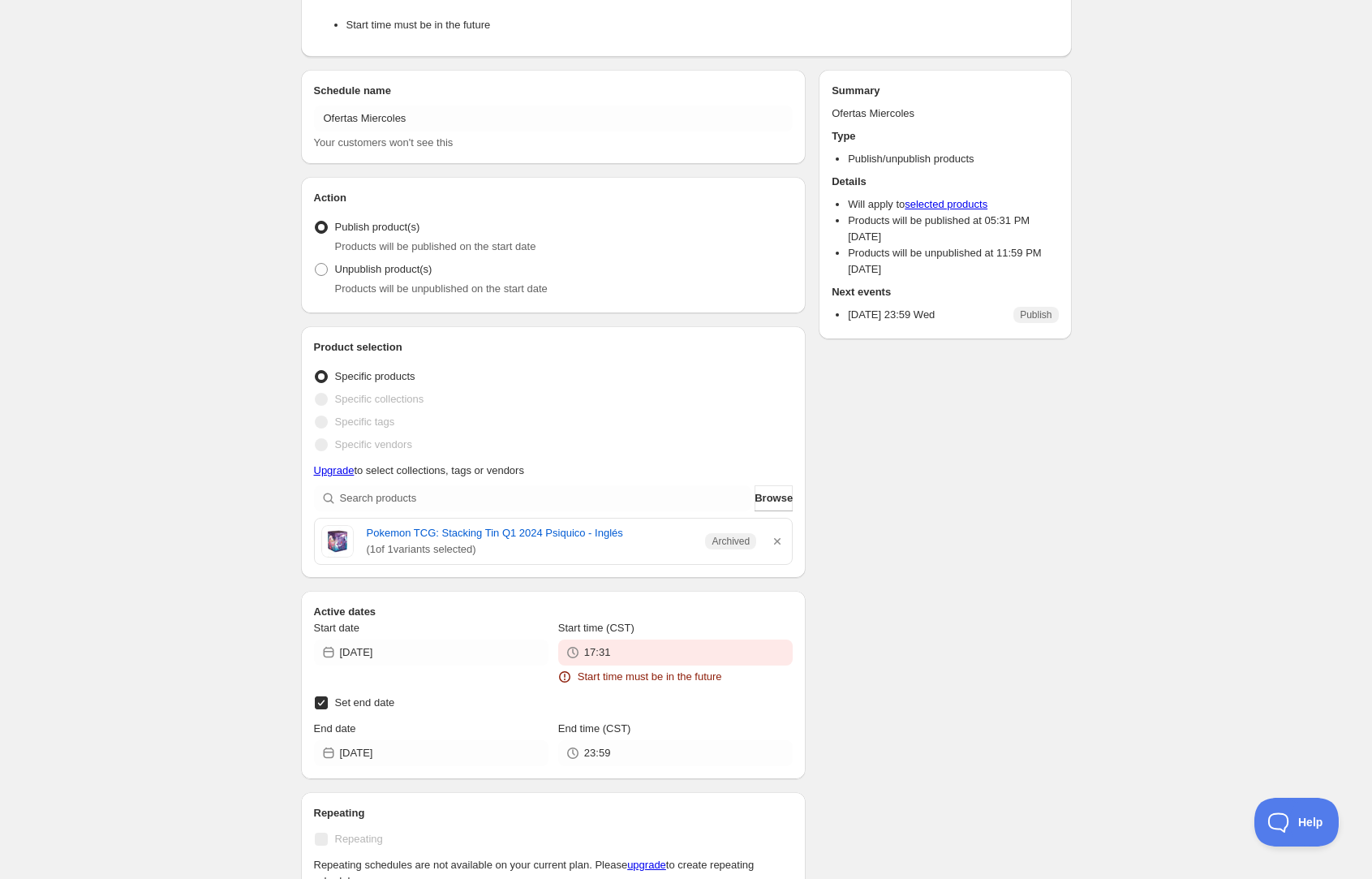
scroll to position [113, 0]
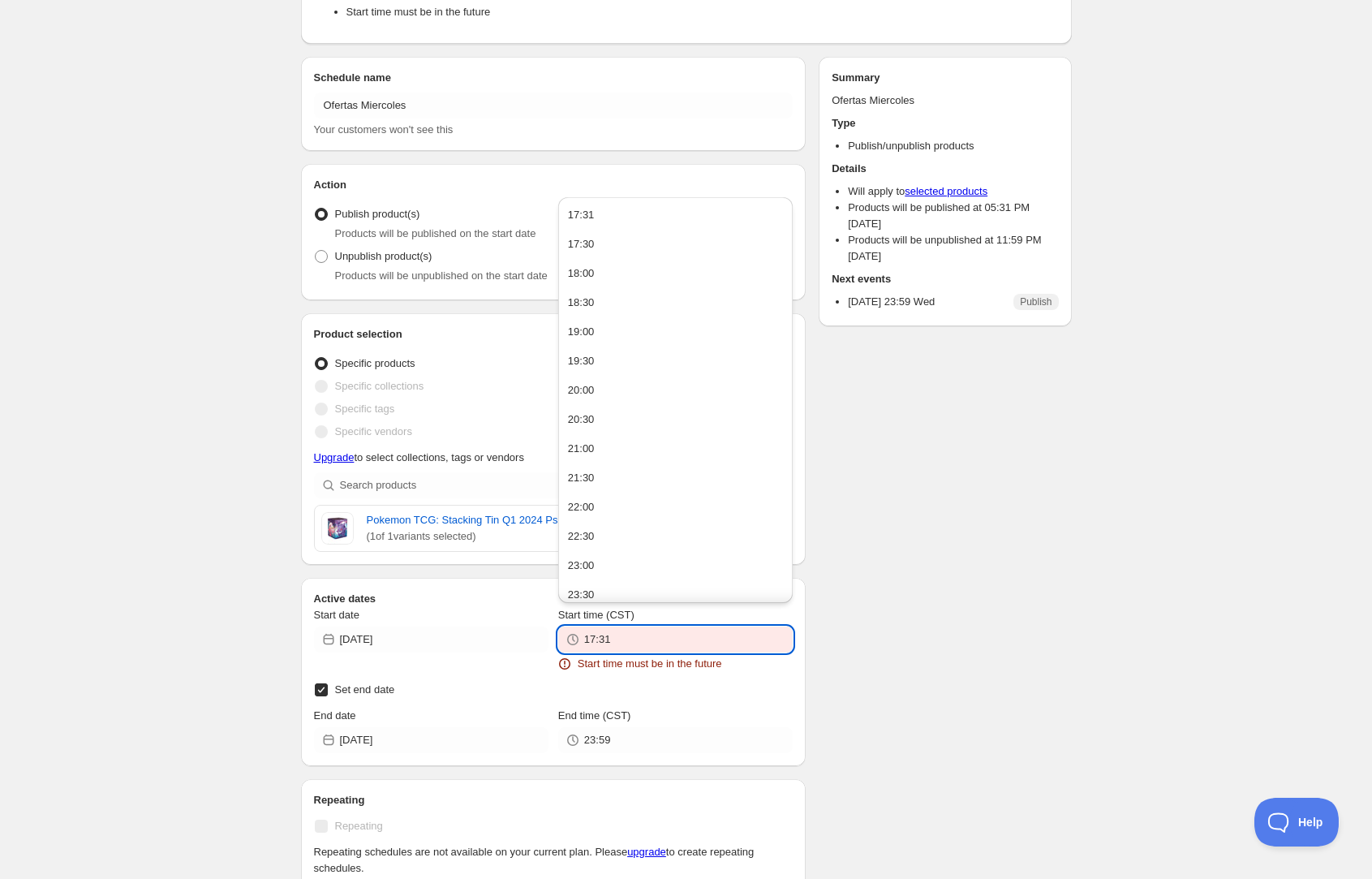
click at [626, 643] on input "17:31" at bounding box center [688, 640] width 208 height 26
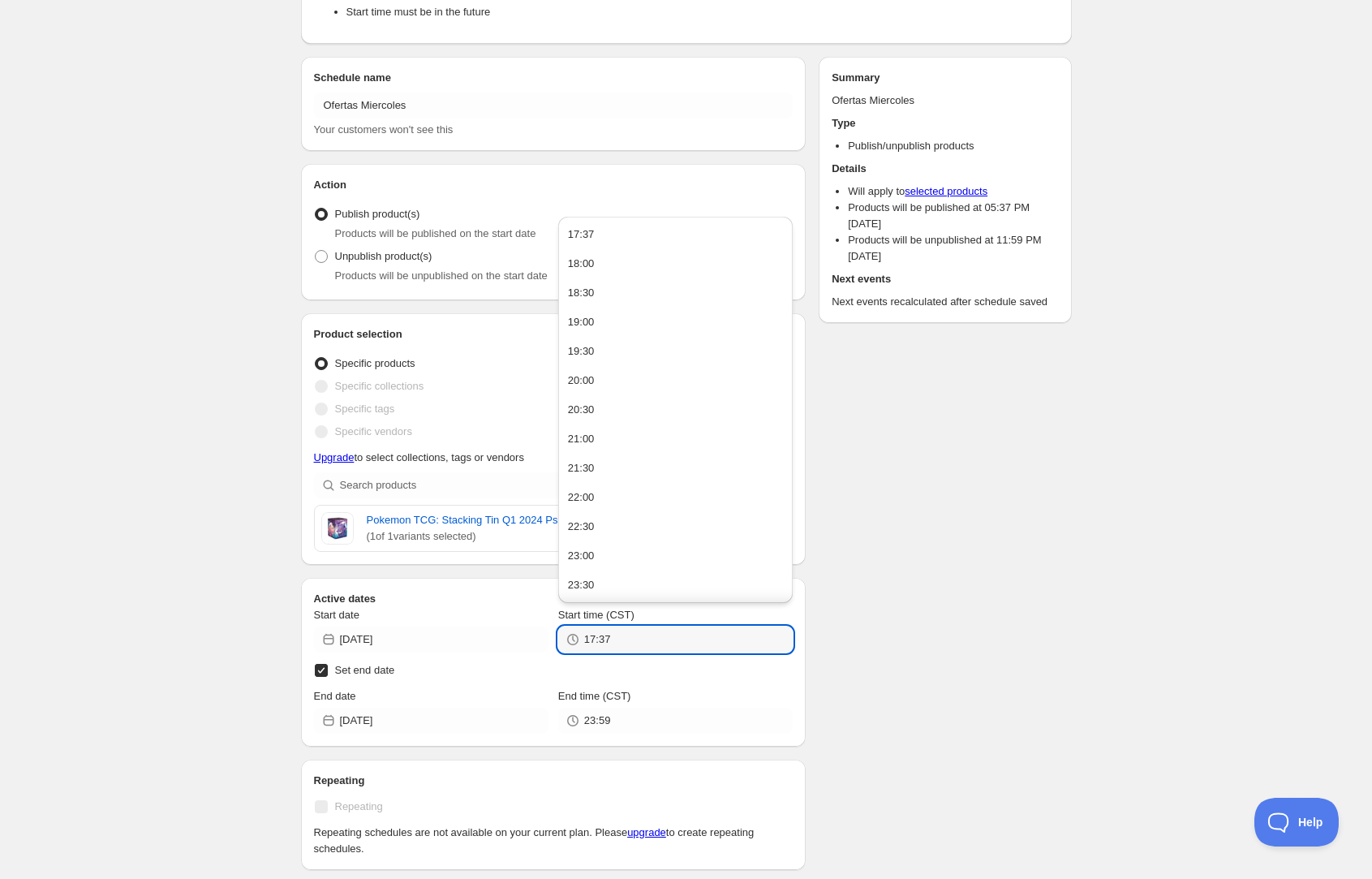
type input "17:37"
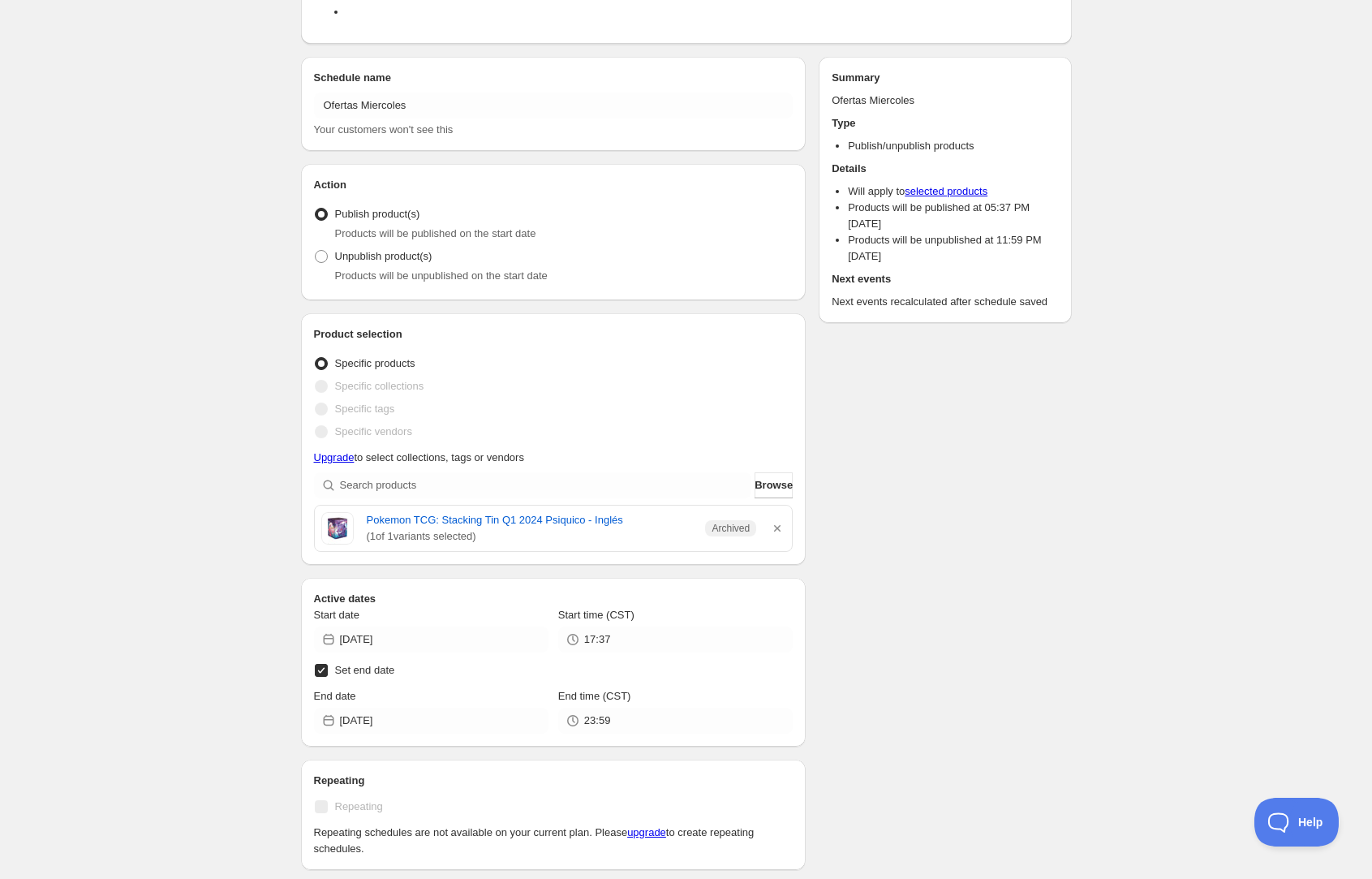
scroll to position [769, 0]
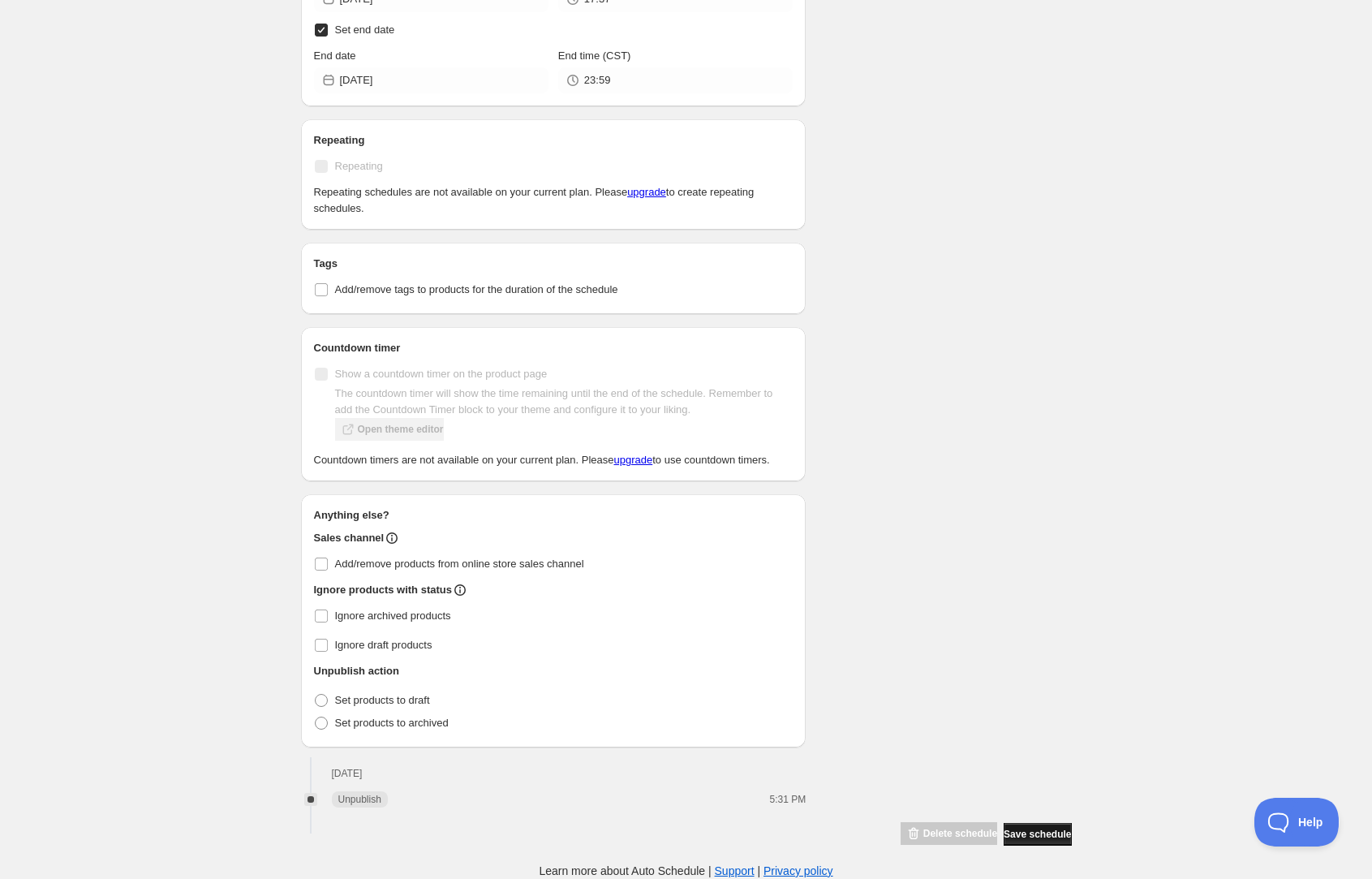
click at [1037, 839] on span "Save schedule" at bounding box center [1038, 835] width 67 height 13
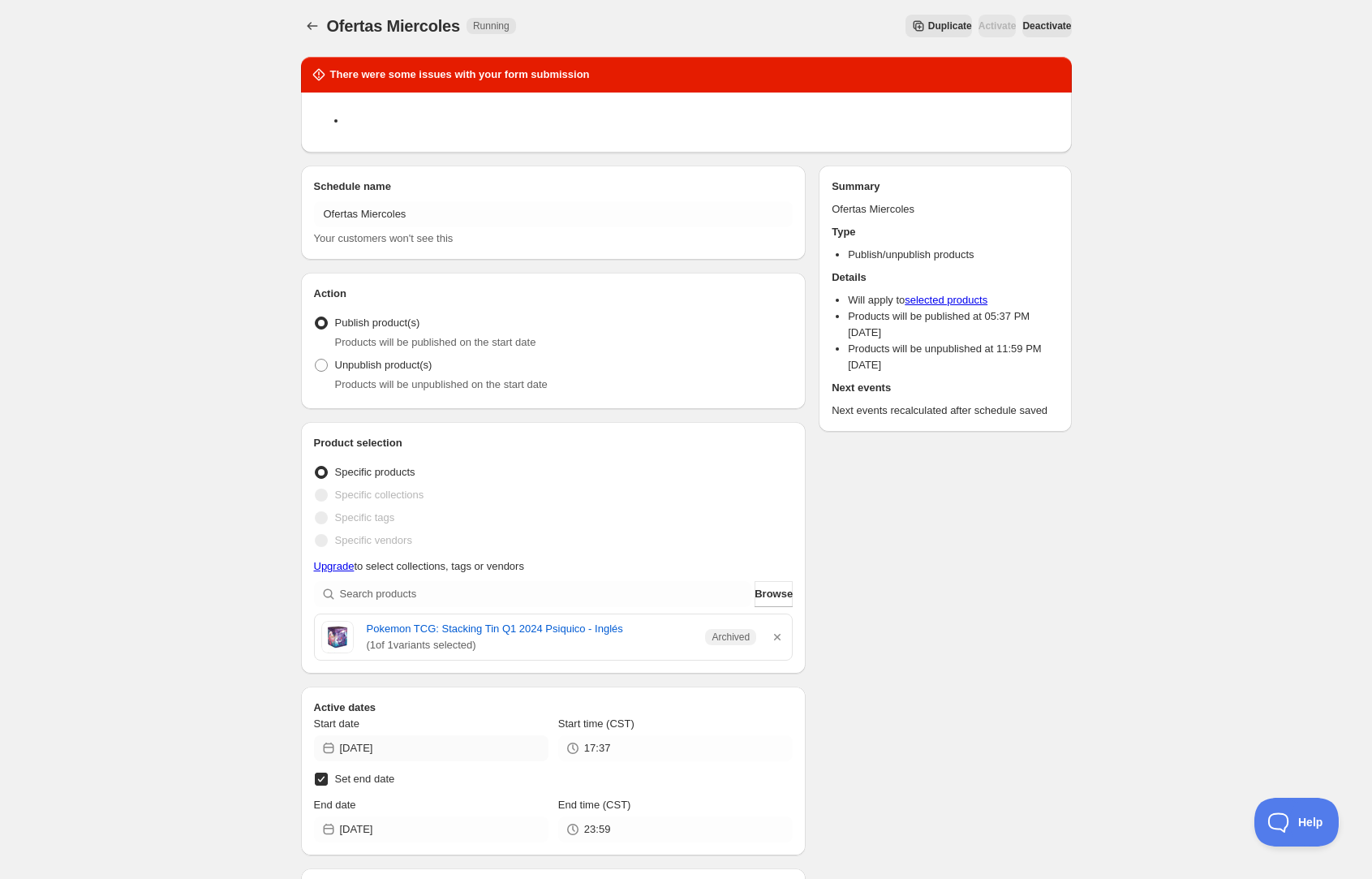
scroll to position [0, 0]
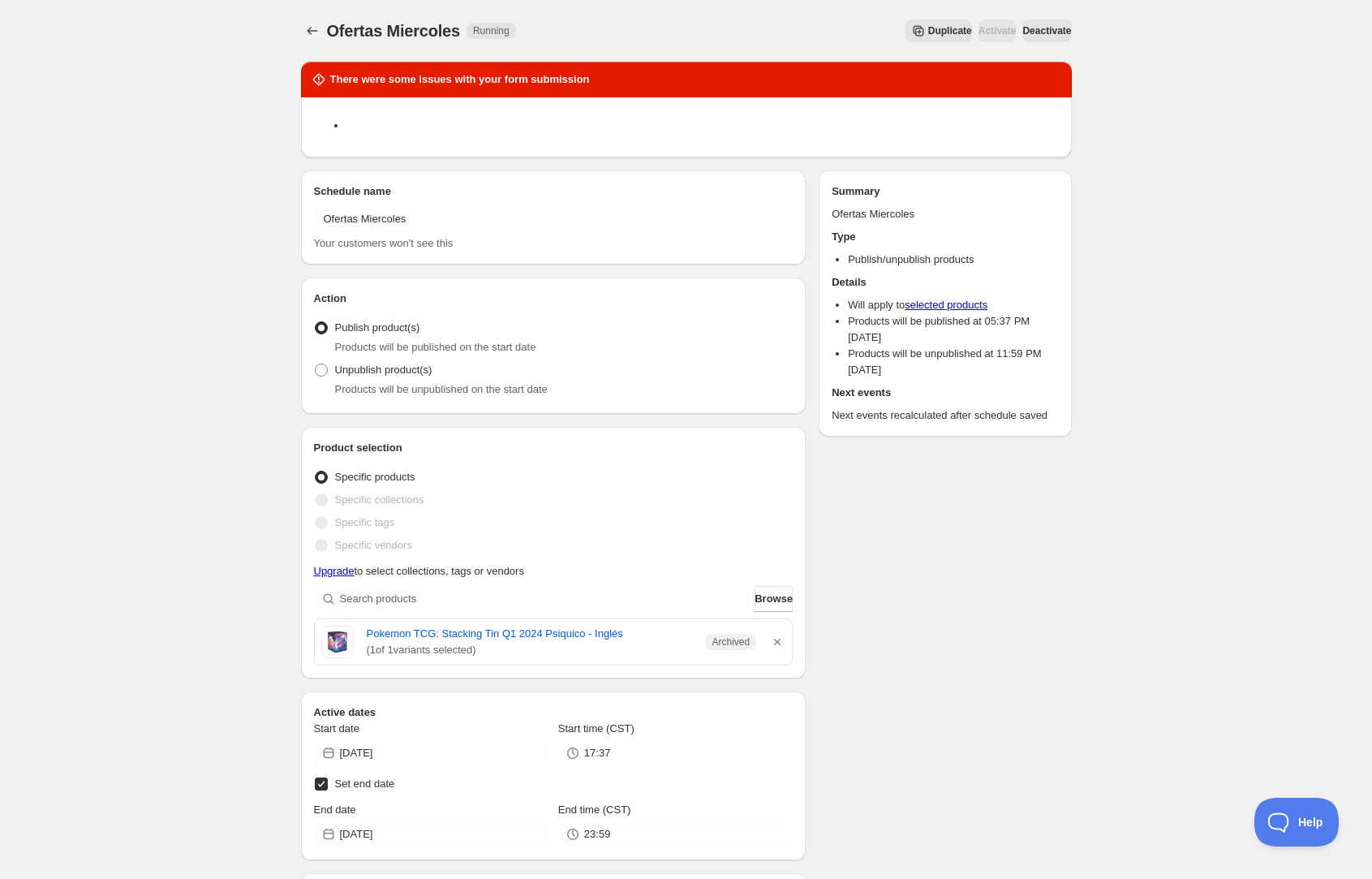
click at [407, 137] on div at bounding box center [686, 126] width 745 height 37
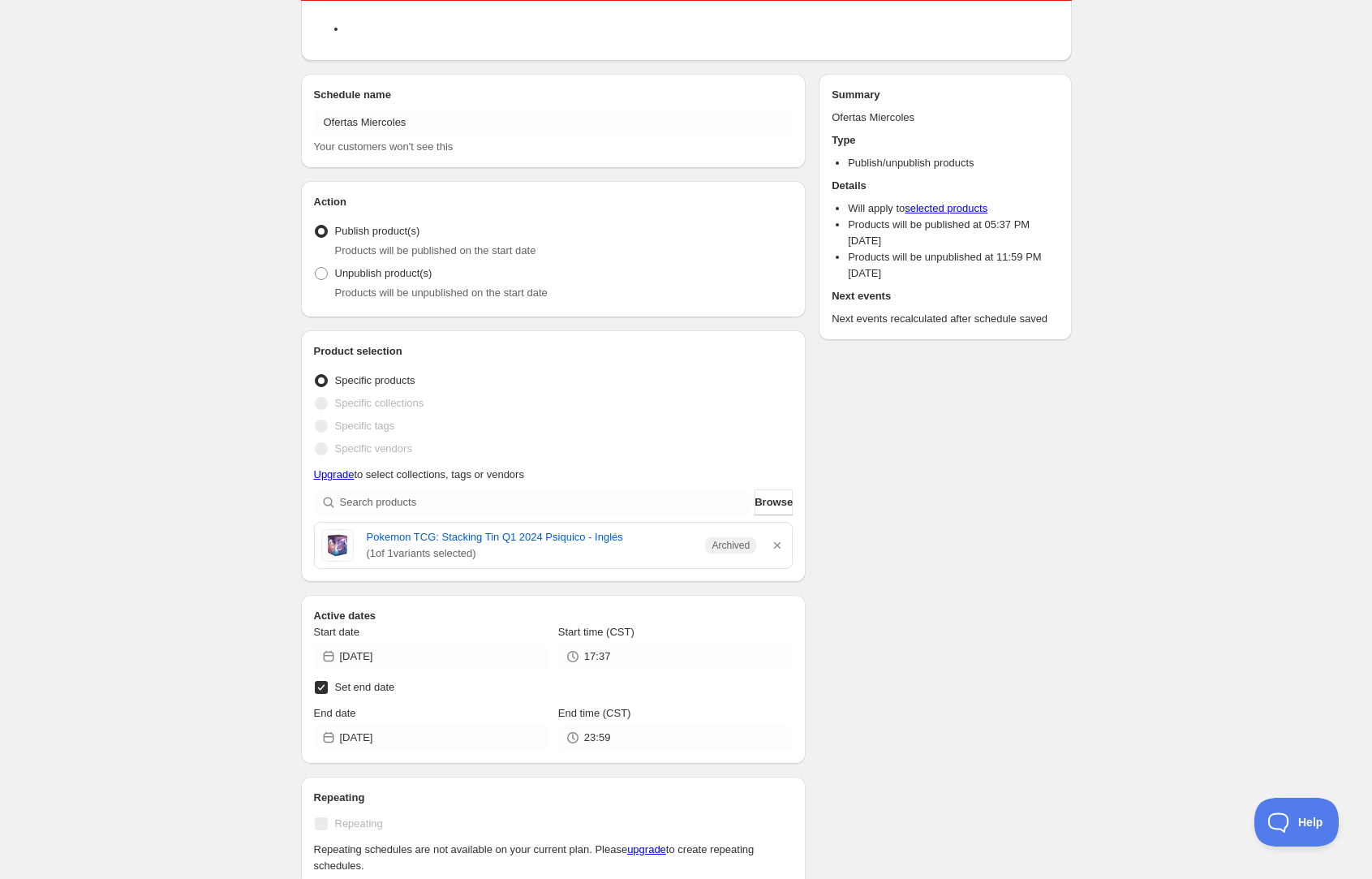
scroll to position [251, 0]
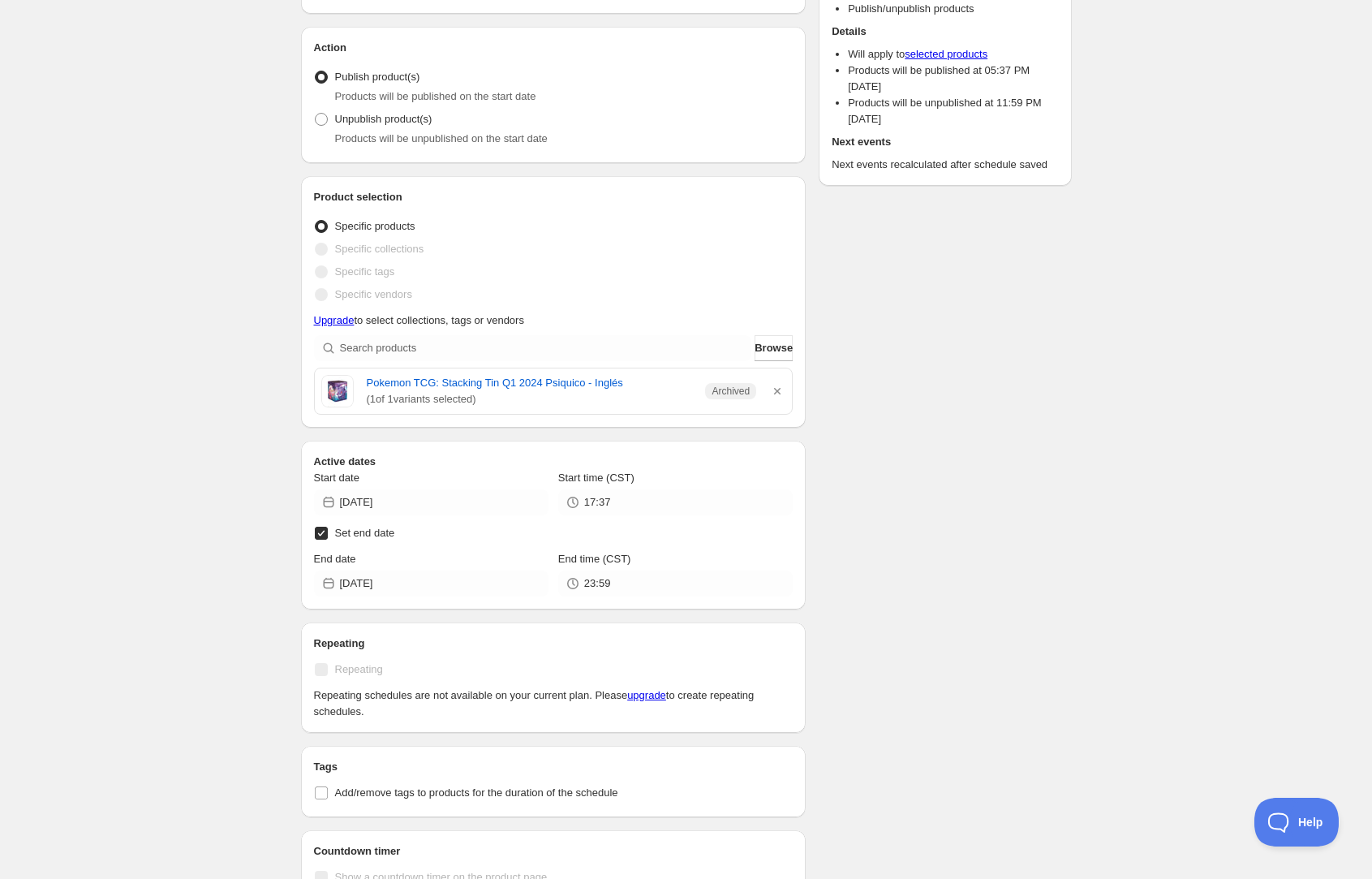
click at [327, 537] on input "Set end date" at bounding box center [322, 534] width 13 height 13
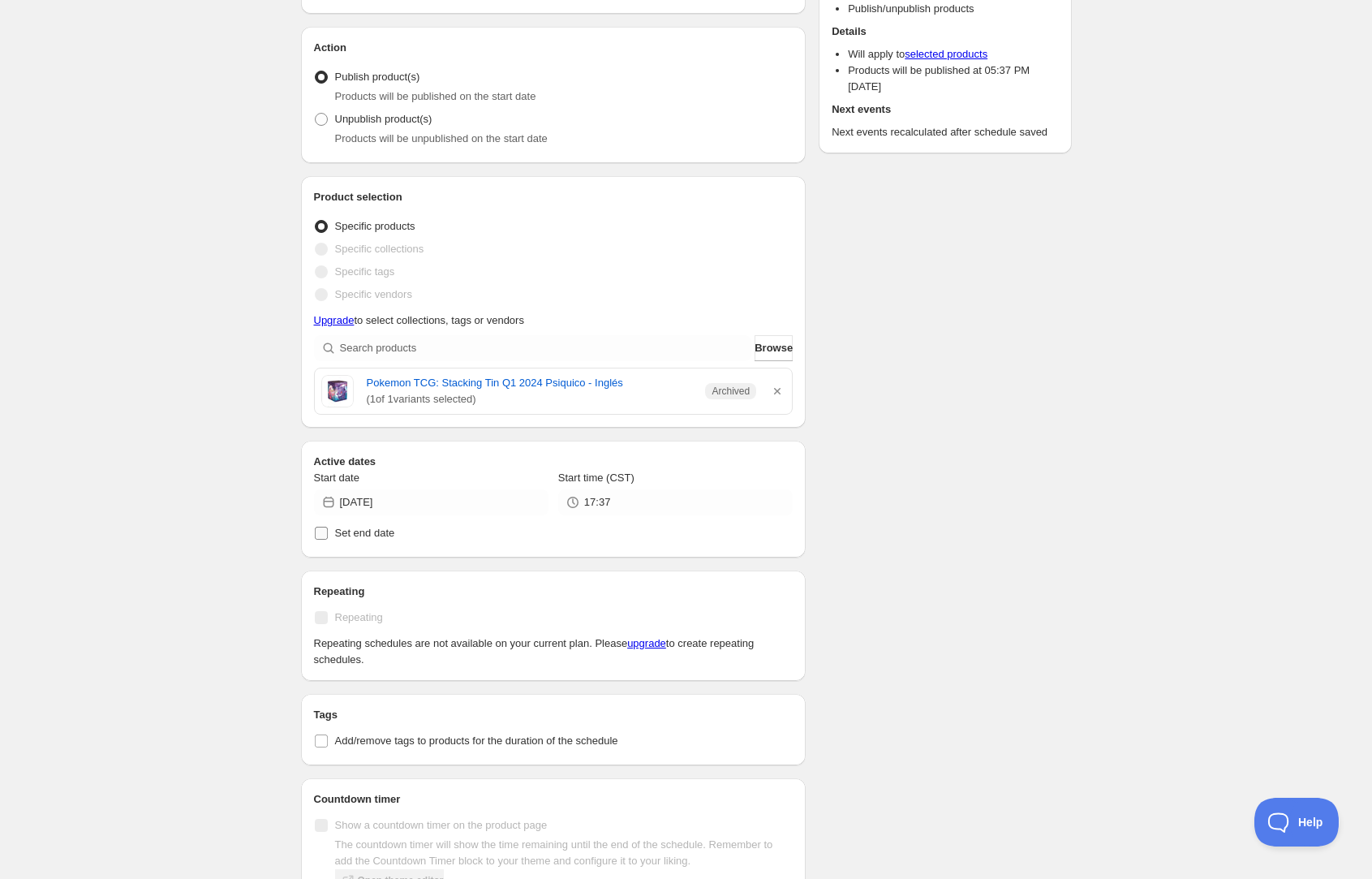
click at [317, 539] on input "Set end date" at bounding box center [322, 534] width 13 height 13
checkbox input "true"
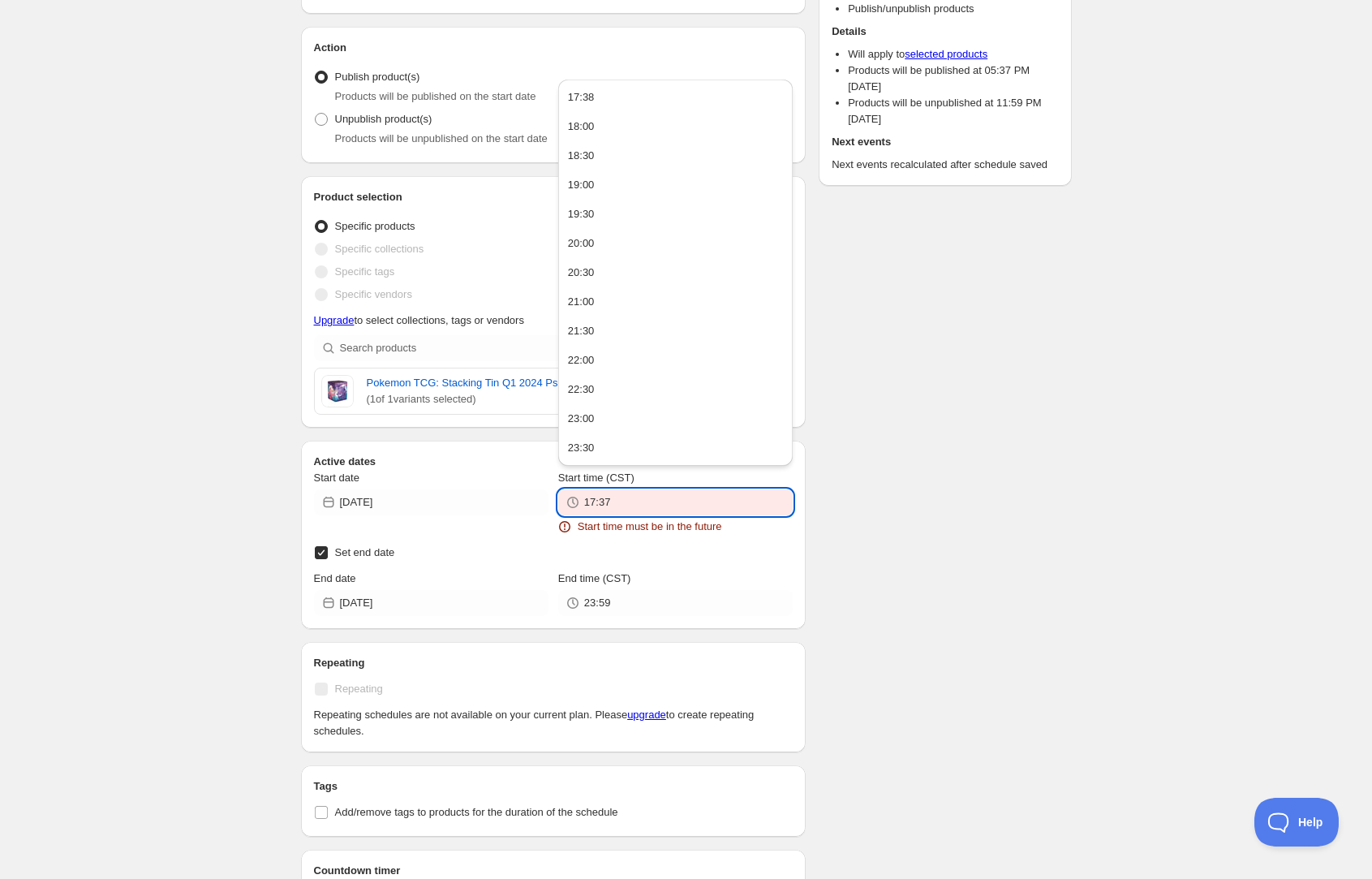
click at [642, 501] on input "17:37" at bounding box center [688, 502] width 208 height 26
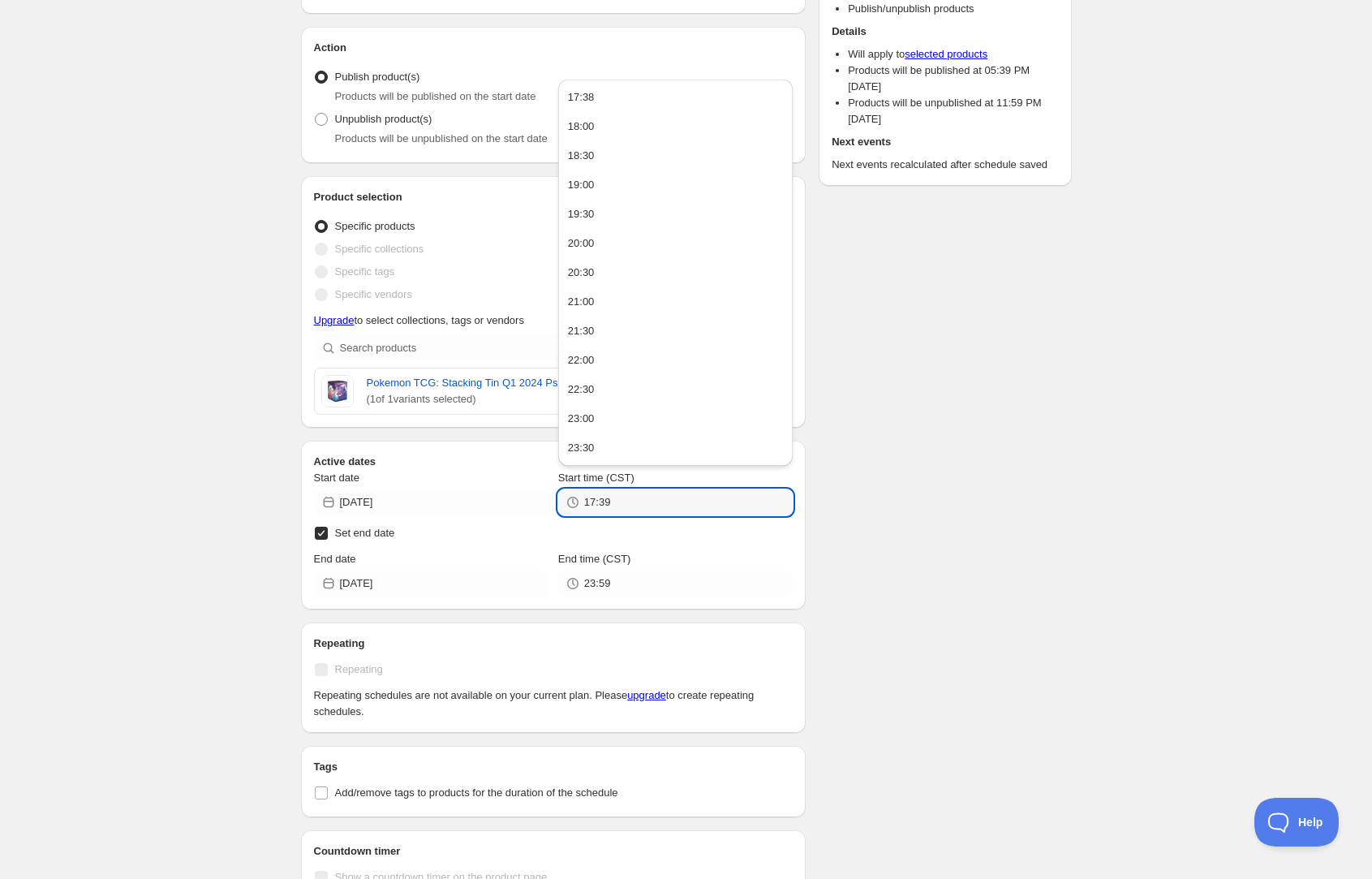
type input "17:39"
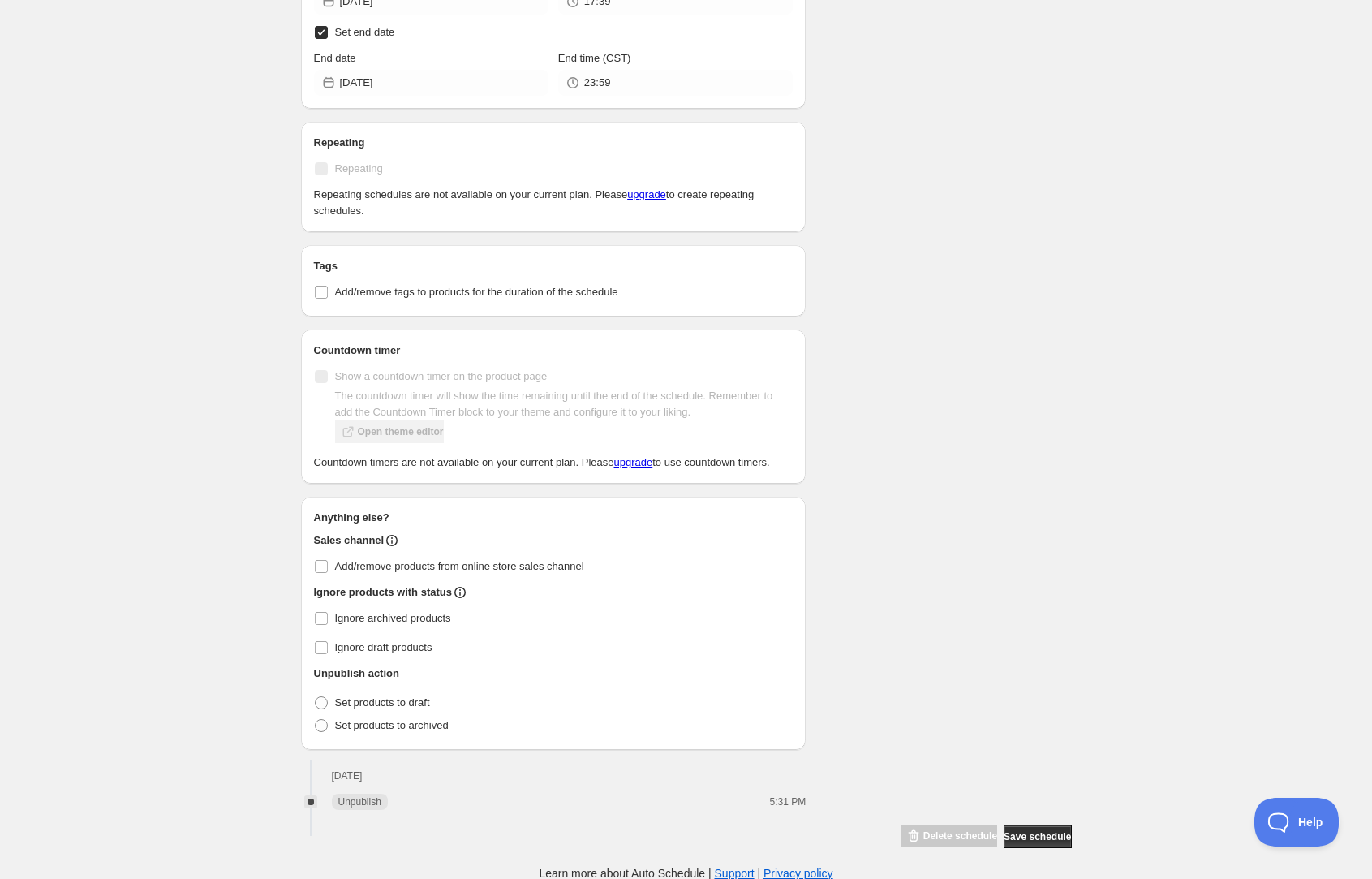
scroll to position [769, 0]
click at [1049, 842] on button "Save schedule" at bounding box center [1038, 835] width 67 height 23
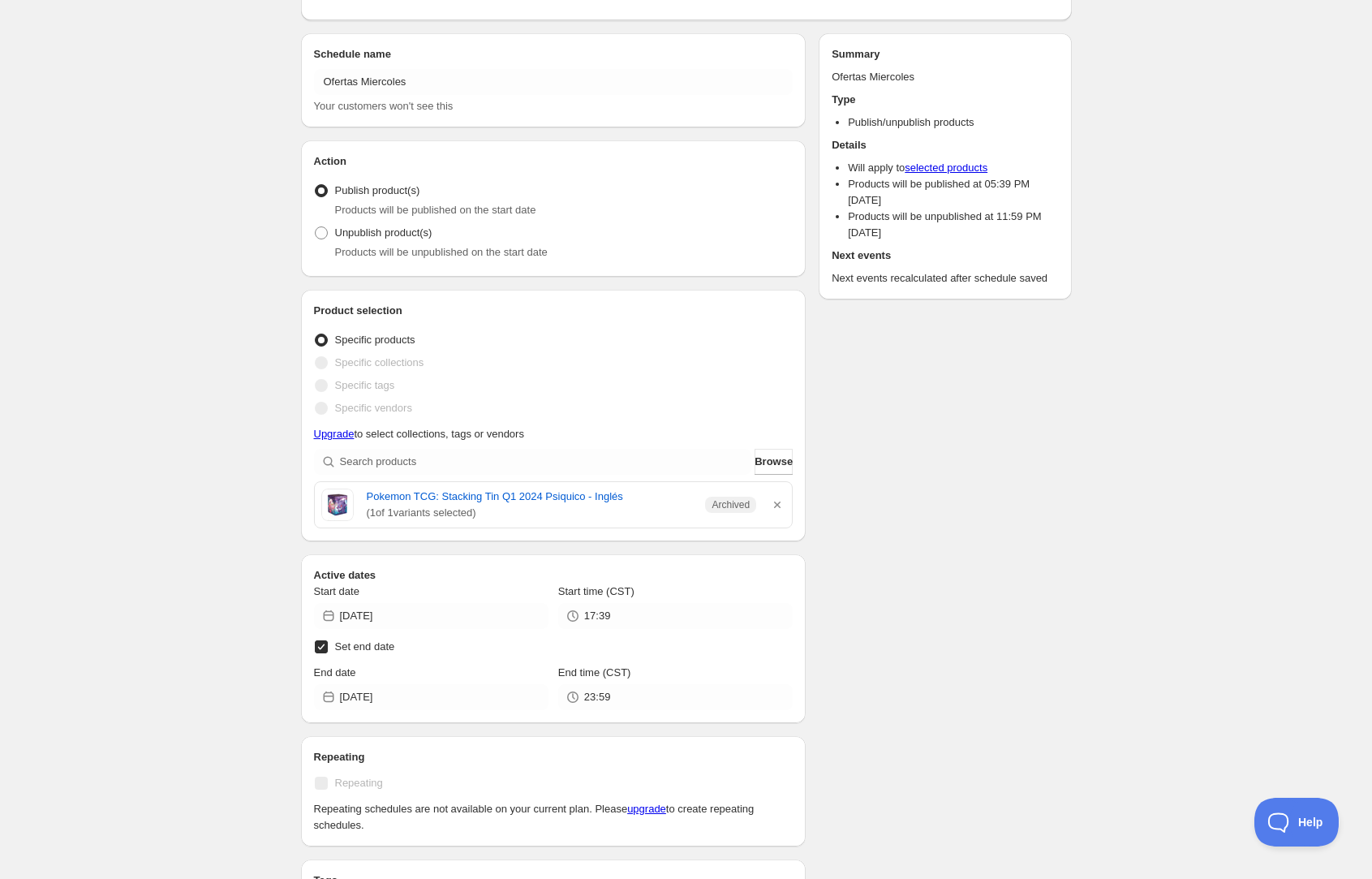
scroll to position [0, 0]
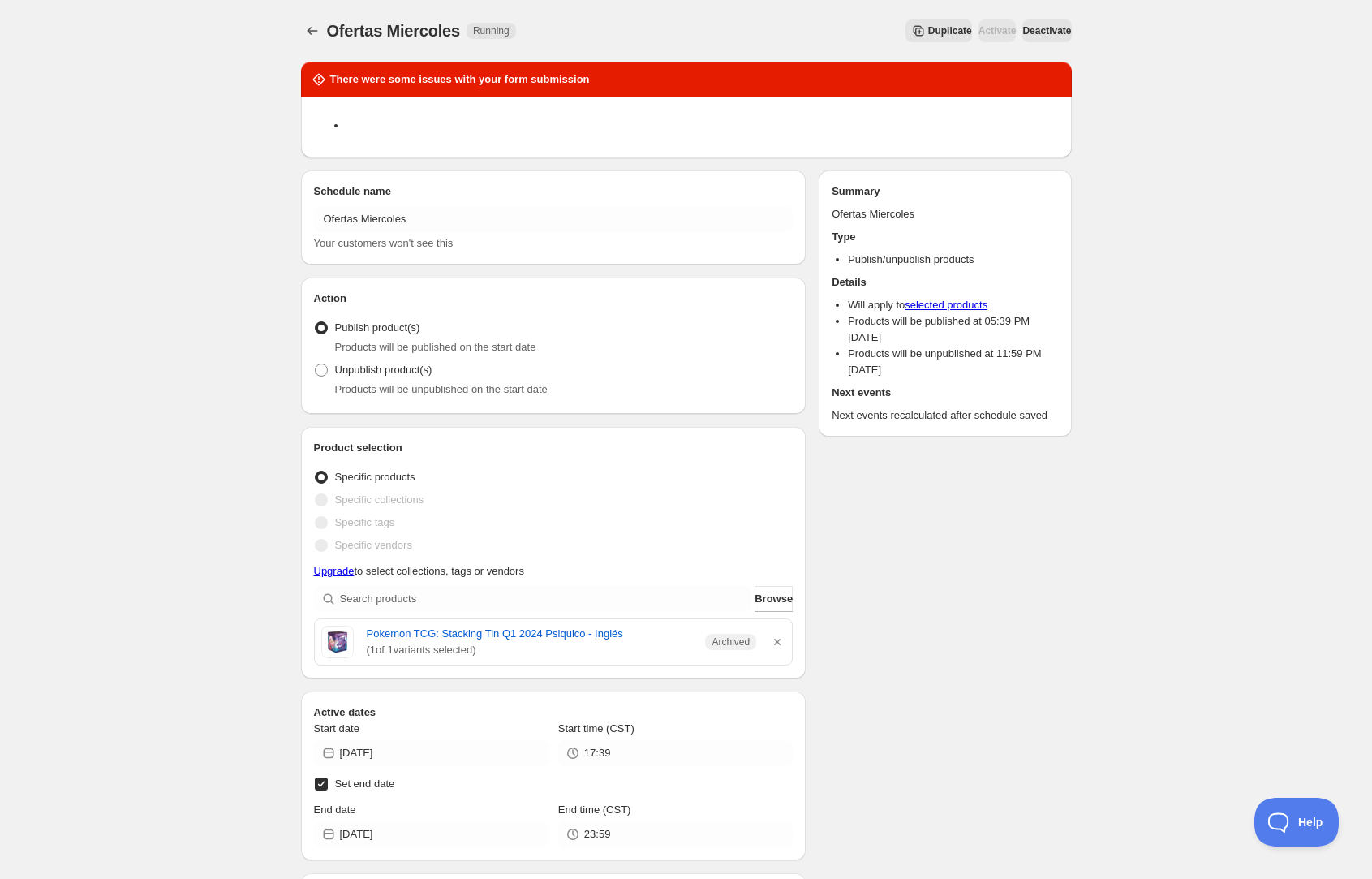
click at [1035, 26] on span "Deactivate" at bounding box center [1047, 31] width 49 height 13
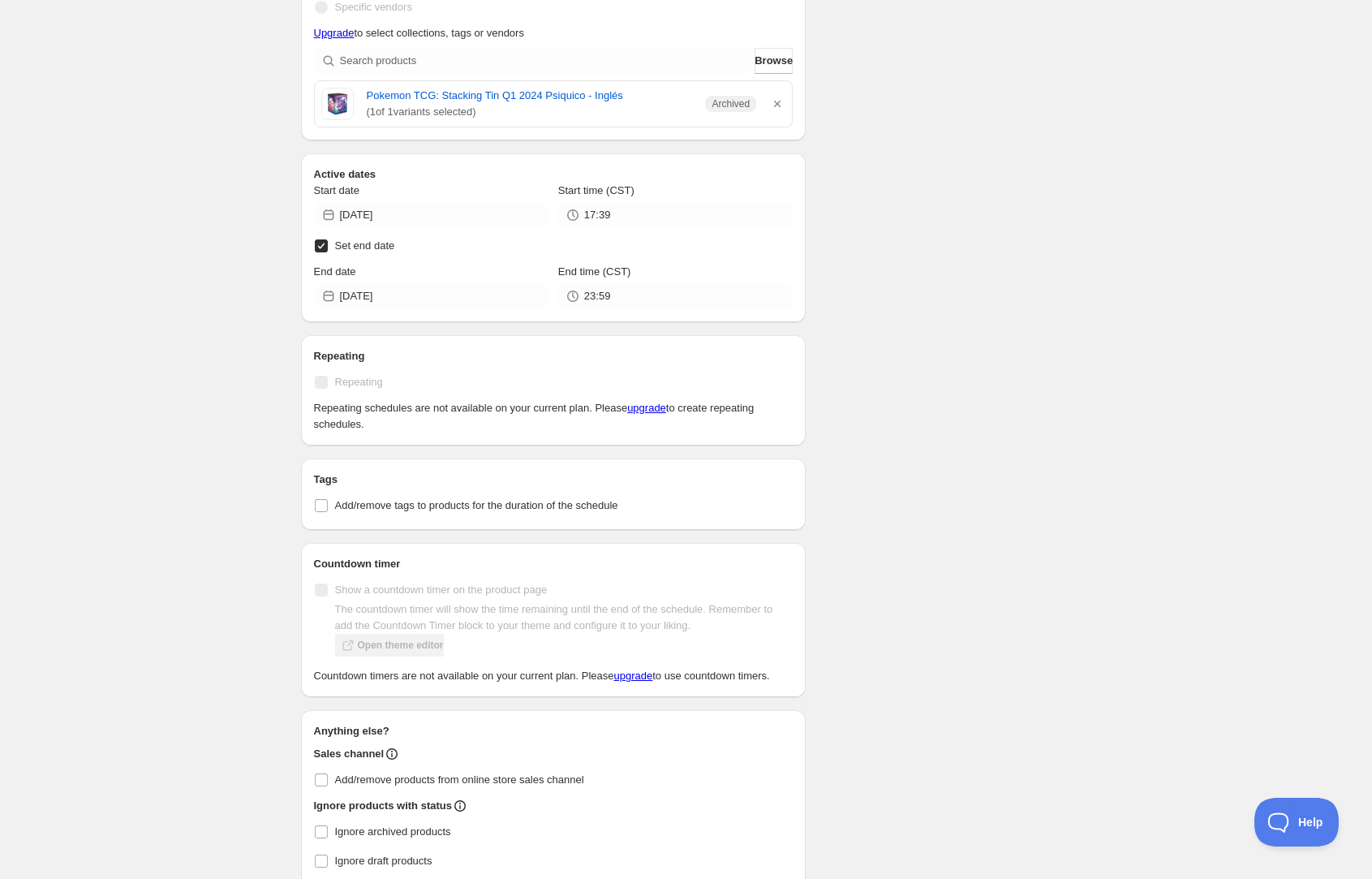
scroll to position [775, 0]
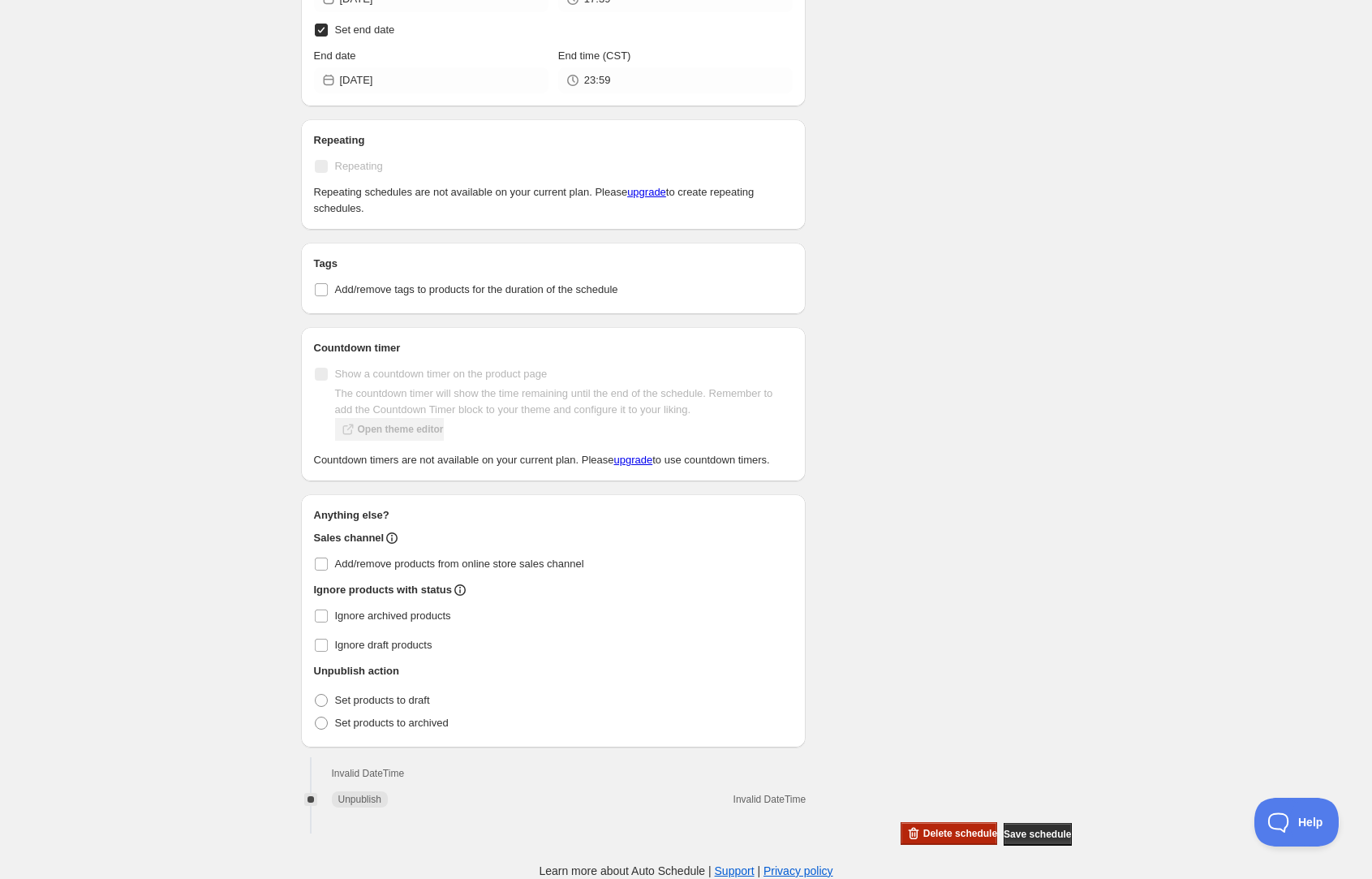
click at [932, 830] on span "Delete schedule" at bounding box center [960, 834] width 74 height 13
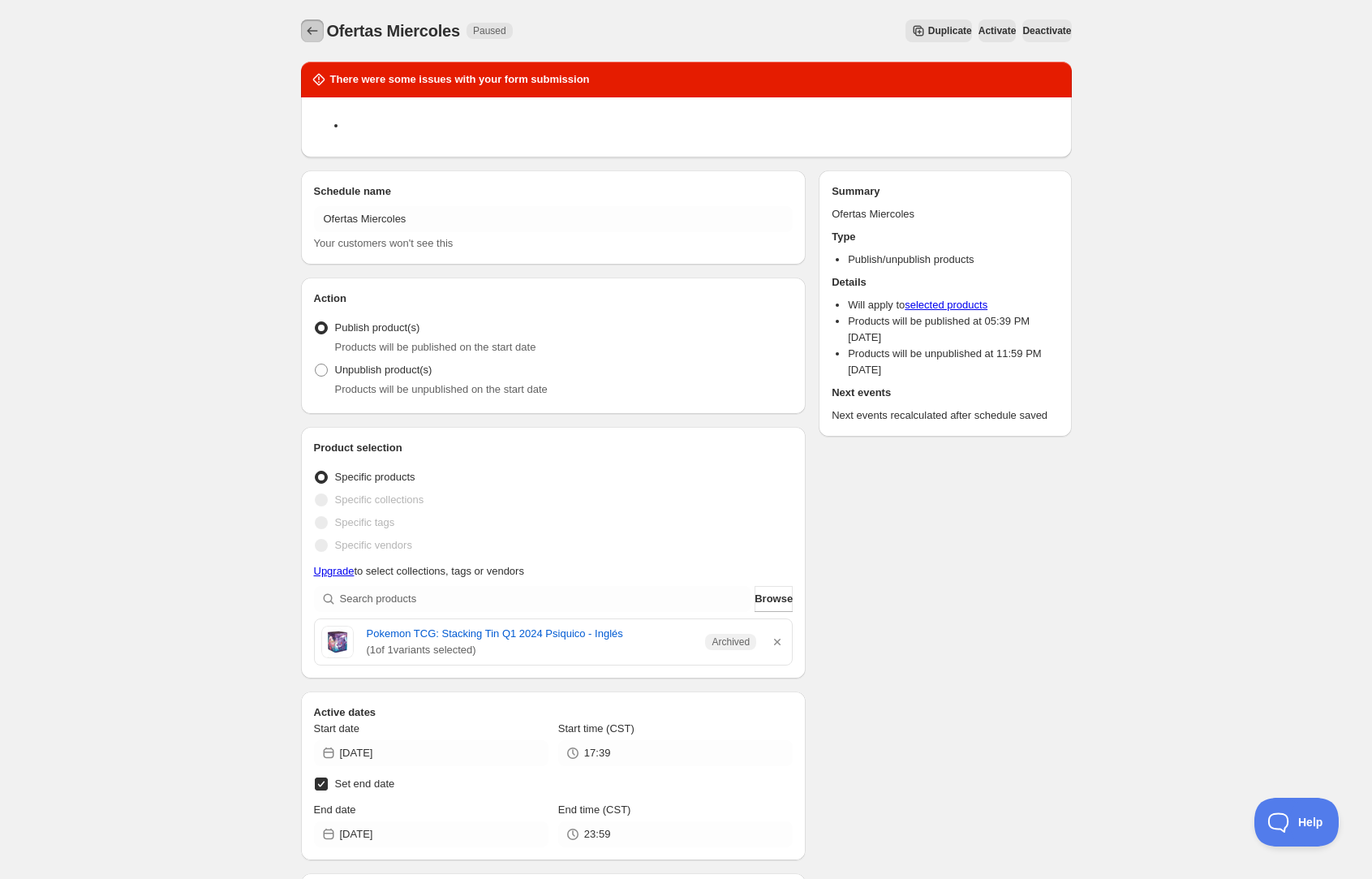
click at [313, 29] on icon "Schedules" at bounding box center [312, 31] width 16 height 16
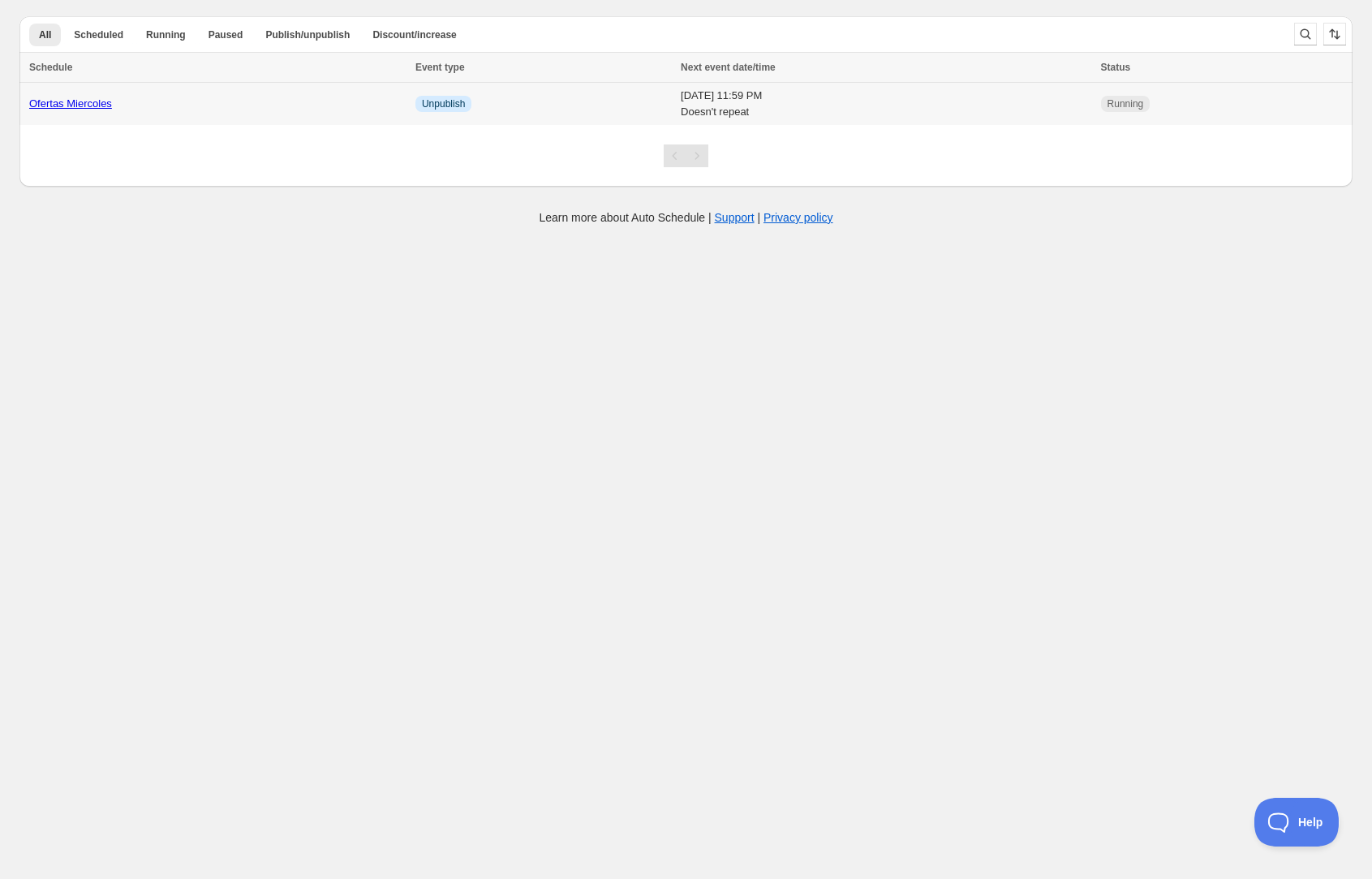
click at [859, 103] on td "Wed 24th September 25 11:59 PM Doesn't repeat" at bounding box center [885, 104] width 420 height 43
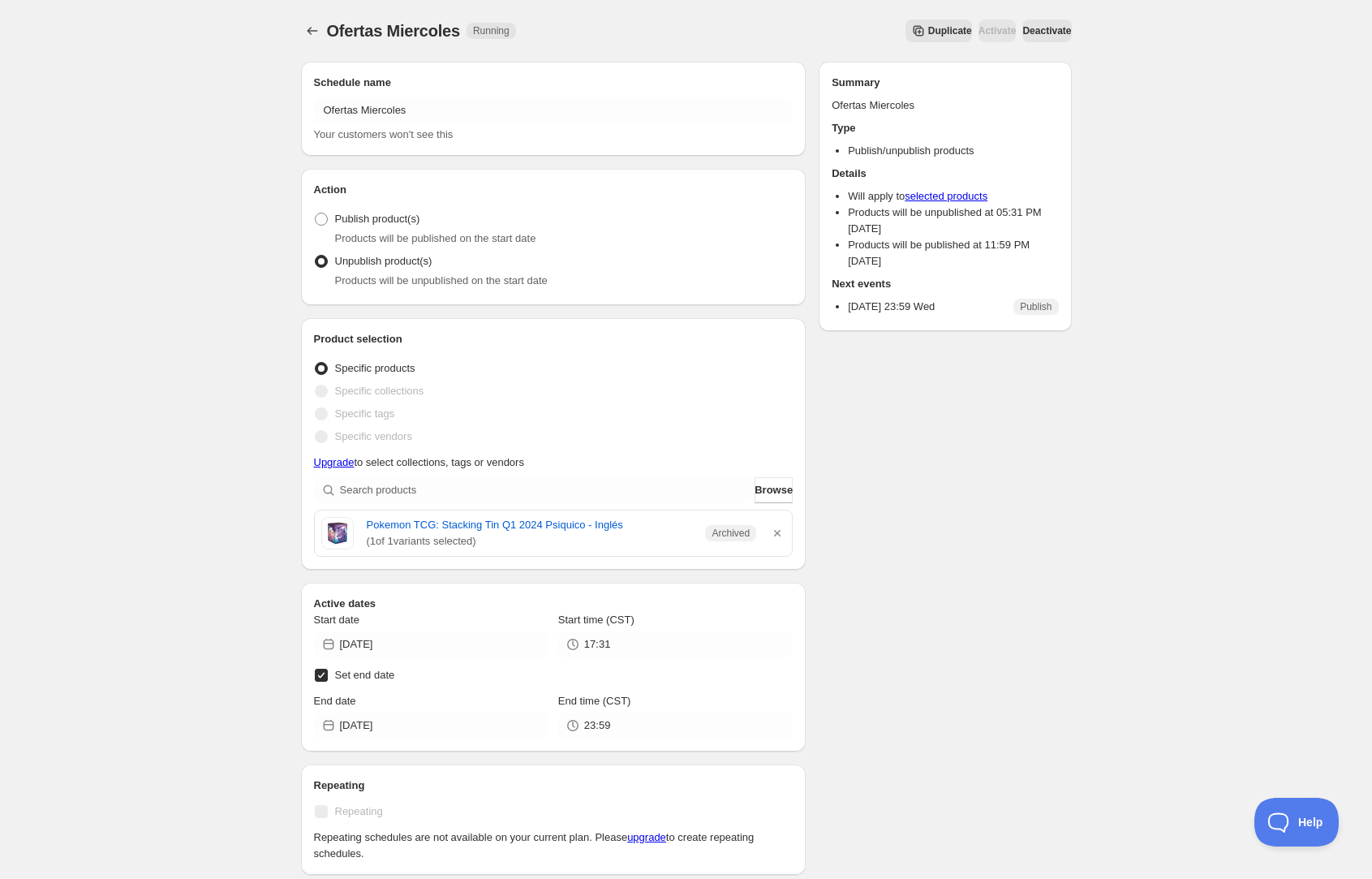
click at [1032, 24] on span "Deactivate" at bounding box center [1047, 31] width 49 height 13
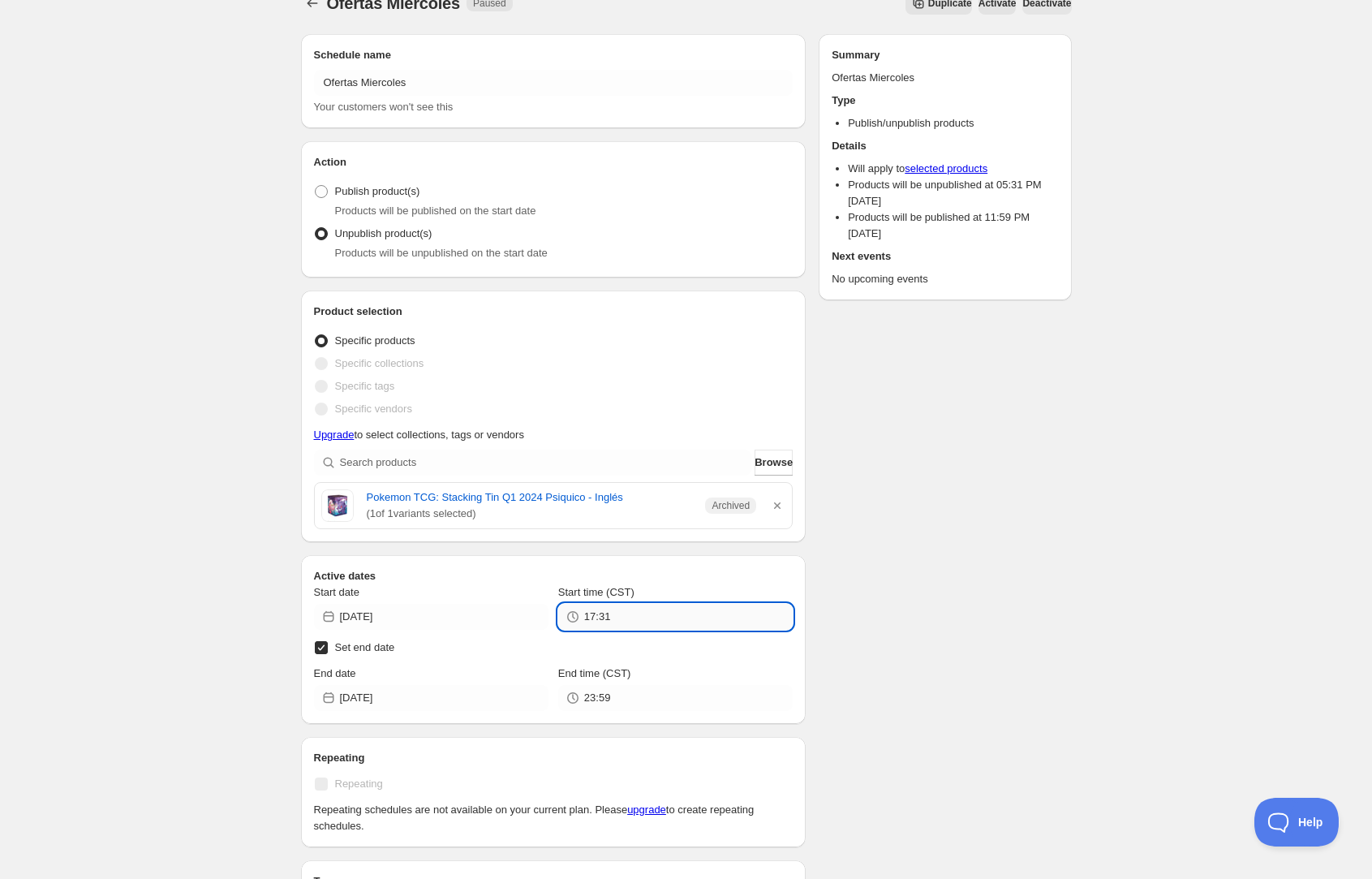
click at [645, 622] on input "17:31" at bounding box center [688, 617] width 208 height 26
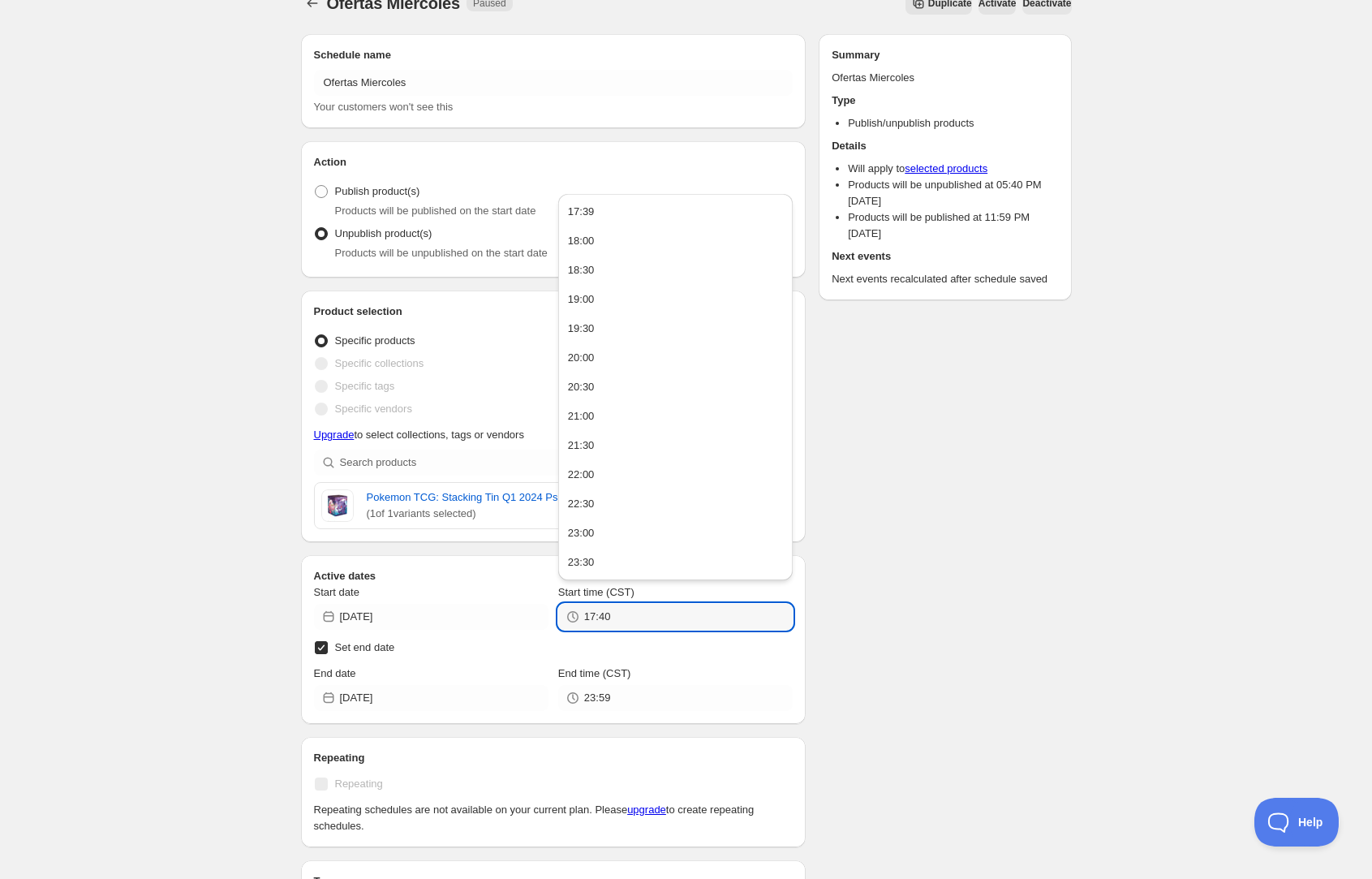
type input "17:40"
click at [909, 640] on div "Schedule name Ofertas Miercoles Your customers won't see this Action Action Pub…" at bounding box center [680, 702] width 783 height 1362
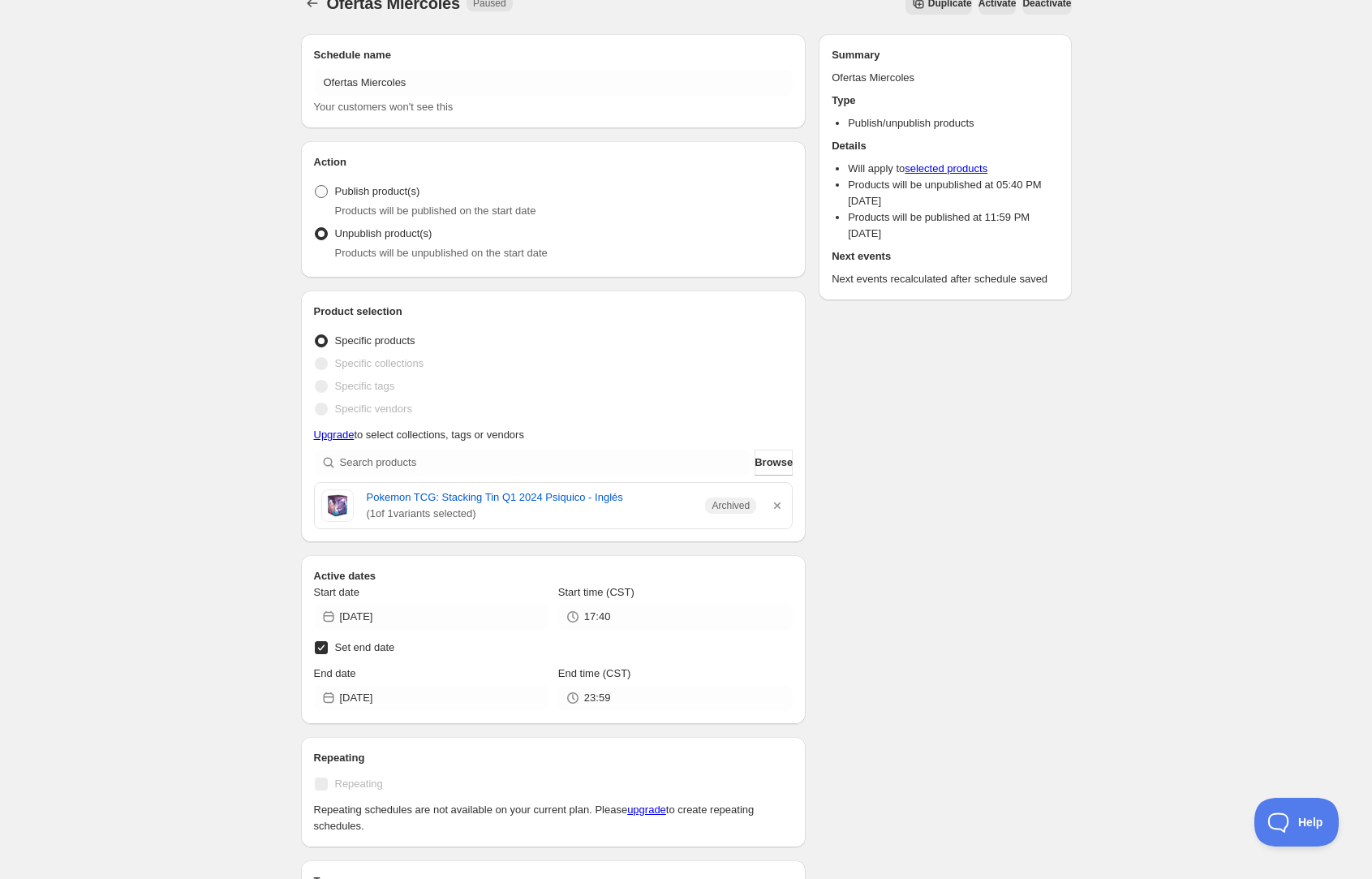
click at [325, 191] on span at bounding box center [322, 192] width 13 height 13
click at [316, 186] on input "Publish product(s)" at bounding box center [315, 185] width 1 height 1
radio input "true"
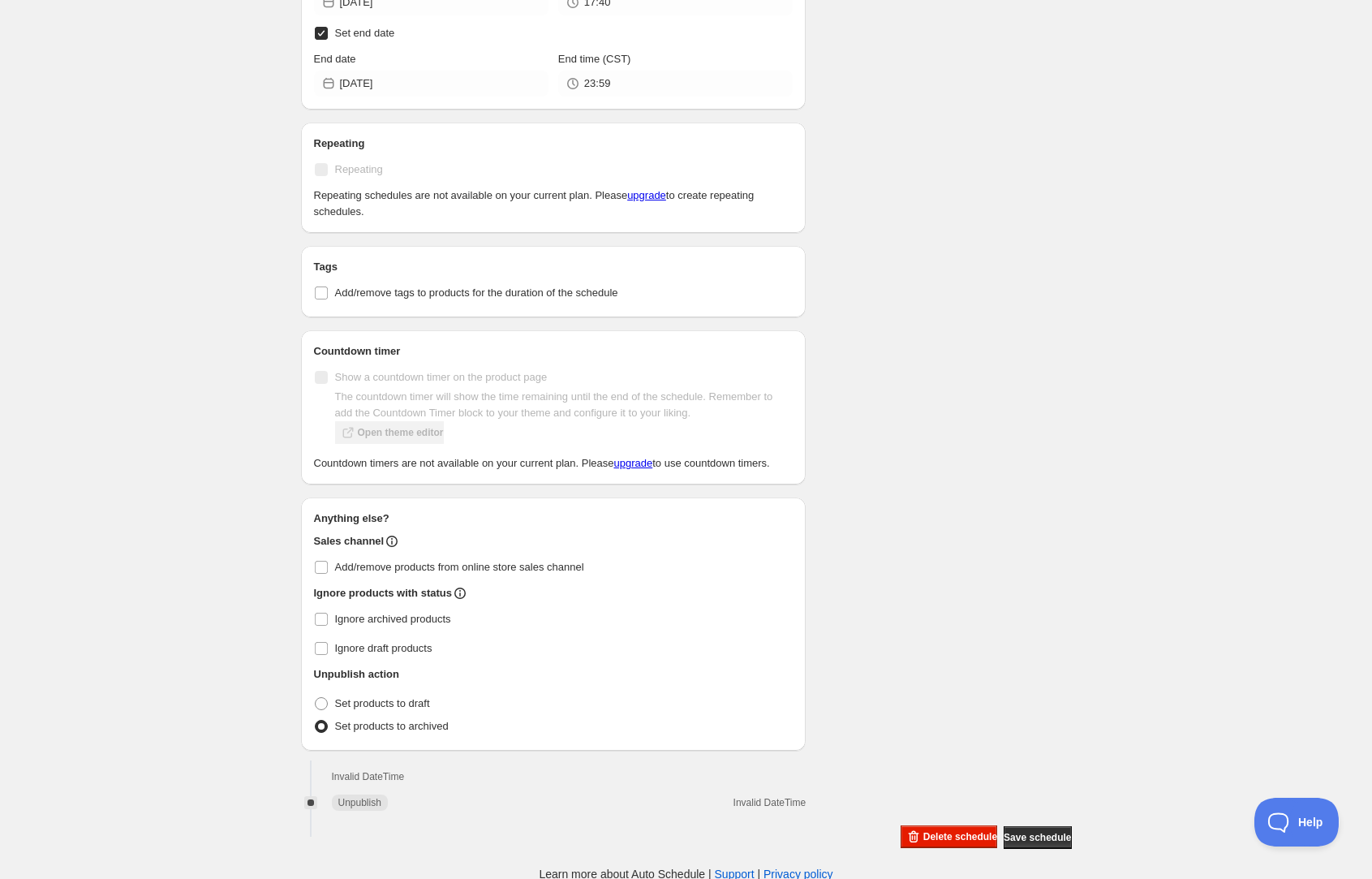
scroll to position [775, 0]
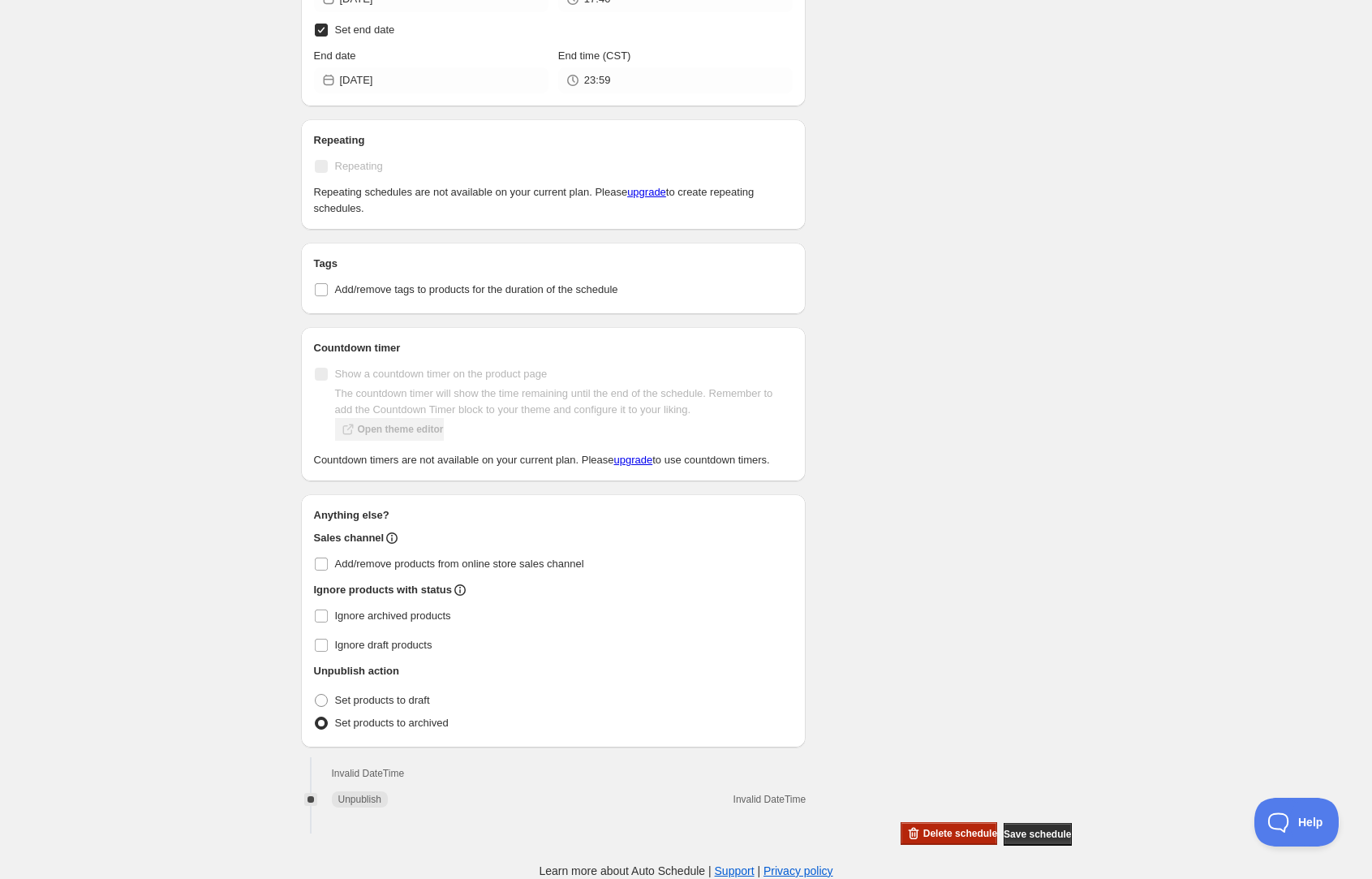
click at [924, 828] on span "Delete schedule" at bounding box center [960, 834] width 74 height 13
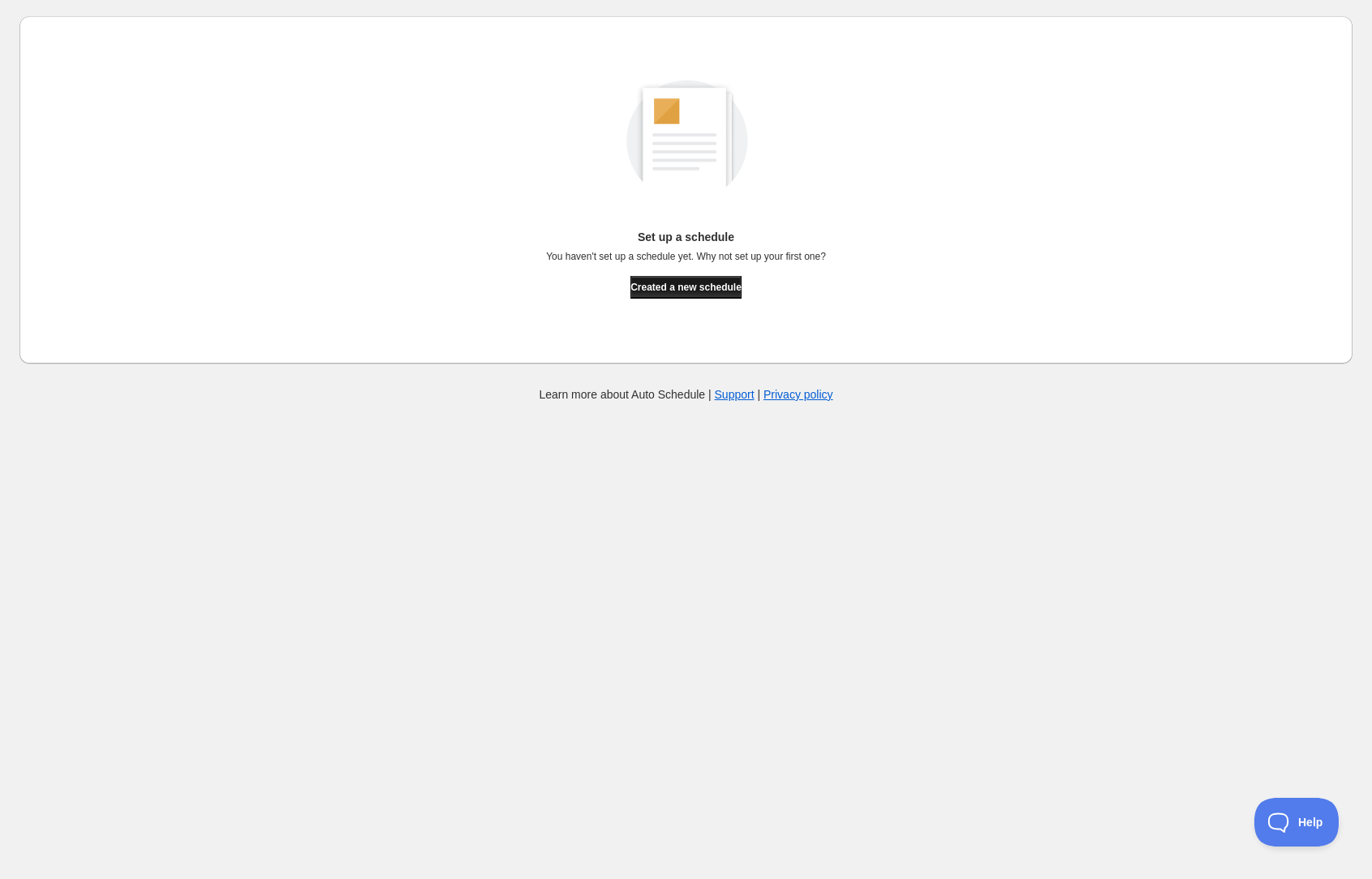
click at [724, 286] on span "Created a new schedule" at bounding box center [686, 287] width 111 height 13
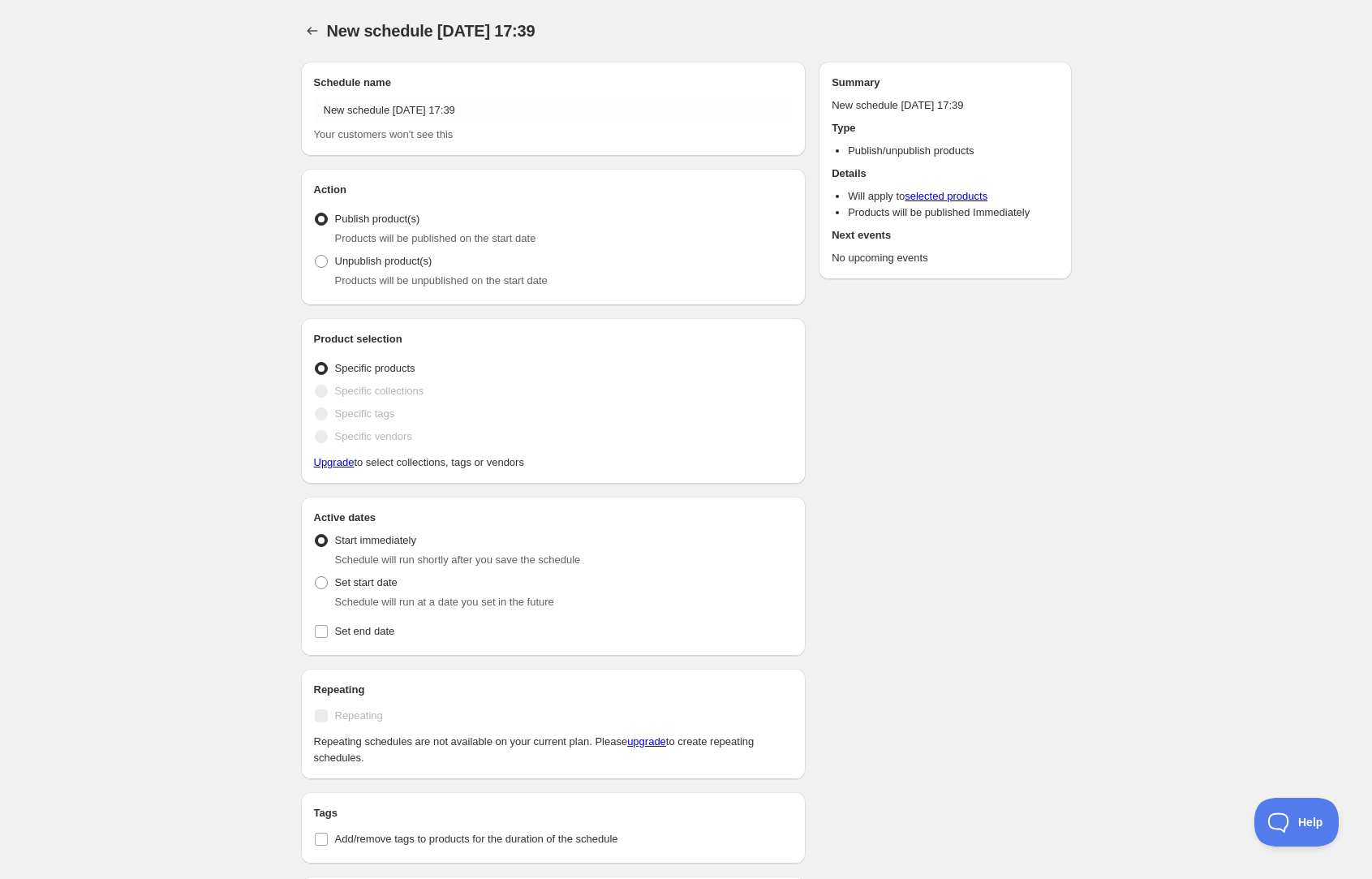
radio input "true"
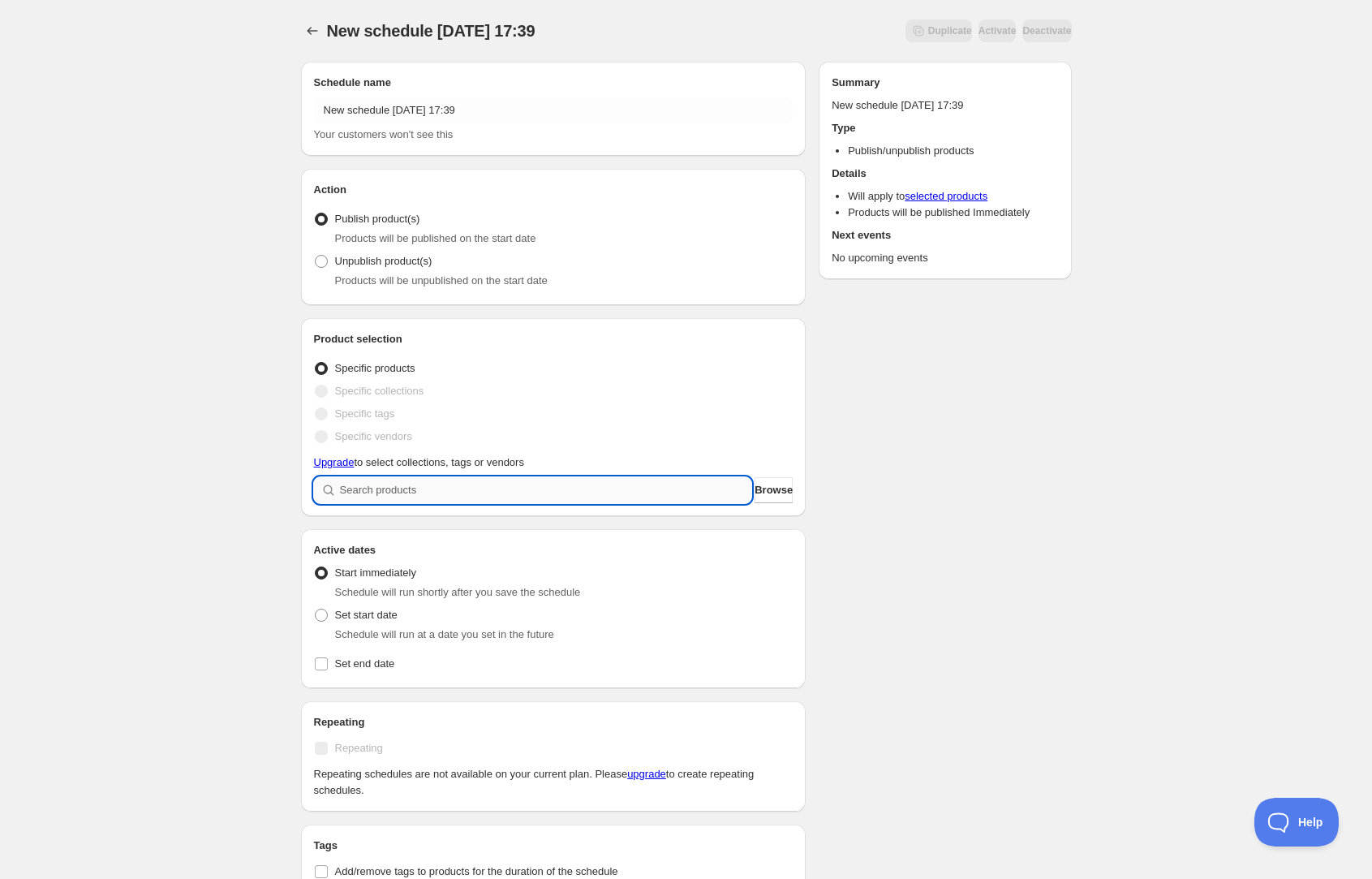
click at [398, 498] on input "search" at bounding box center [545, 490] width 412 height 26
type input "q"
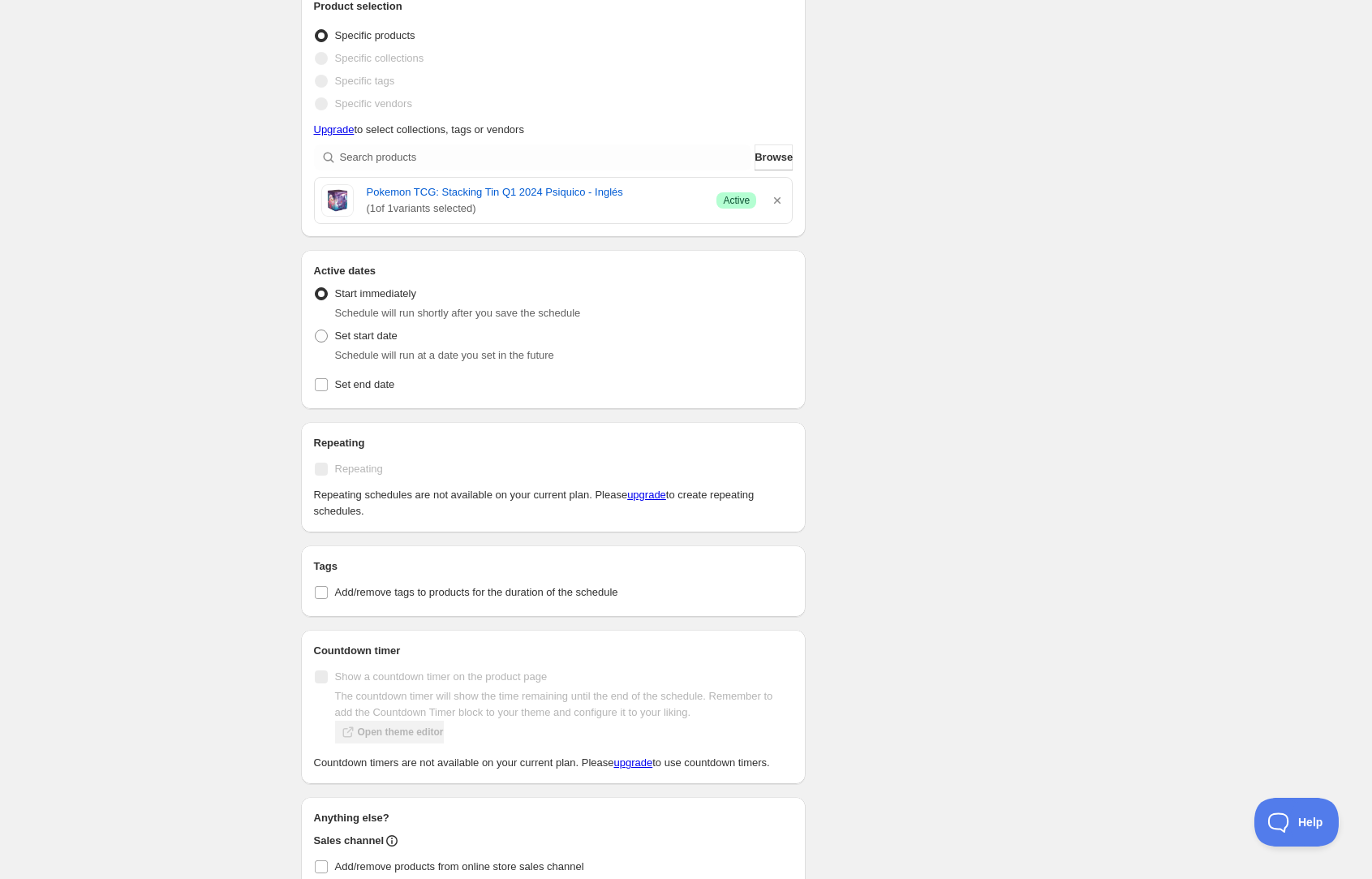
scroll to position [322, 0]
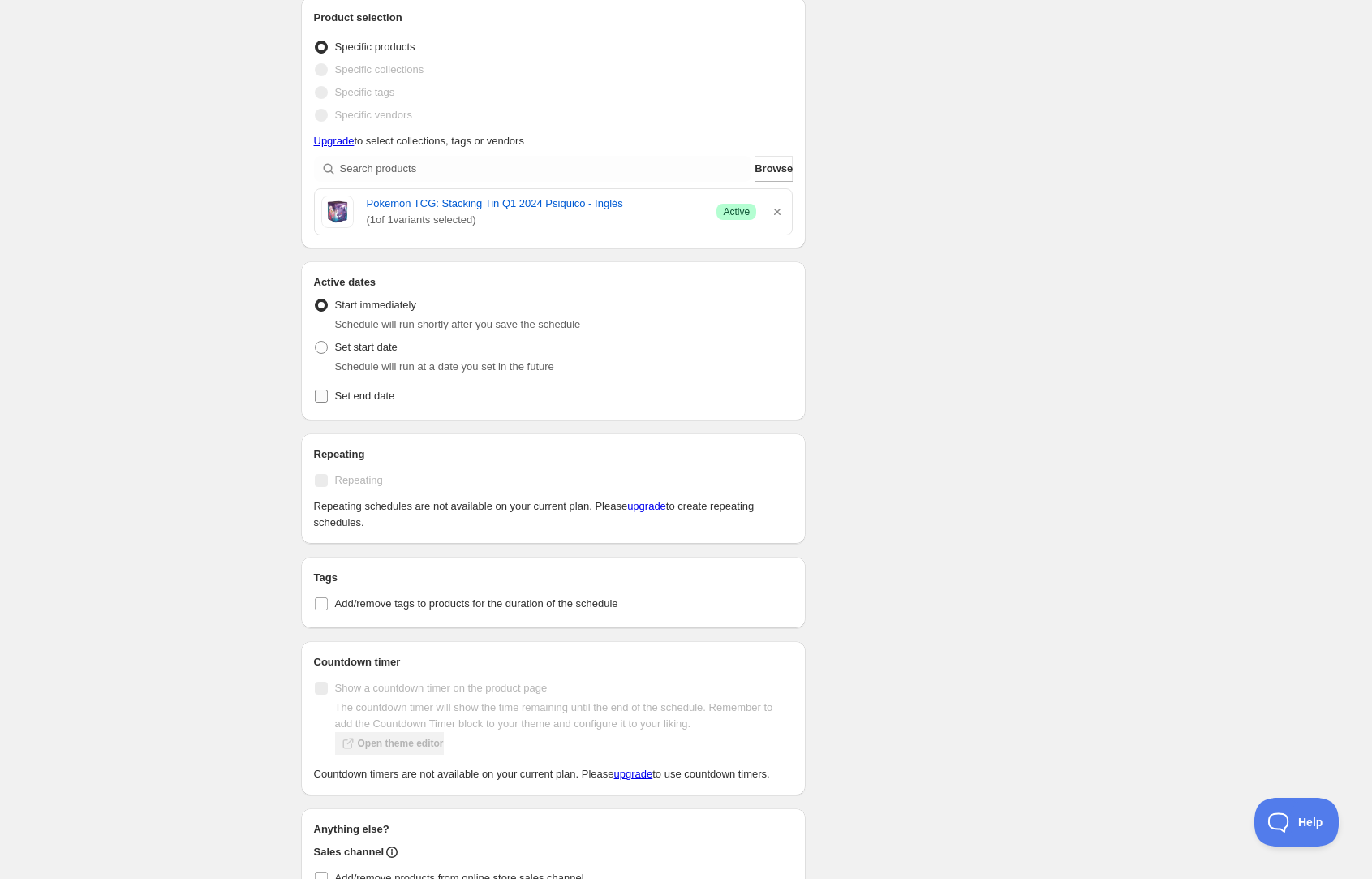
click at [385, 393] on span "Set end date" at bounding box center [365, 396] width 60 height 12
click at [327, 393] on input "Set end date" at bounding box center [322, 397] width 13 height 13
checkbox input "true"
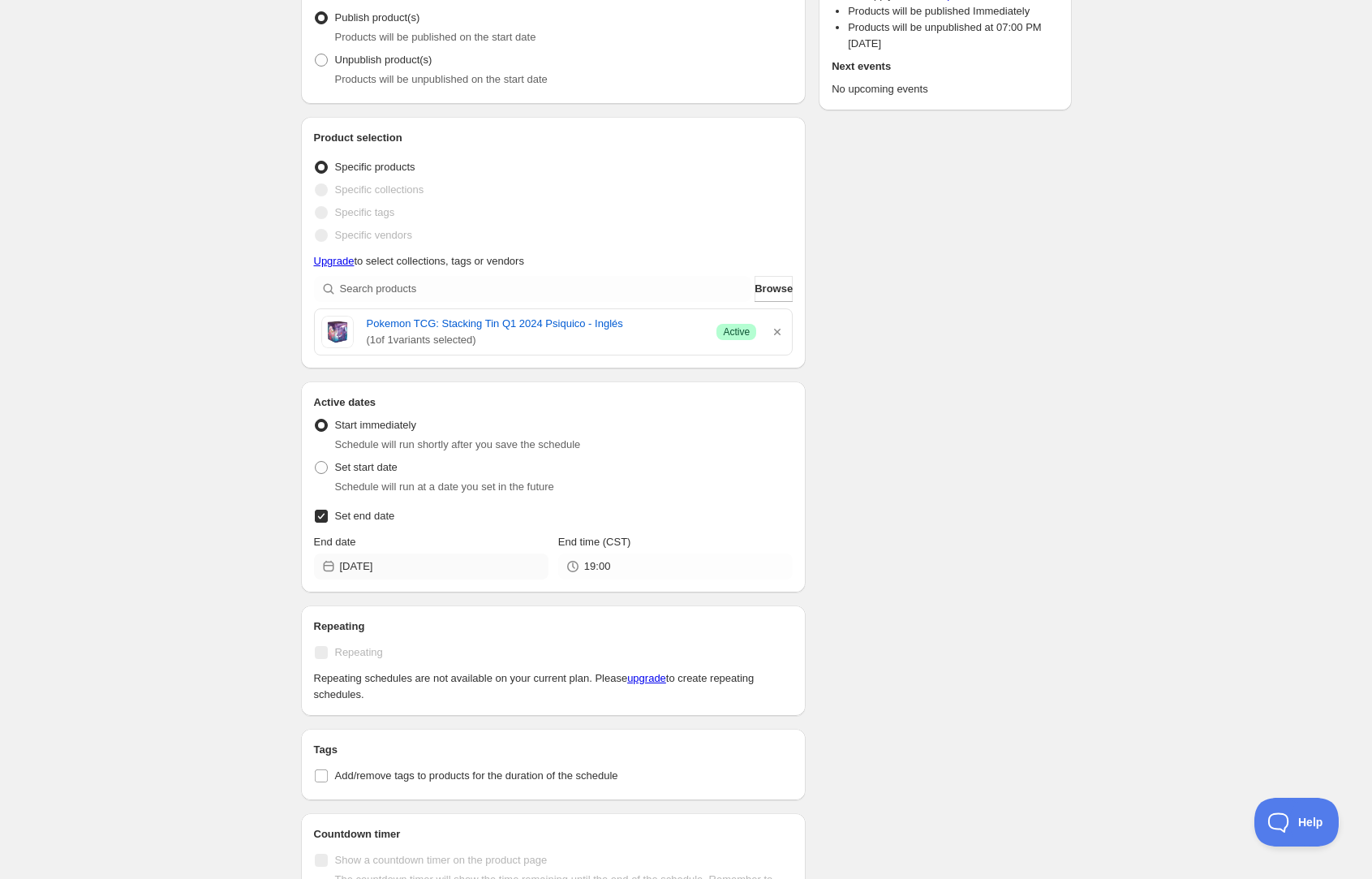
scroll to position [240, 0]
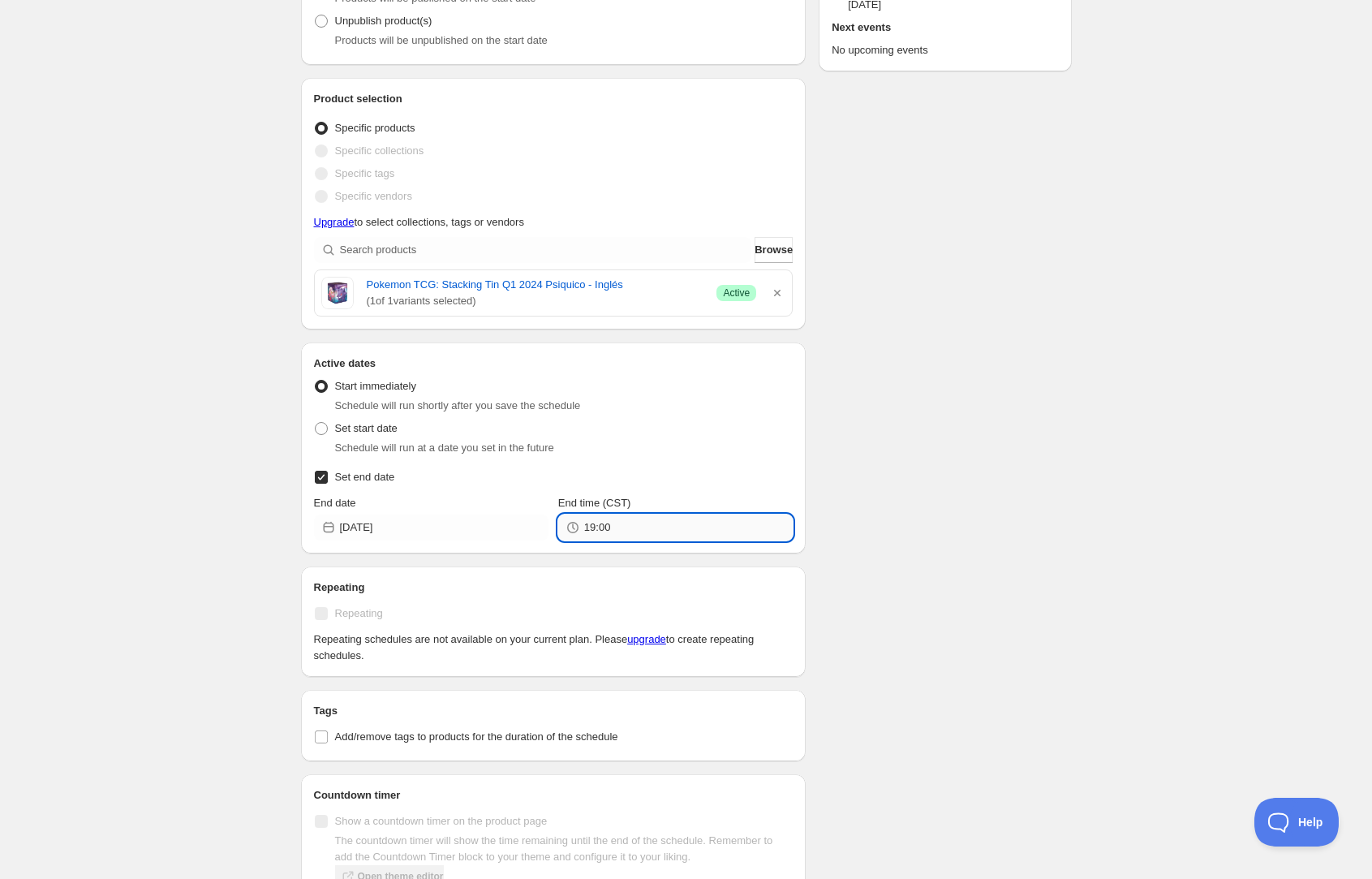
click at [629, 530] on input "19:00" at bounding box center [688, 527] width 208 height 26
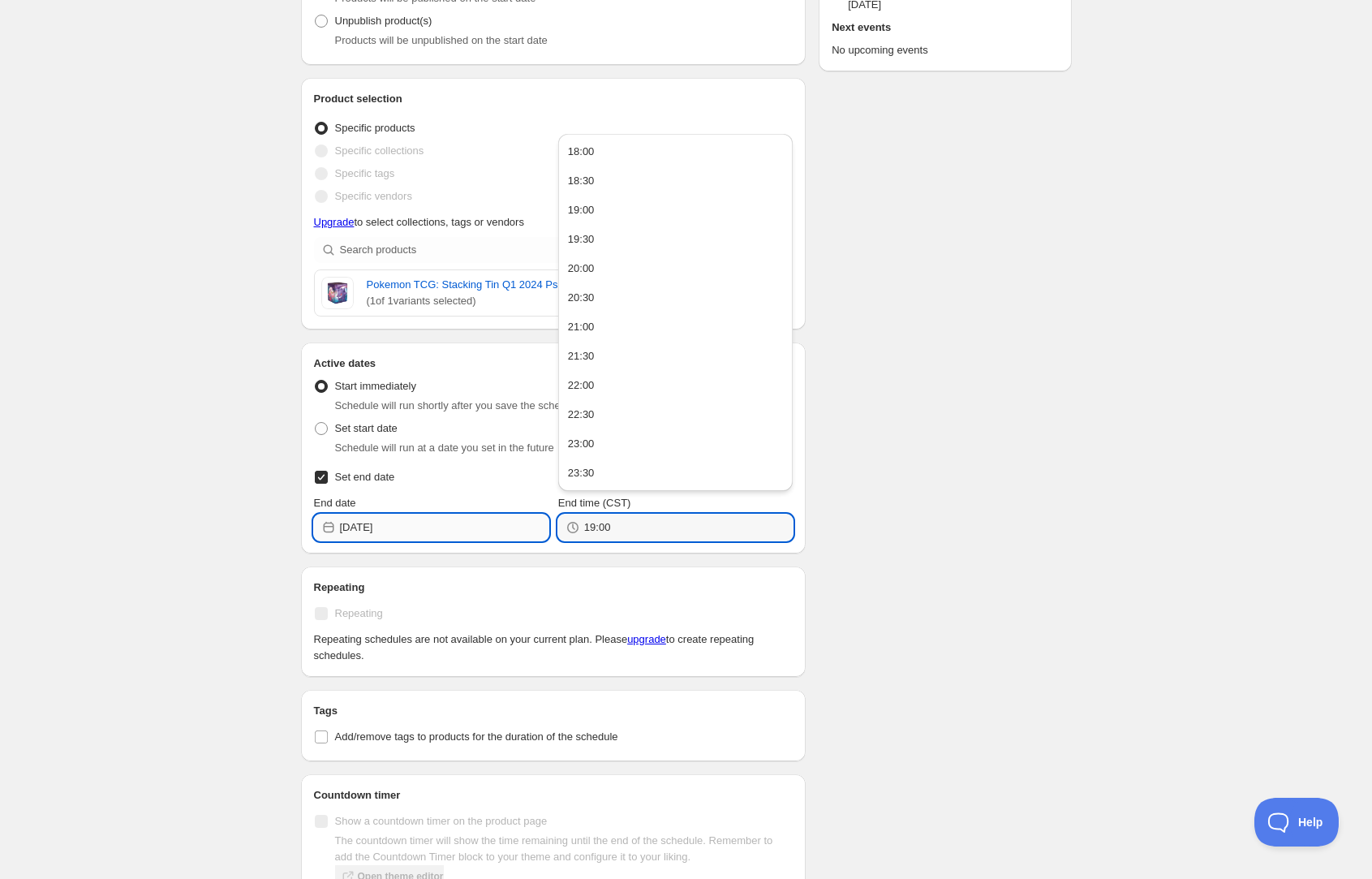
click at [469, 526] on input "2025-09-21" at bounding box center [444, 527] width 208 height 26
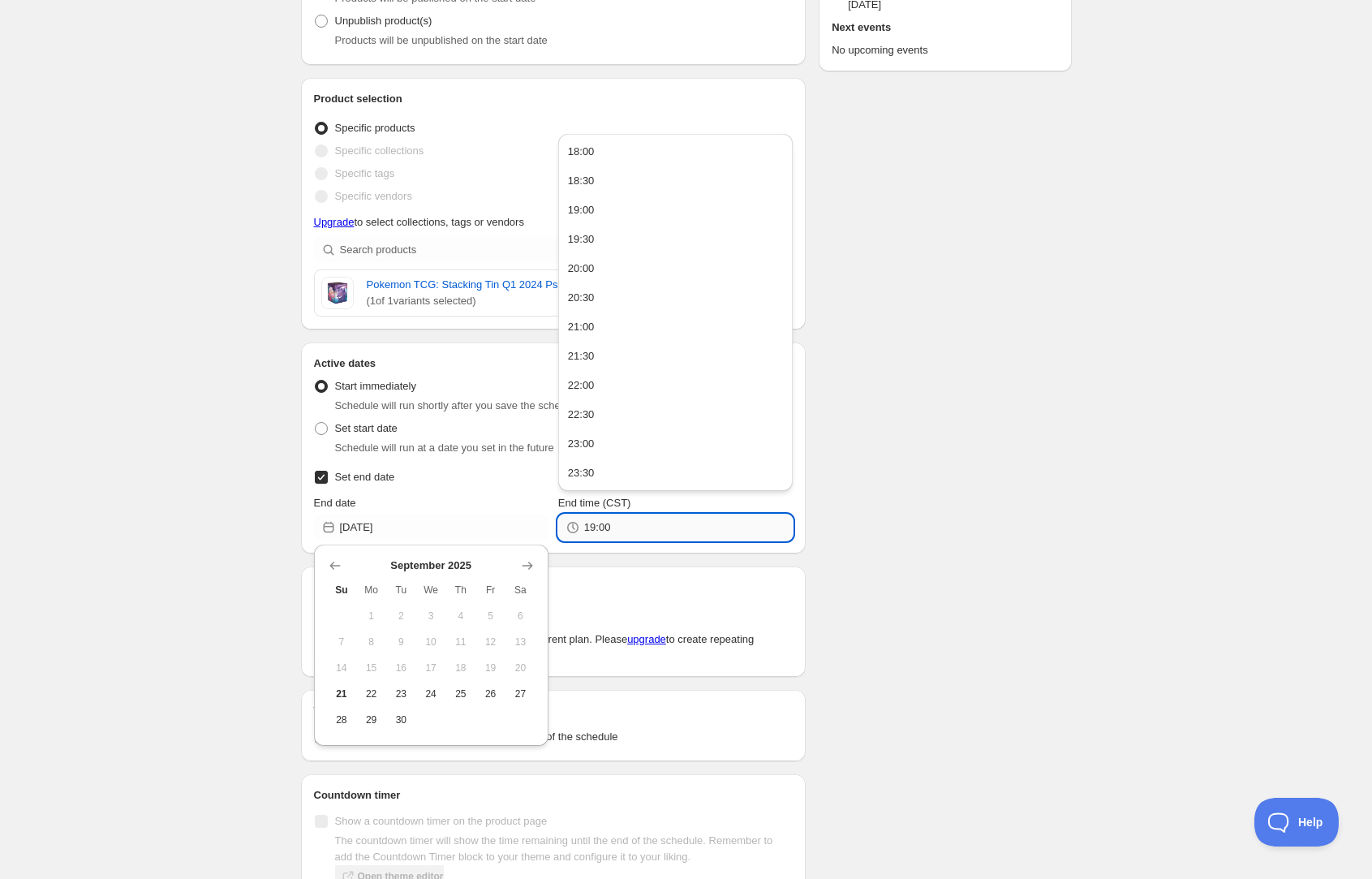
click at [651, 527] on input "19:00" at bounding box center [688, 527] width 208 height 26
type input "5"
type input "17:43"
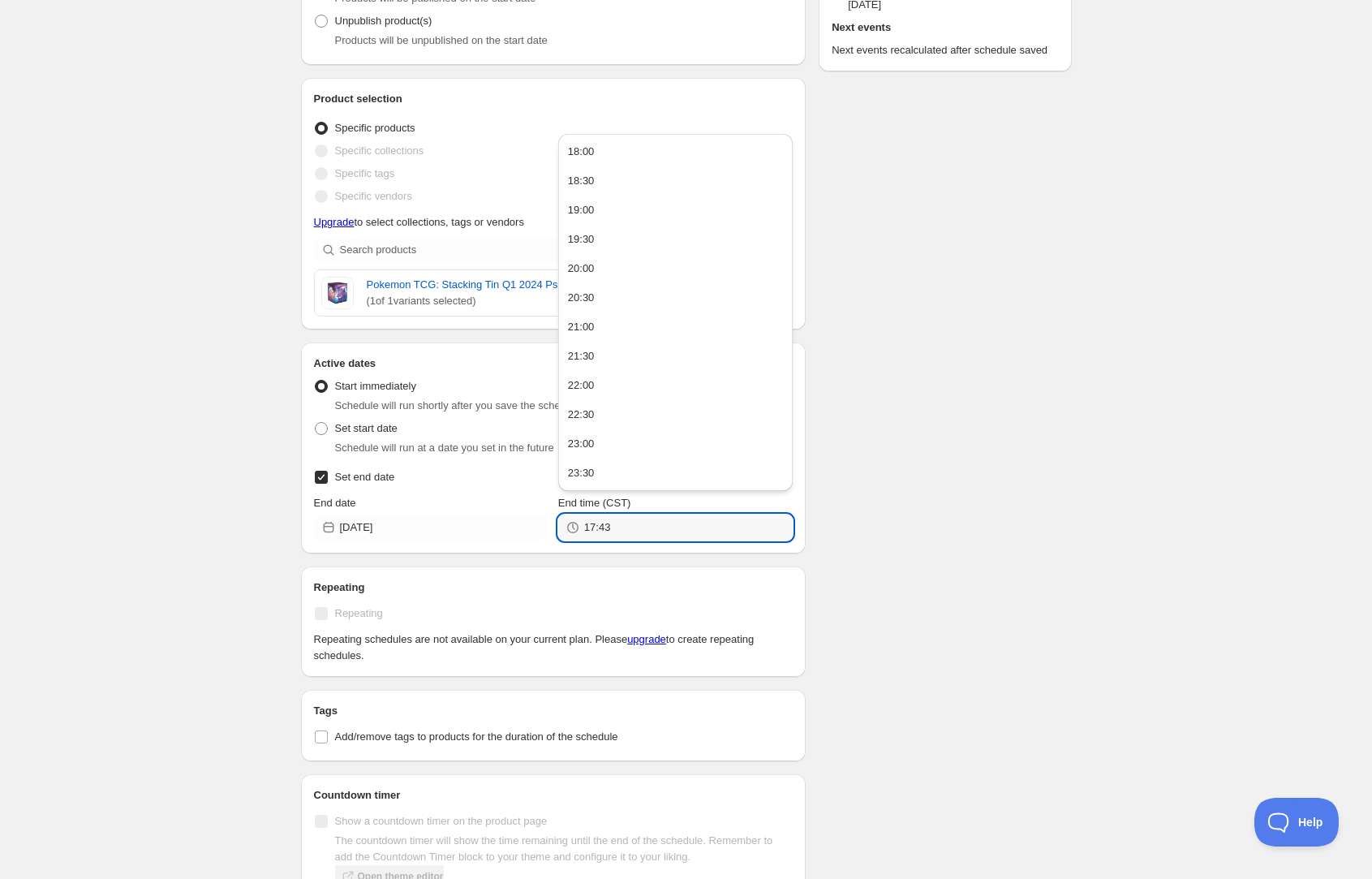
click at [892, 538] on div "Schedule name New schedule Sep 21 2025 17:39 Your customers won't see this Acti…" at bounding box center [680, 521] width 783 height 1425
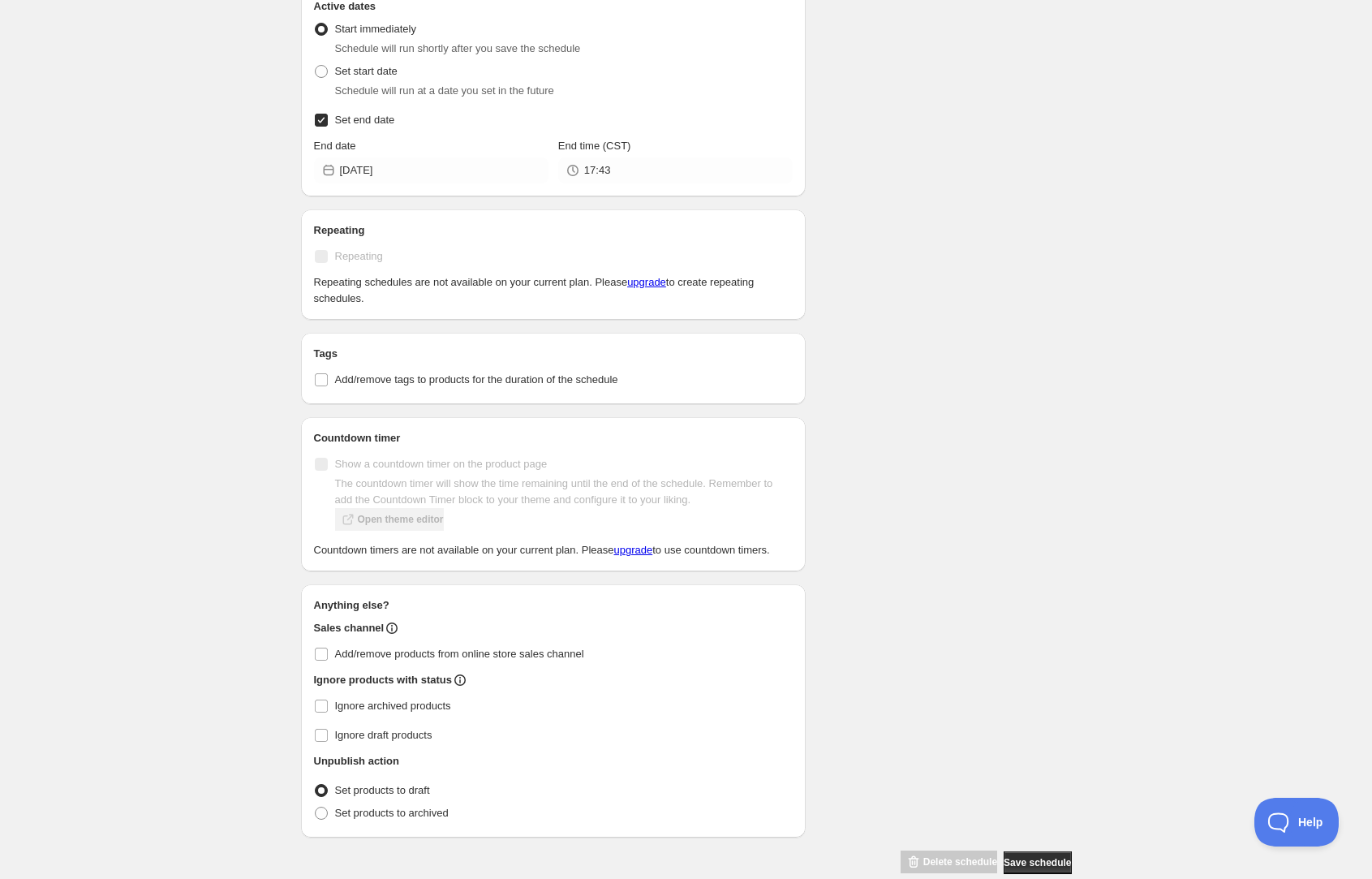
scroll to position [641, 0]
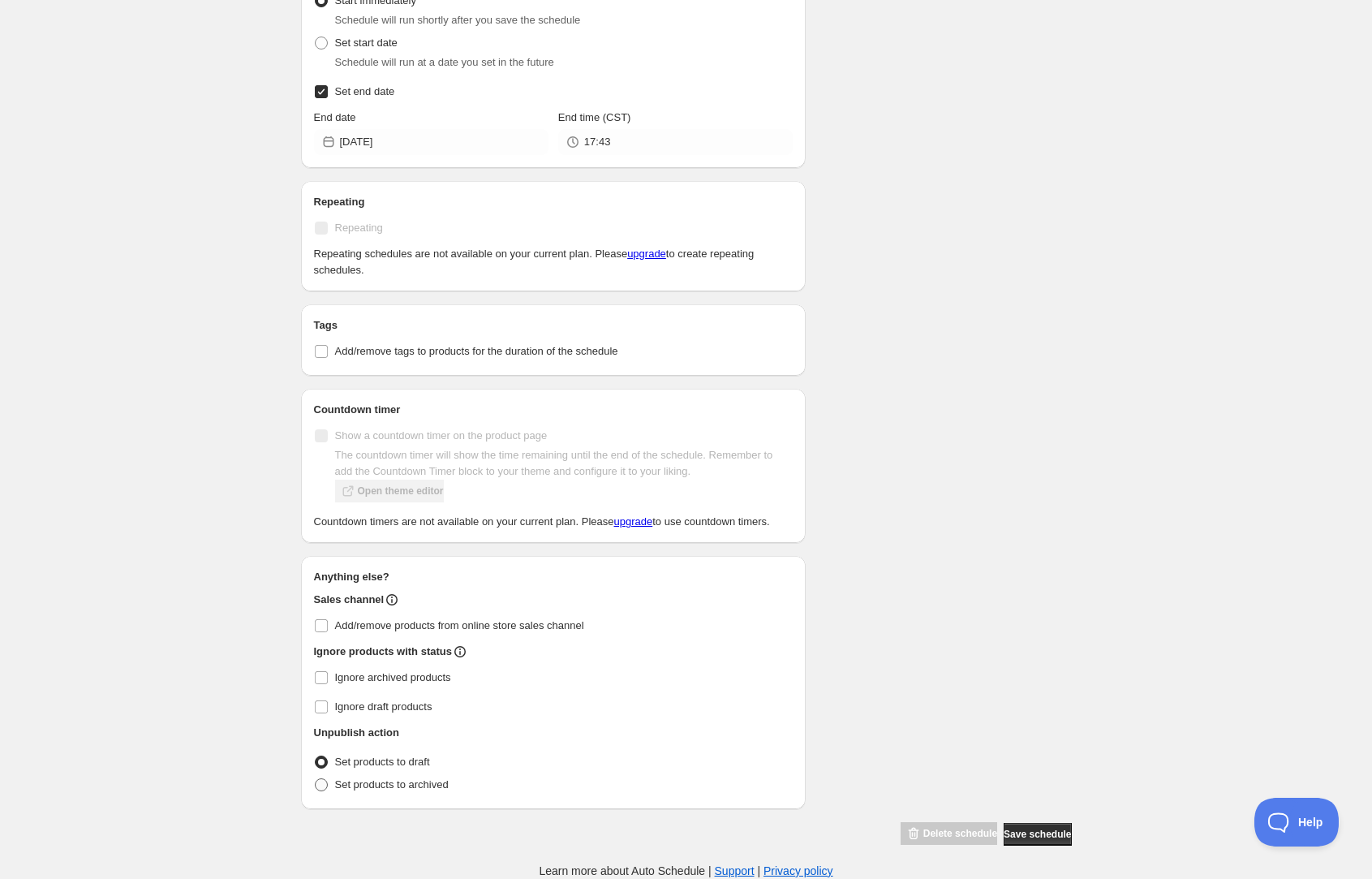
click at [416, 783] on span "Set products to archived" at bounding box center [392, 785] width 113 height 12
click at [316, 779] on input "Set products to archived" at bounding box center [315, 779] width 1 height 1
radio input "true"
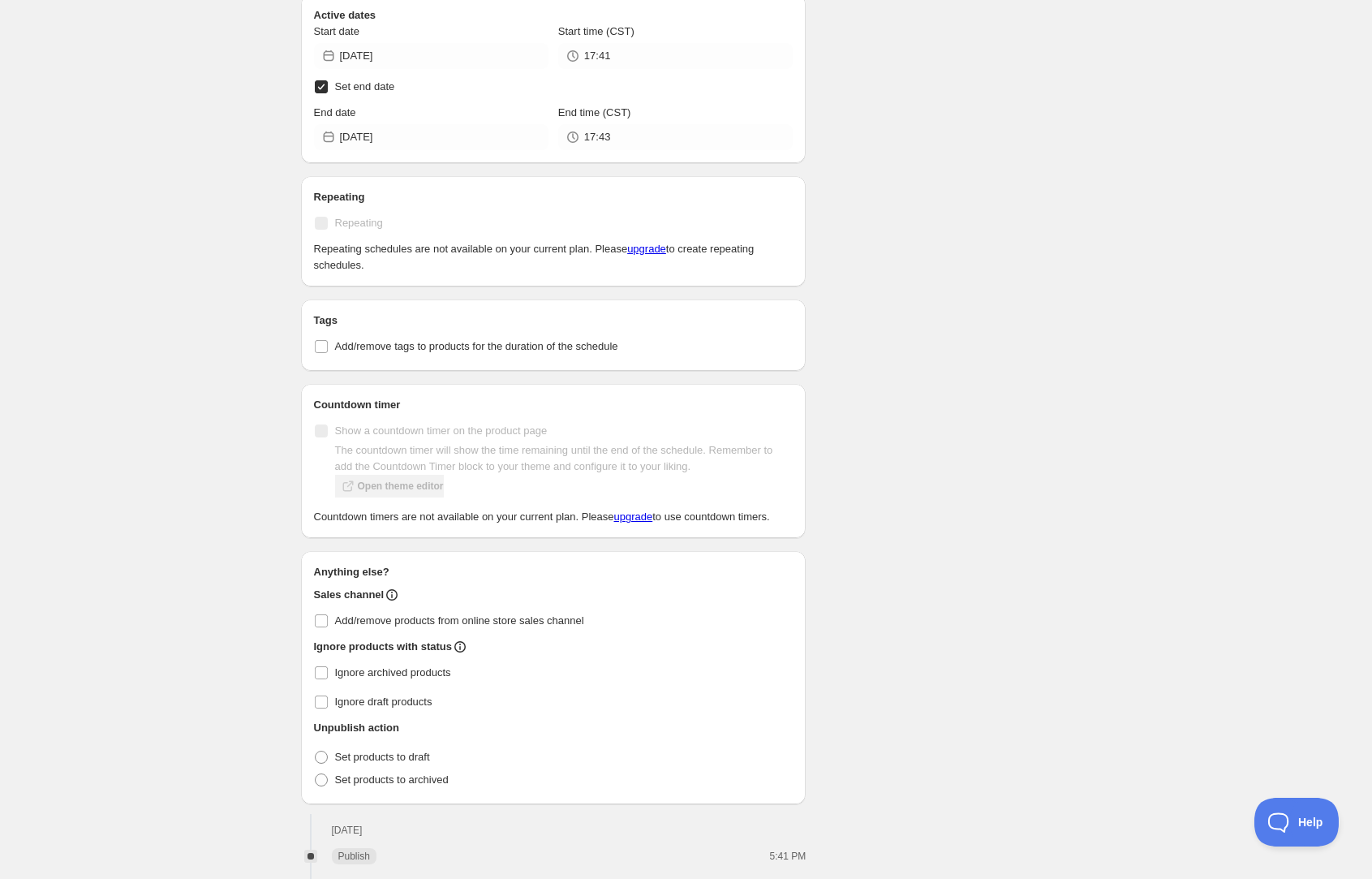
scroll to position [592, 0]
type input "19:00"
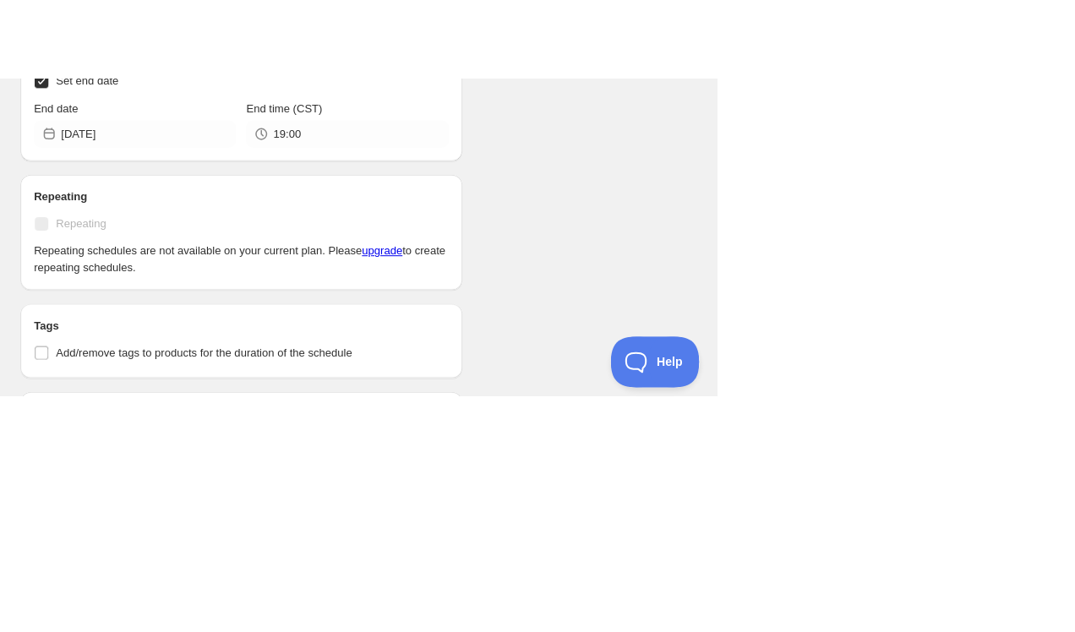
scroll to position [701, 0]
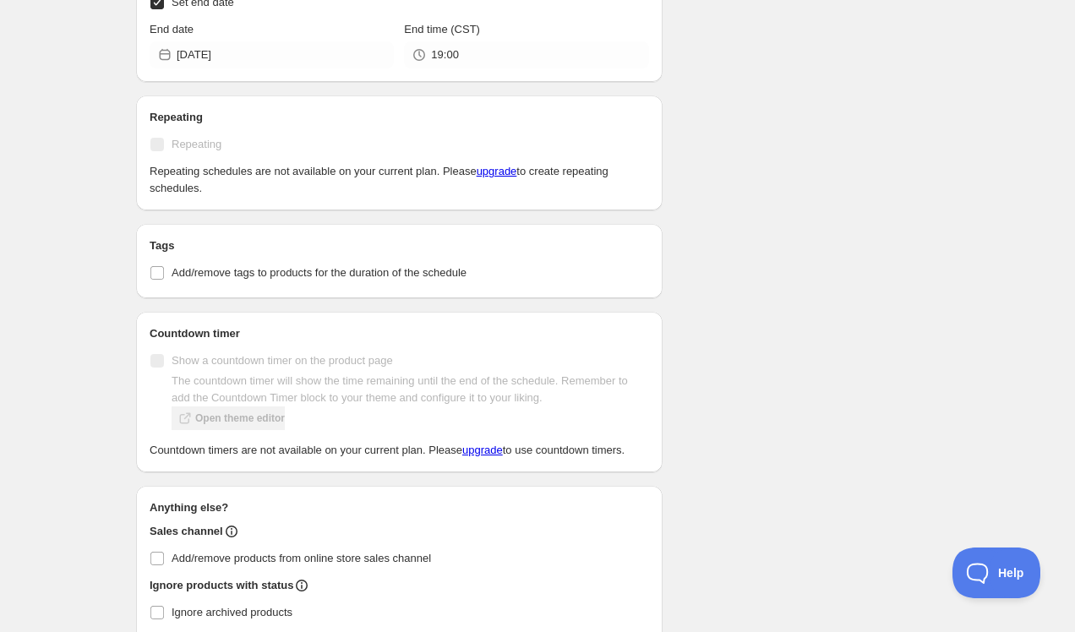
type input "2025-09-19"
type input "19:30"
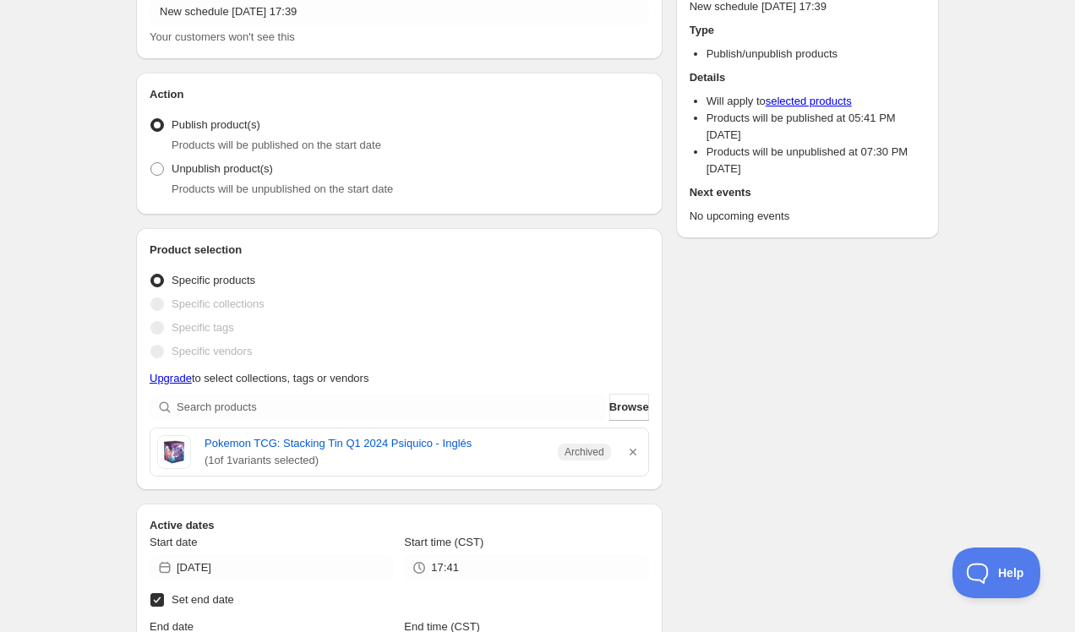
scroll to position [0, 0]
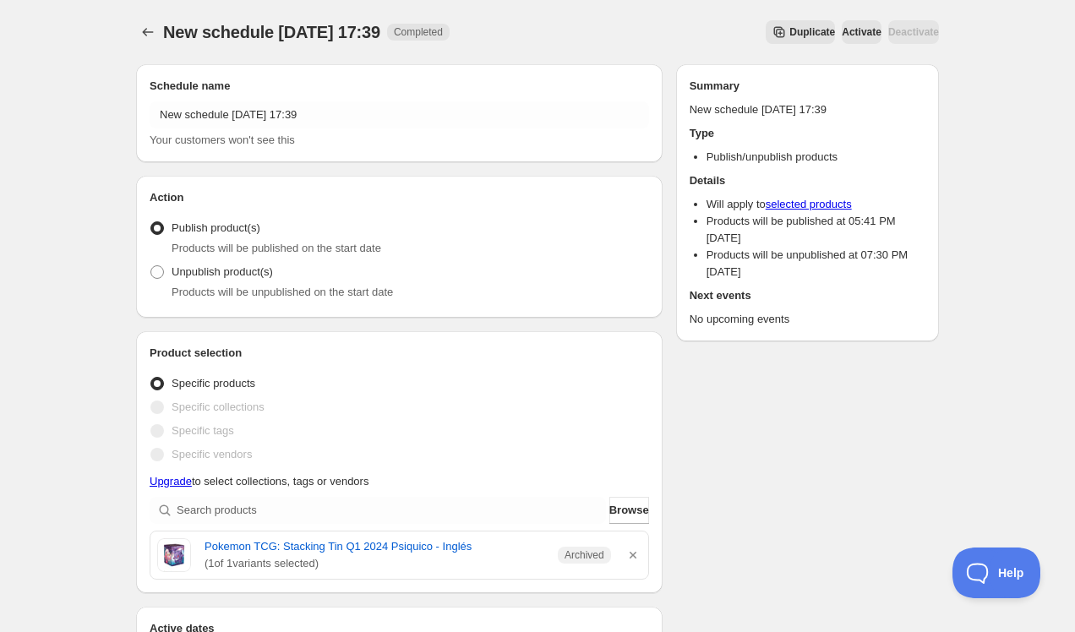
click at [161, 481] on link "Upgrade" at bounding box center [171, 481] width 42 height 13
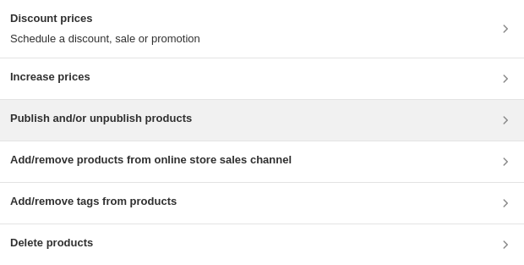
click at [178, 127] on div "Publish and/or unpublish products" at bounding box center [101, 120] width 182 height 20
click at [171, 126] on h3 "Publish and/or unpublish products" at bounding box center [101, 118] width 182 height 17
click at [354, 119] on div "Publish and/or unpublish products" at bounding box center [262, 120] width 504 height 20
